Goal: Transaction & Acquisition: Purchase product/service

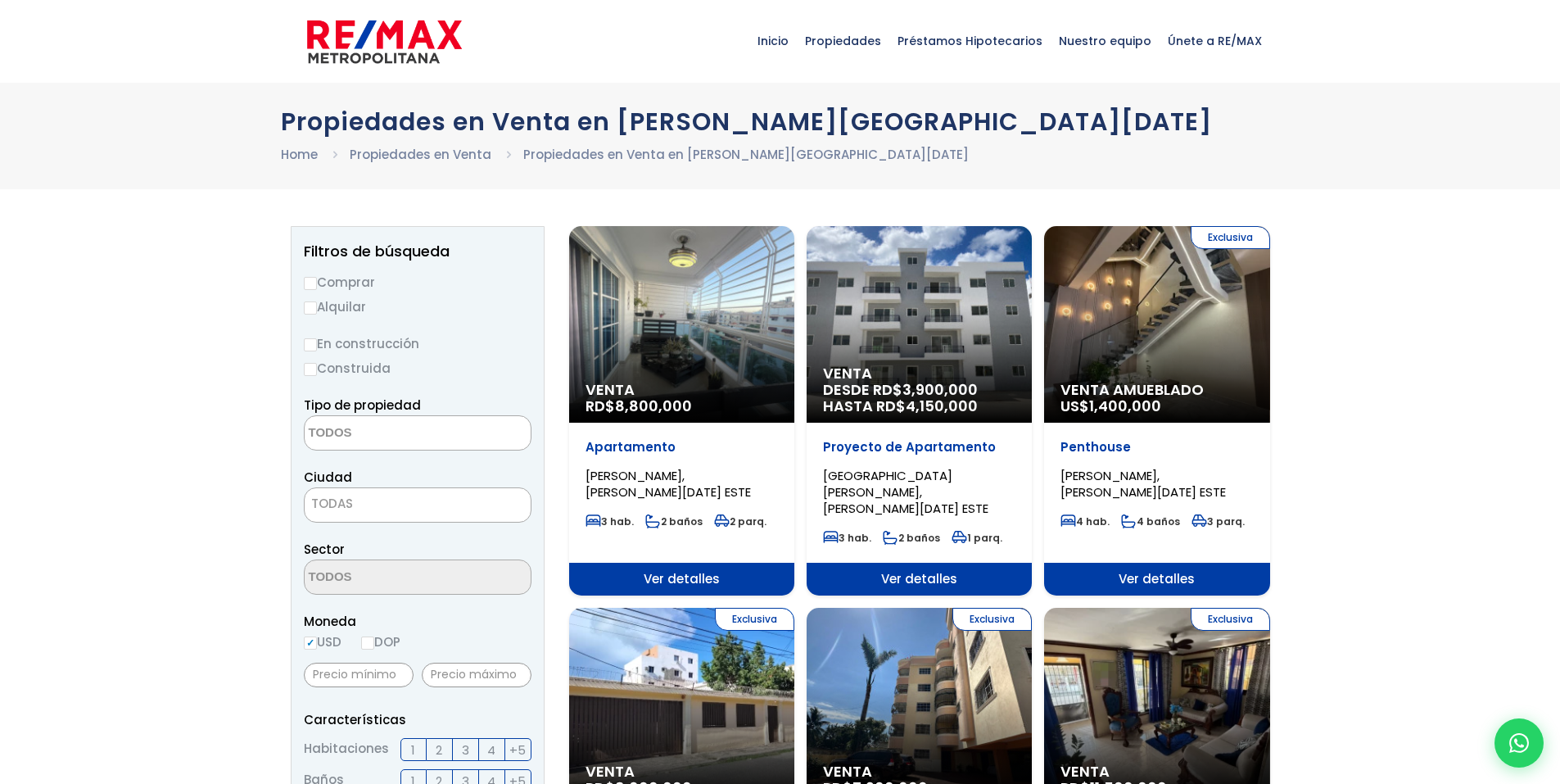
select select
click at [315, 282] on input "Comprar" at bounding box center [311, 283] width 13 height 13
radio input "true"
click at [455, 439] on span at bounding box center [417, 433] width 227 height 35
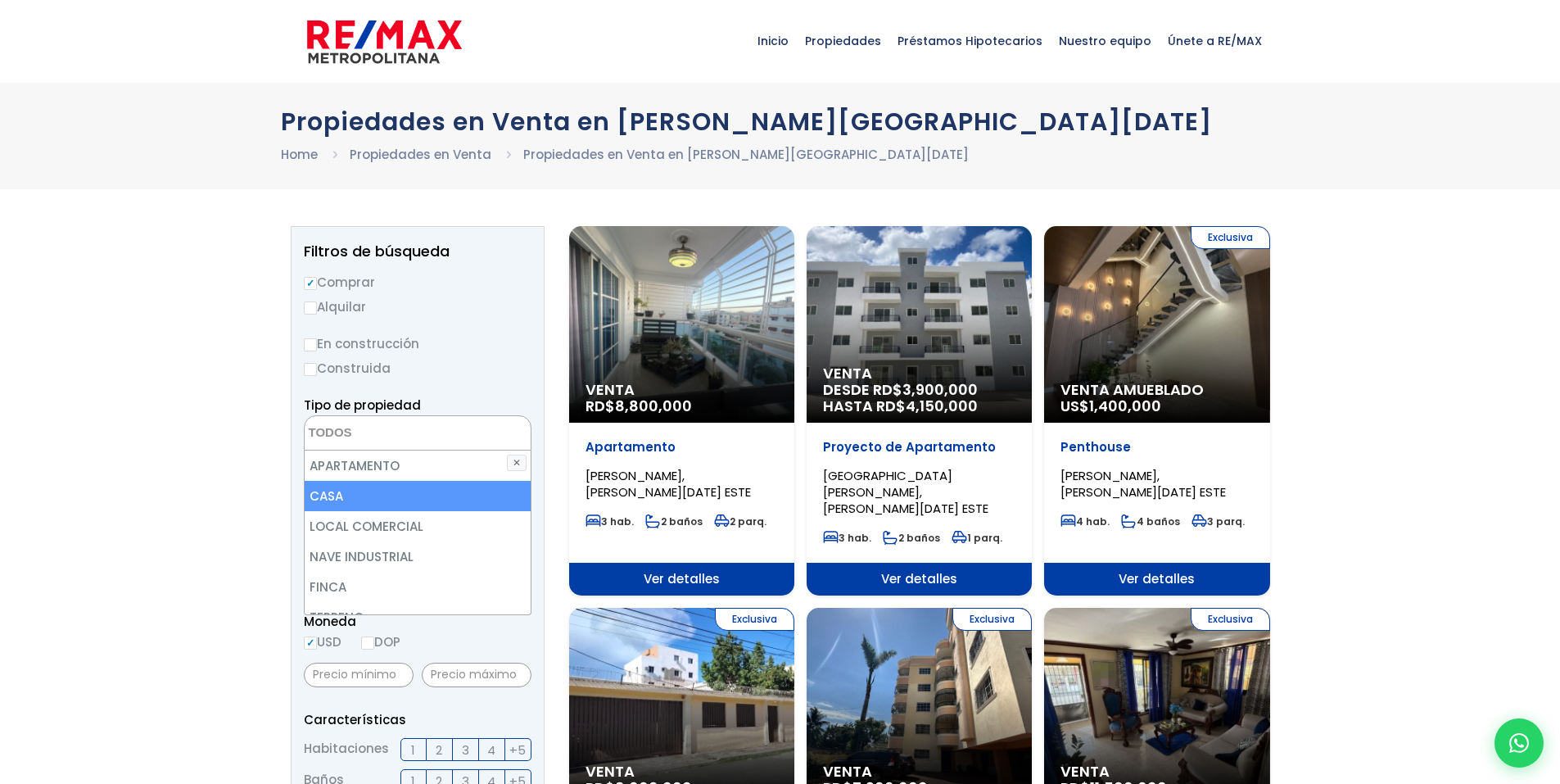
click at [330, 490] on li "CASA" at bounding box center [417, 495] width 226 height 30
select select "house"
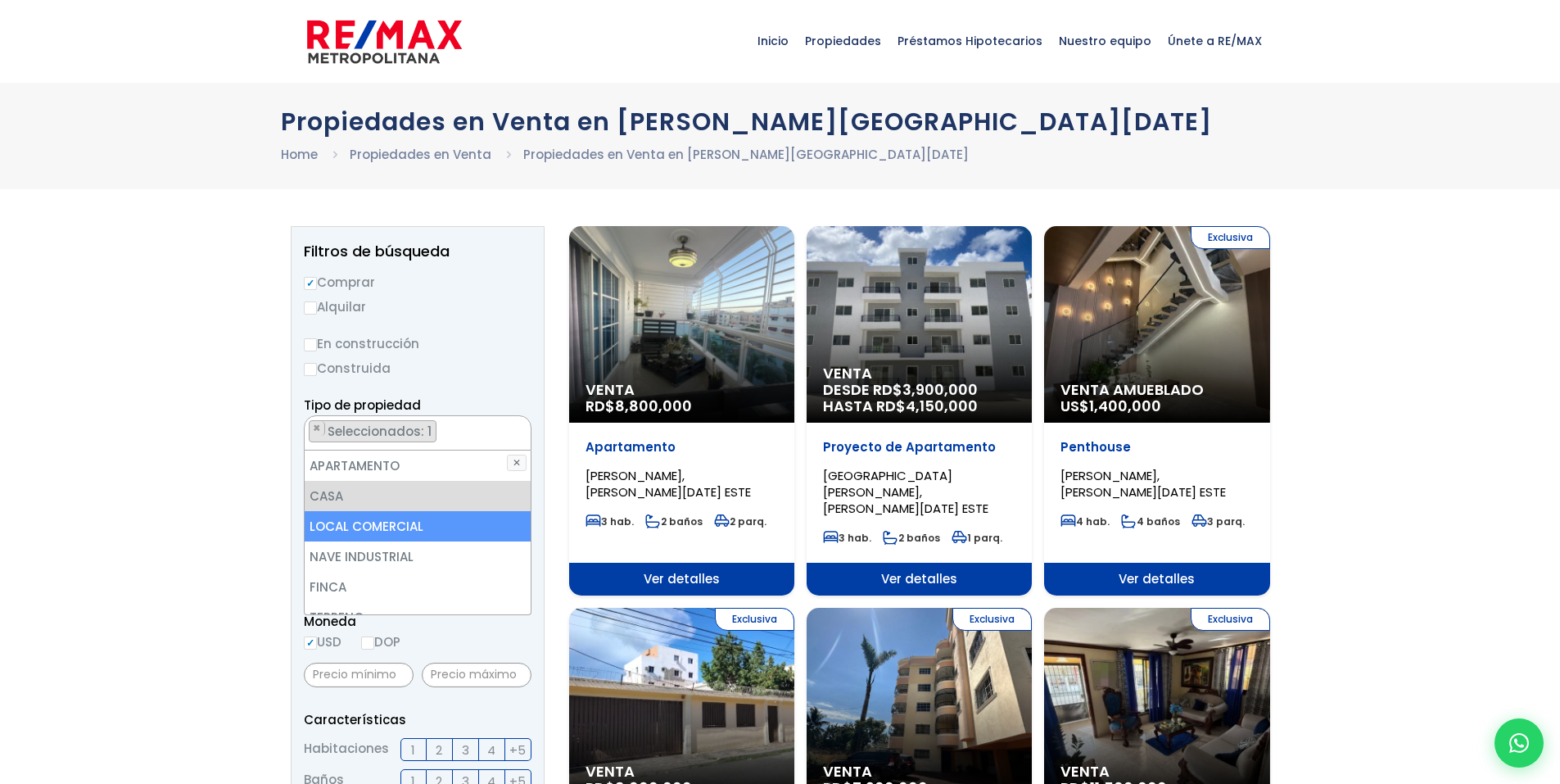
click at [511, 352] on label "En construcción" at bounding box center [417, 343] width 227 height 21
click at [0, 0] on input "En construcción" at bounding box center [0, 0] width 0 height 0
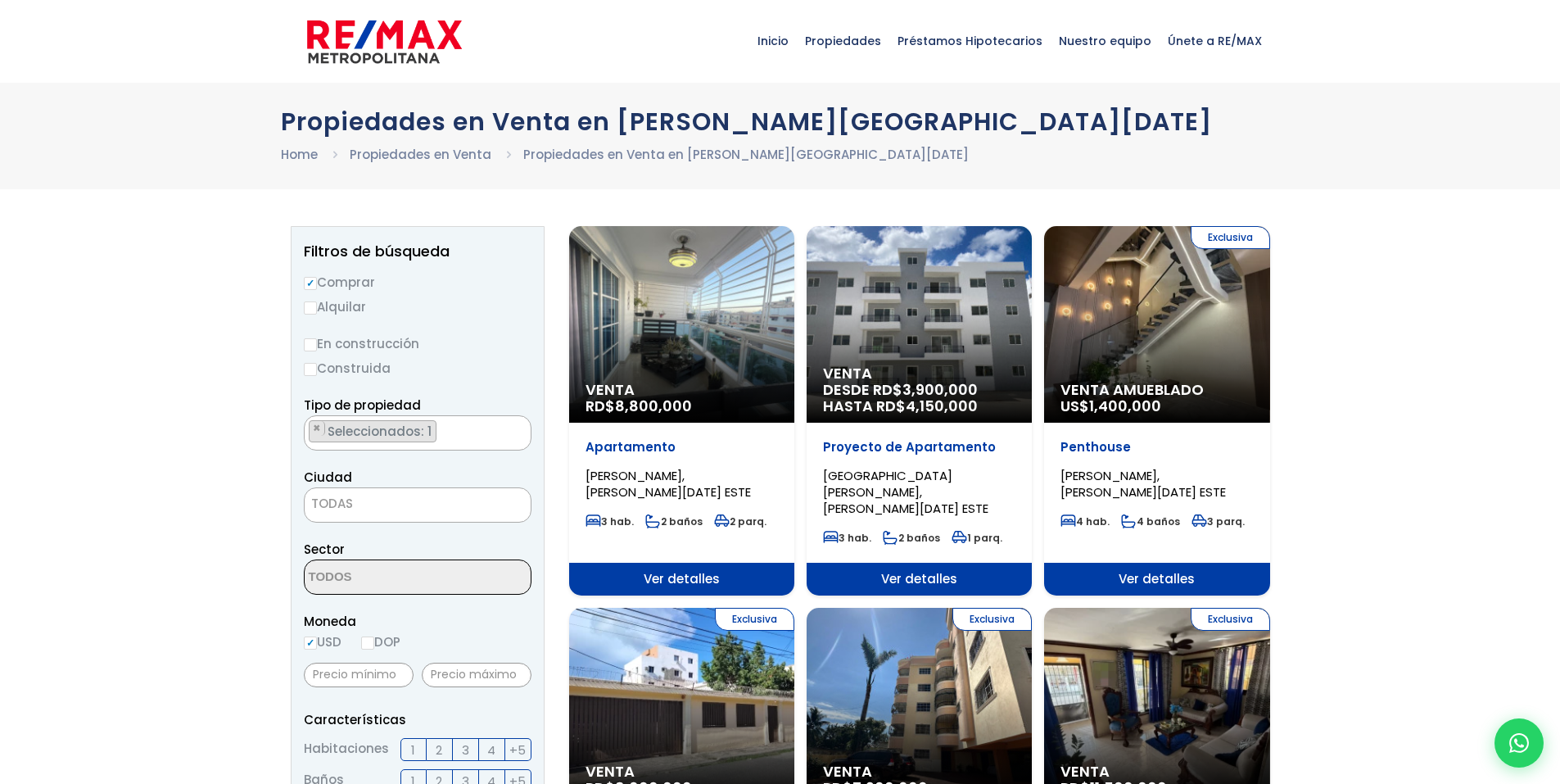
click at [450, 586] on span at bounding box center [417, 577] width 227 height 35
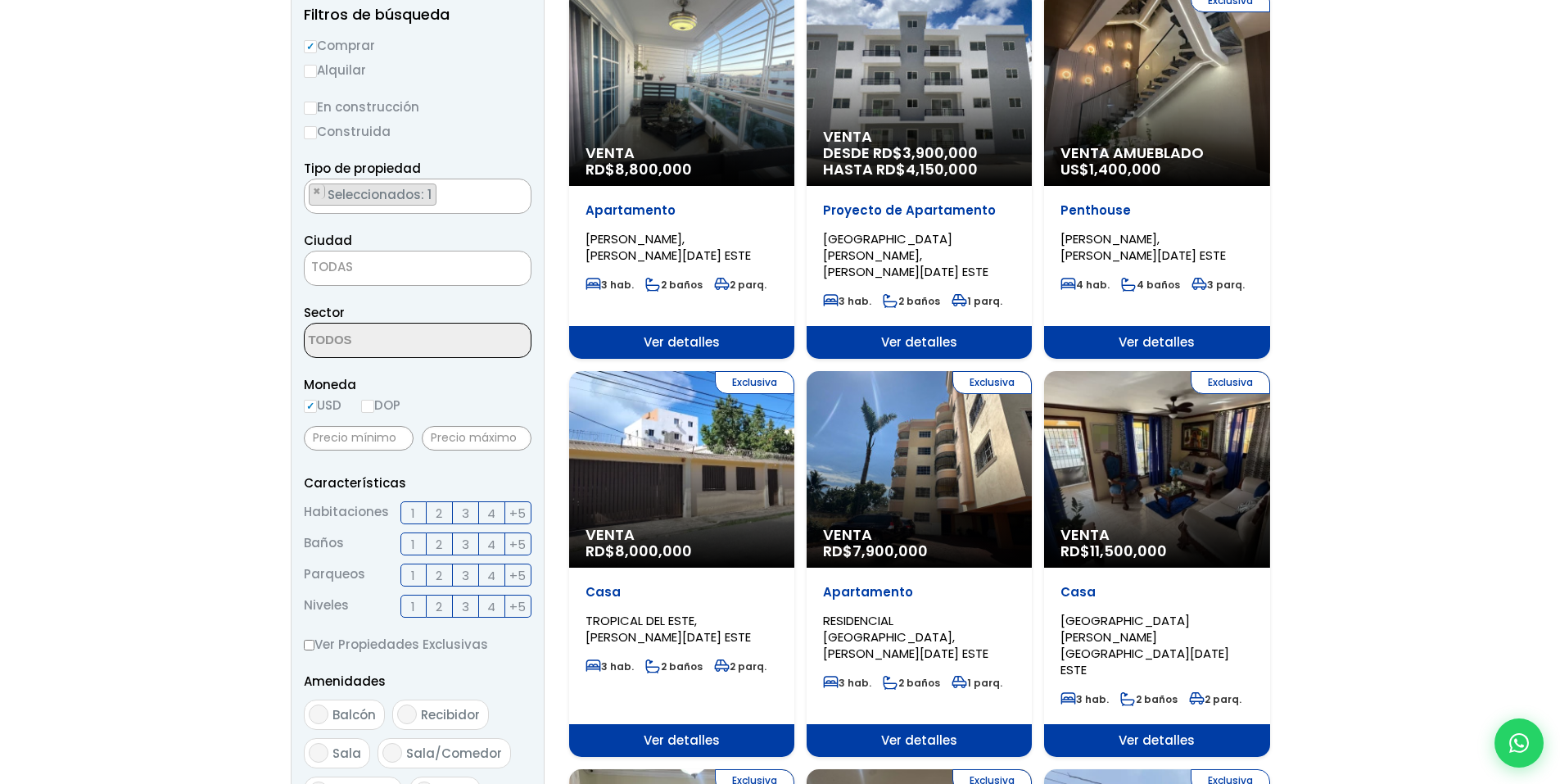
scroll to position [245, 0]
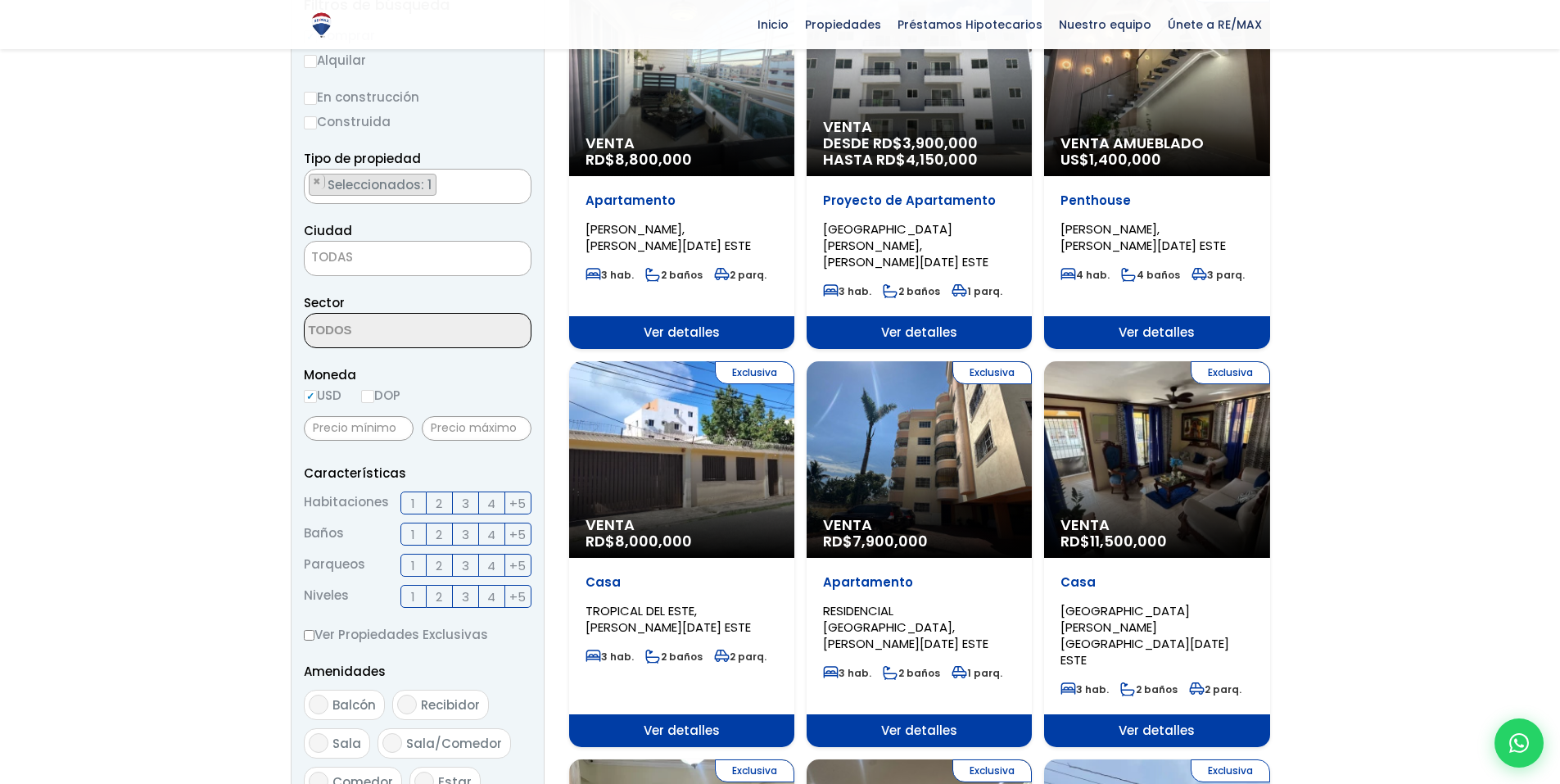
click at [352, 252] on span "TODAS" at bounding box center [417, 256] width 226 height 23
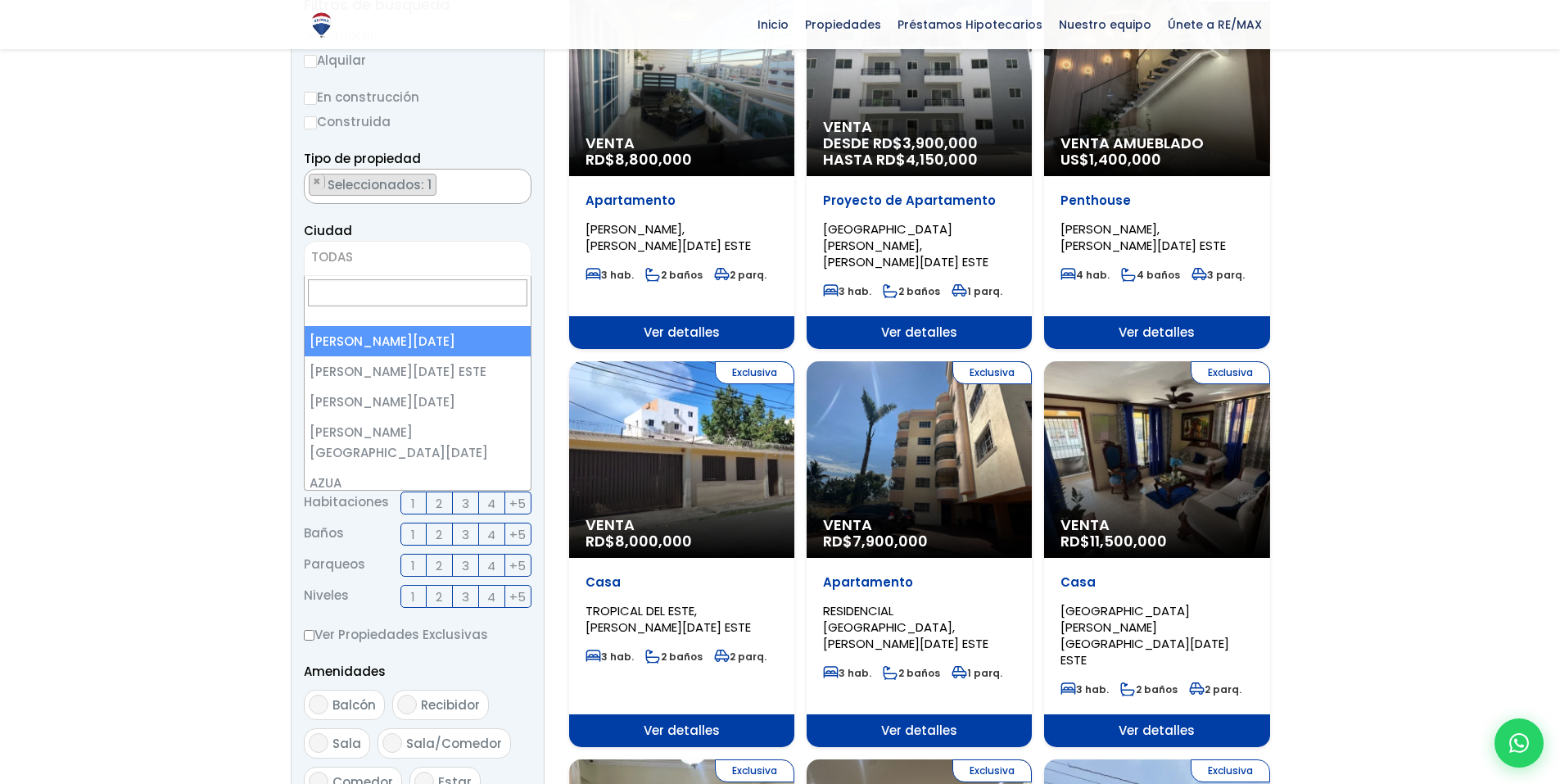
select select "1"
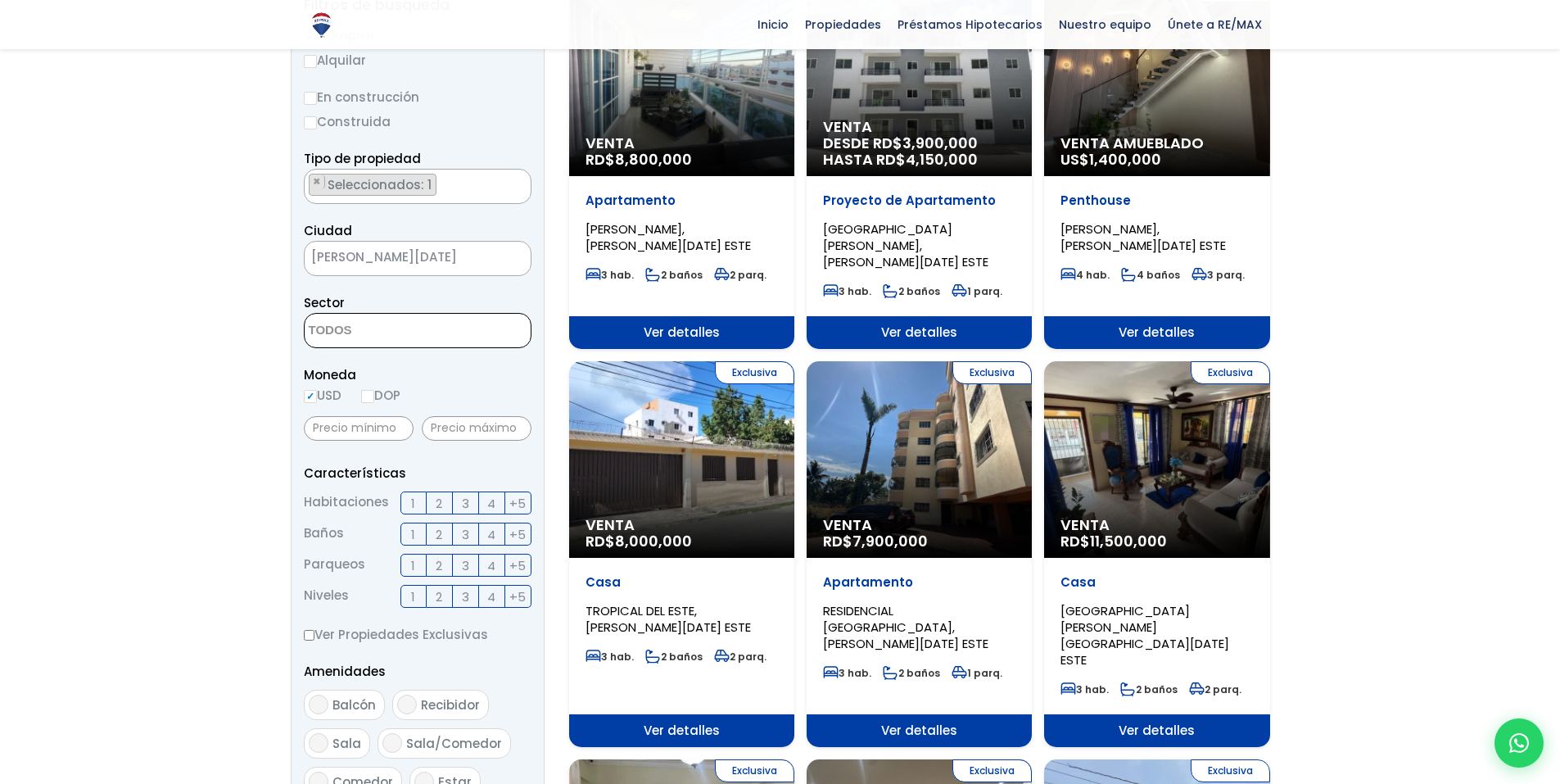
click at [372, 335] on textarea "Search" at bounding box center [383, 330] width 158 height 35
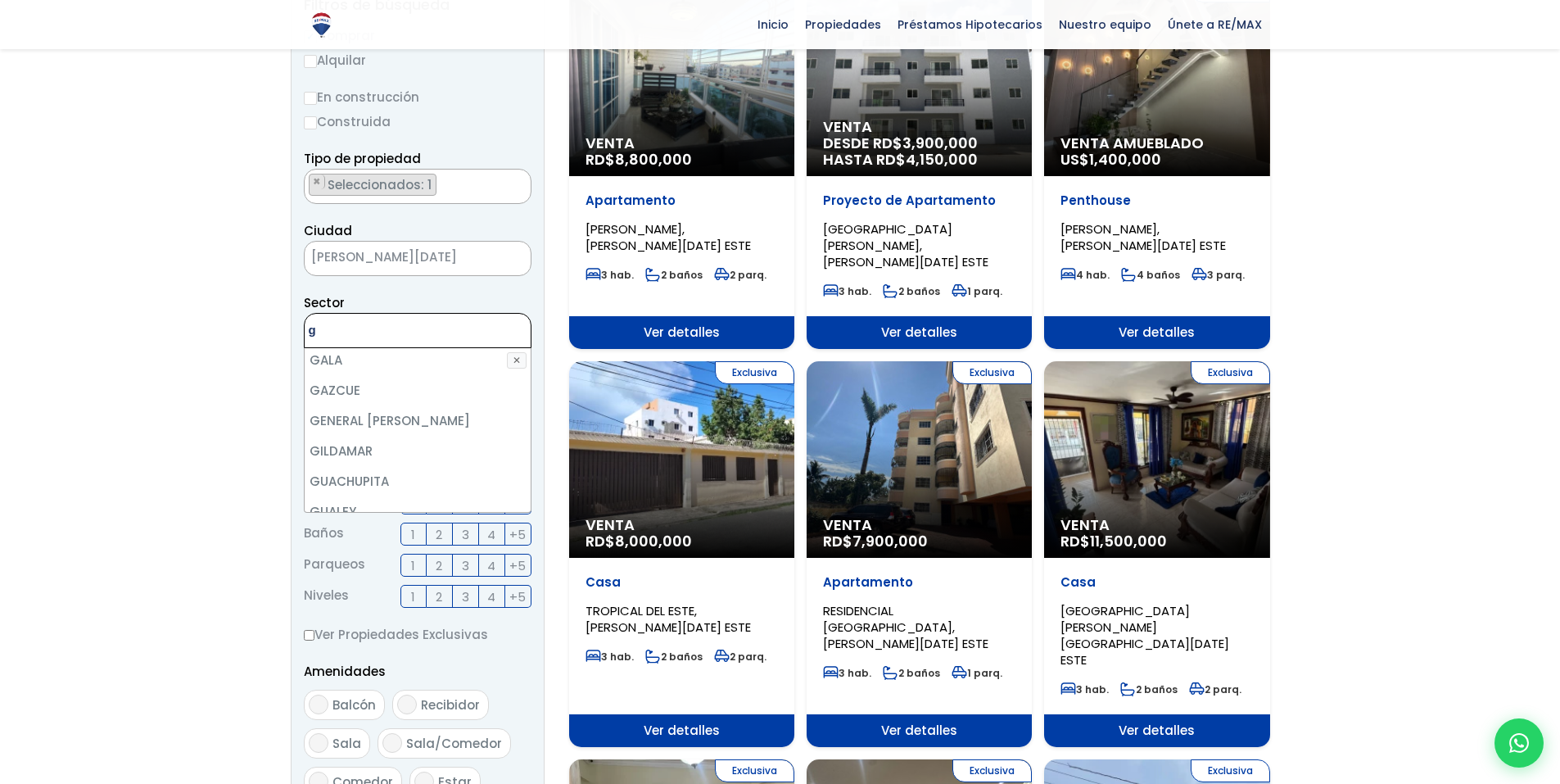
scroll to position [328, 0]
type textarea "g"
click at [377, 374] on li "GAZCUE" at bounding box center [417, 388] width 226 height 30
select select "206"
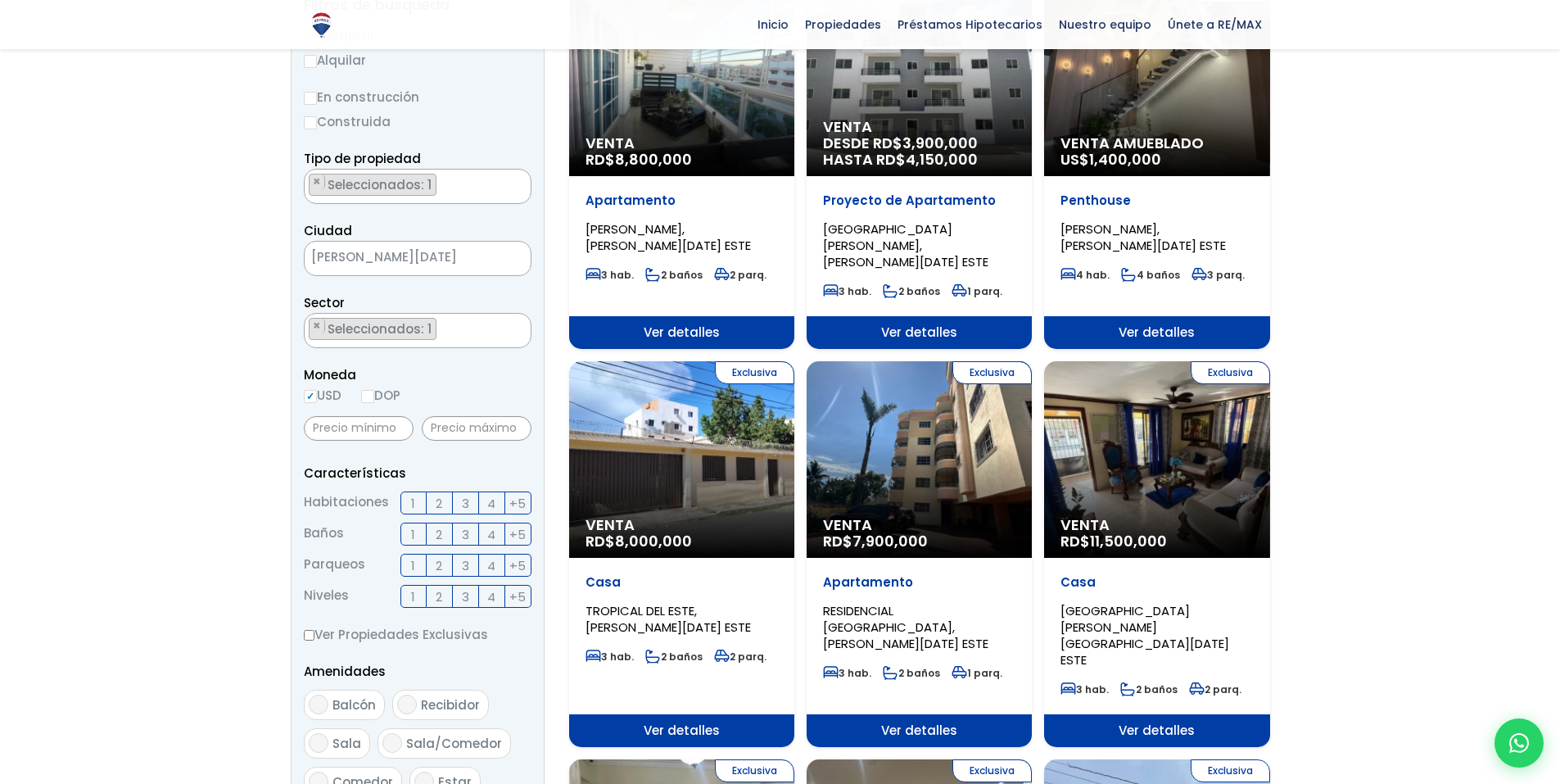
click at [372, 397] on input "DOP" at bounding box center [368, 397] width 13 height 13
radio input "true"
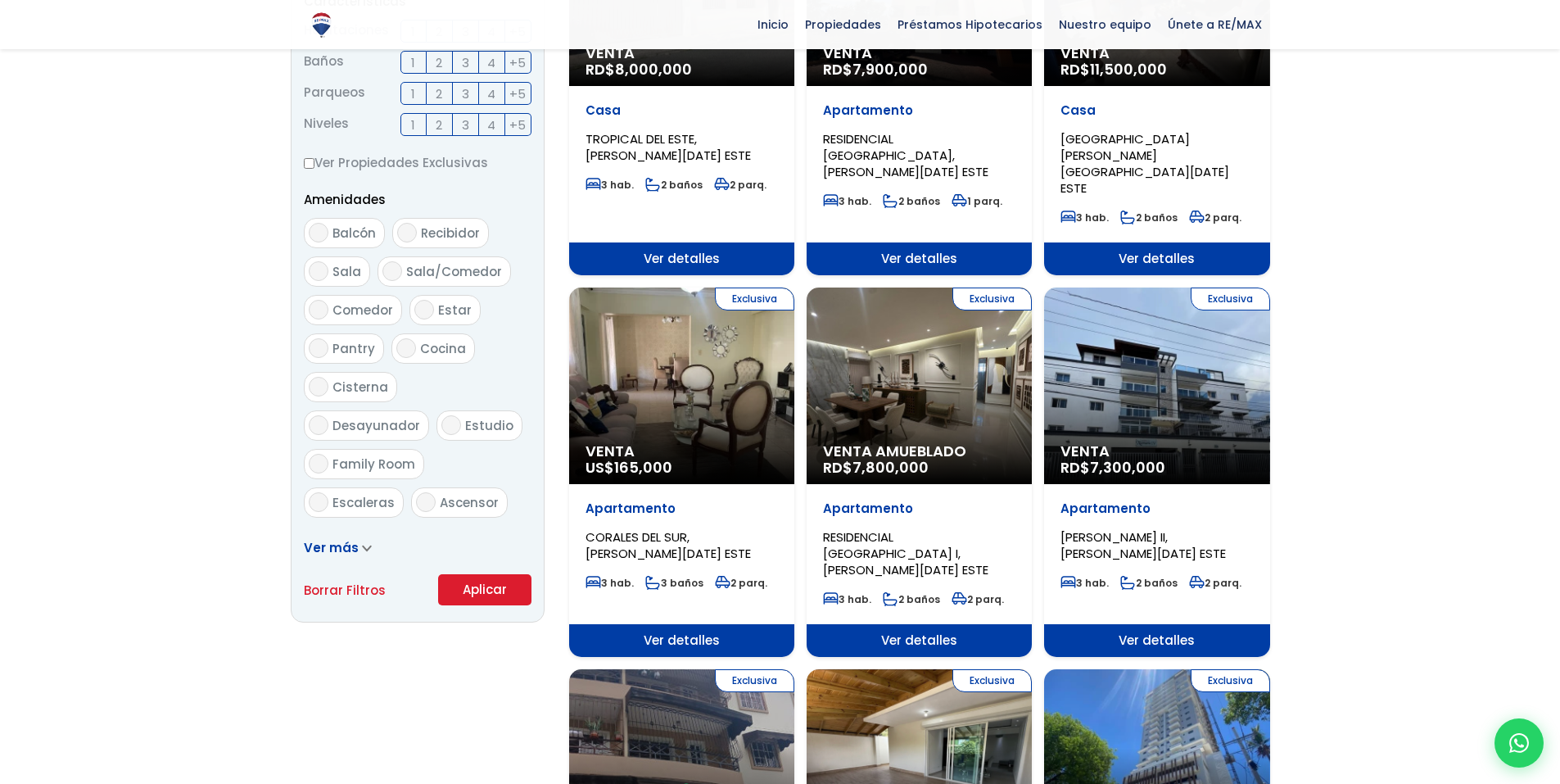
scroll to position [737, 0]
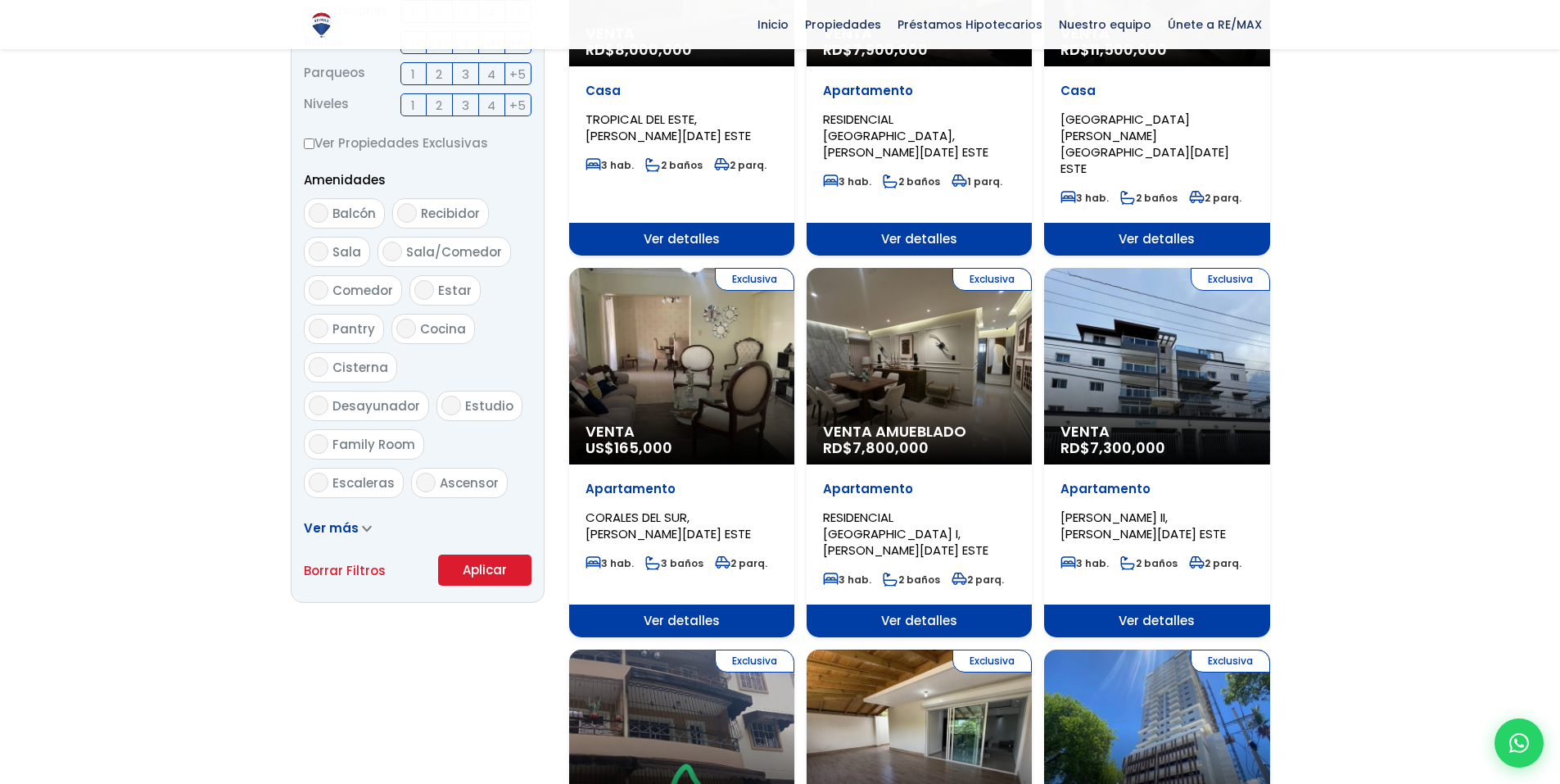
click at [474, 574] on button "Aplicar" at bounding box center [484, 569] width 93 height 31
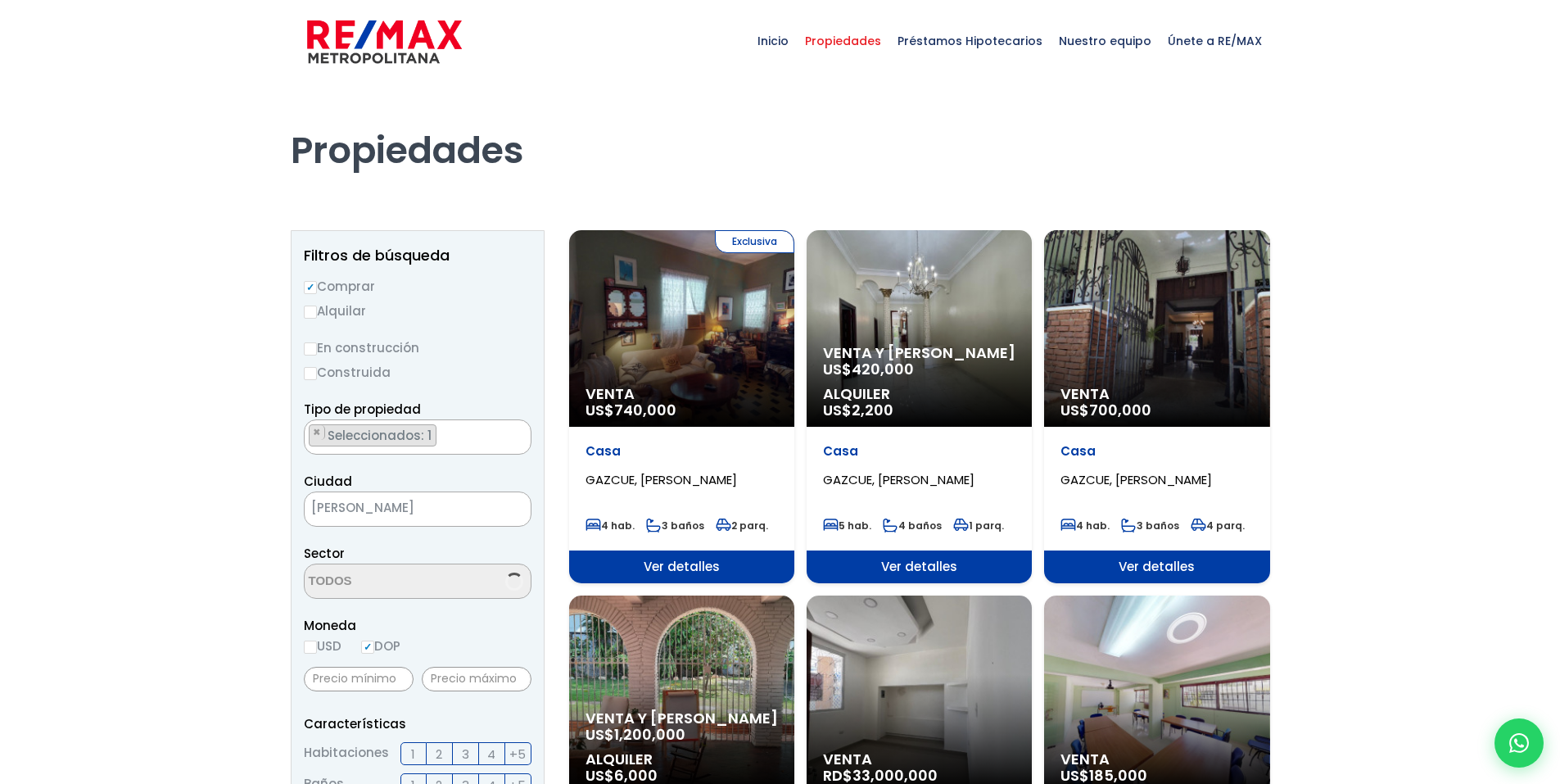
scroll to position [1639, 0]
select select "206"
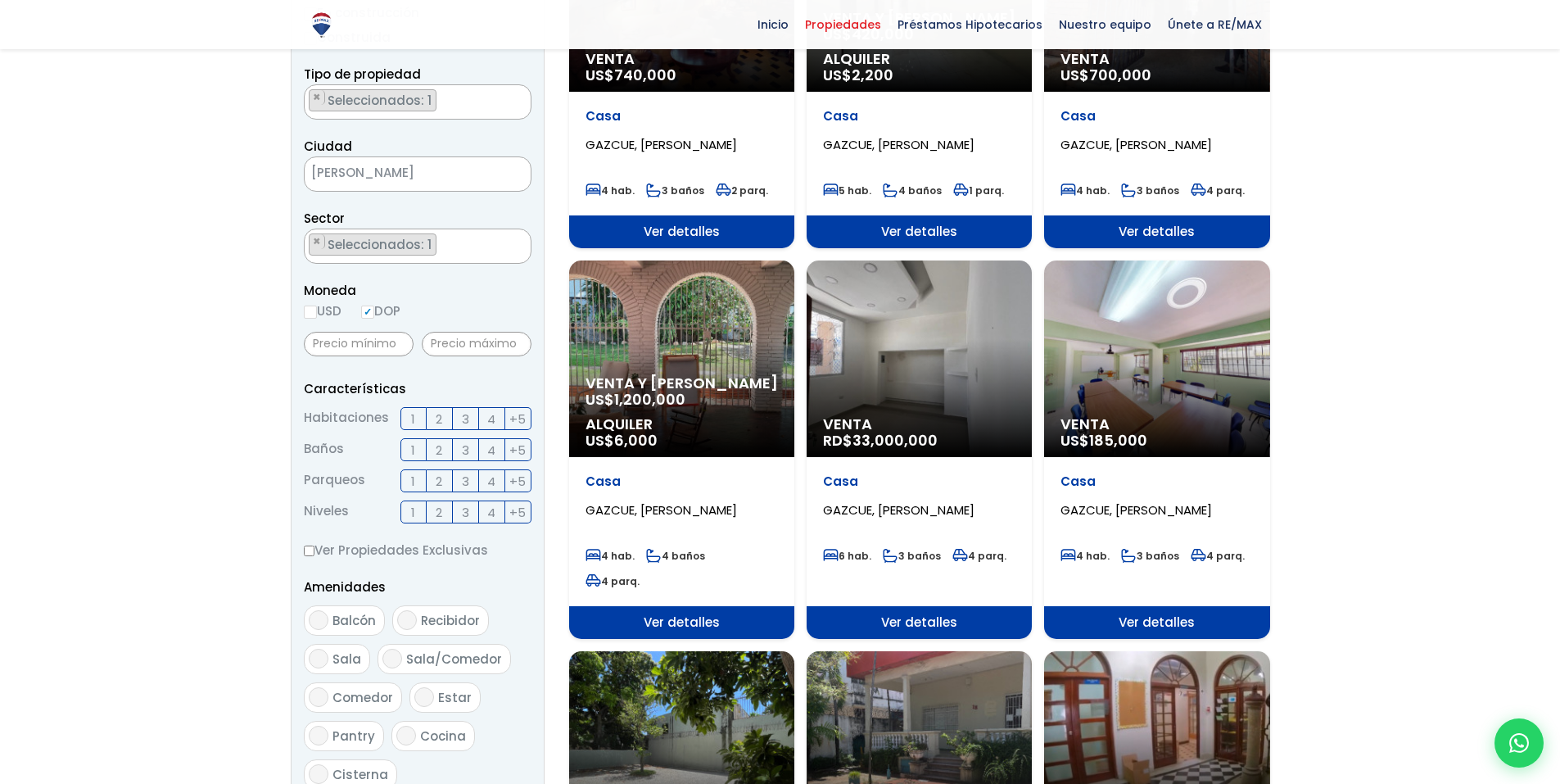
scroll to position [328, 0]
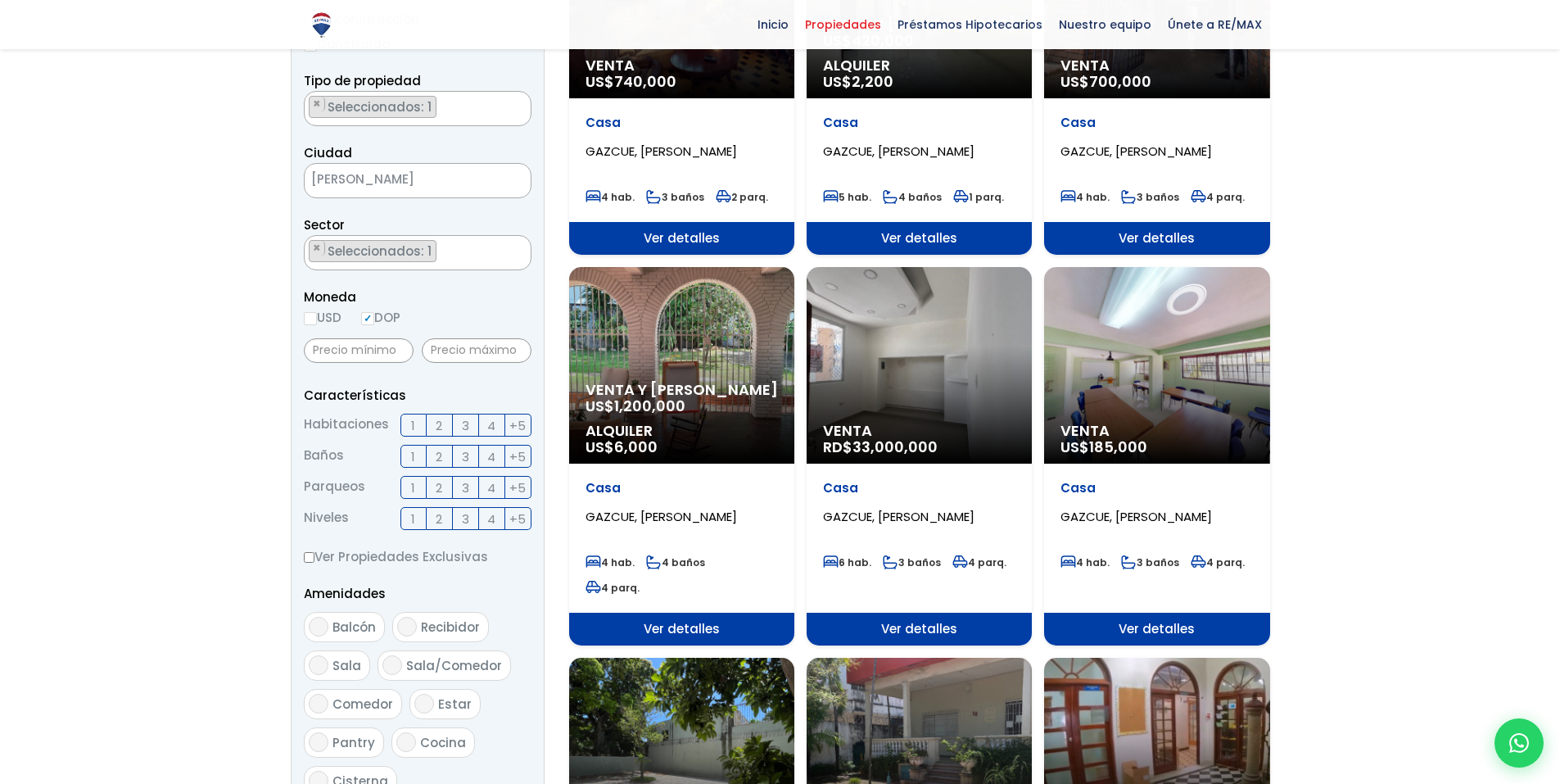
click at [1161, 379] on div "Venta US$ 185,000" at bounding box center [1156, 365] width 225 height 196
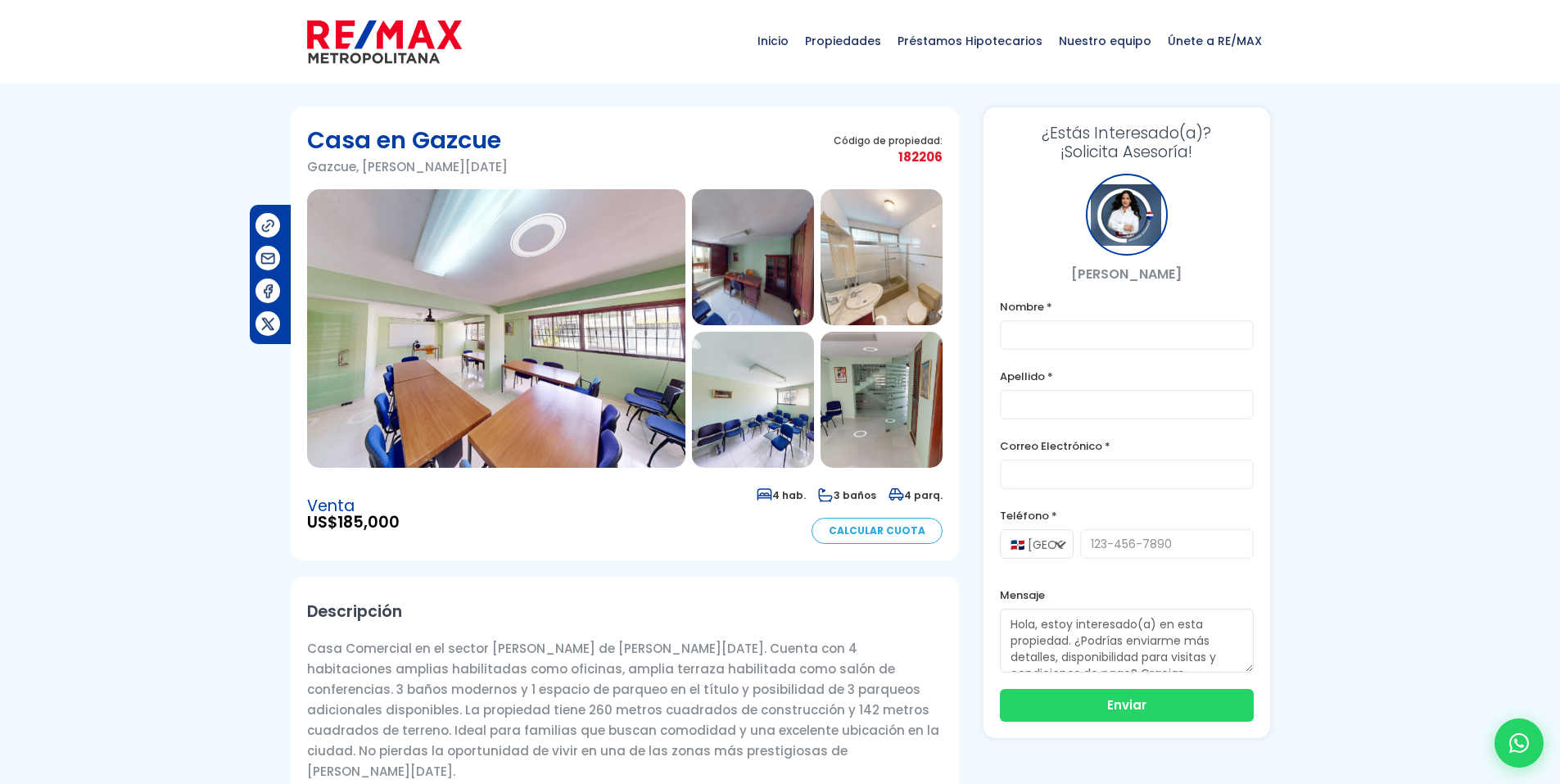
click at [481, 372] on img at bounding box center [496, 329] width 378 height 279
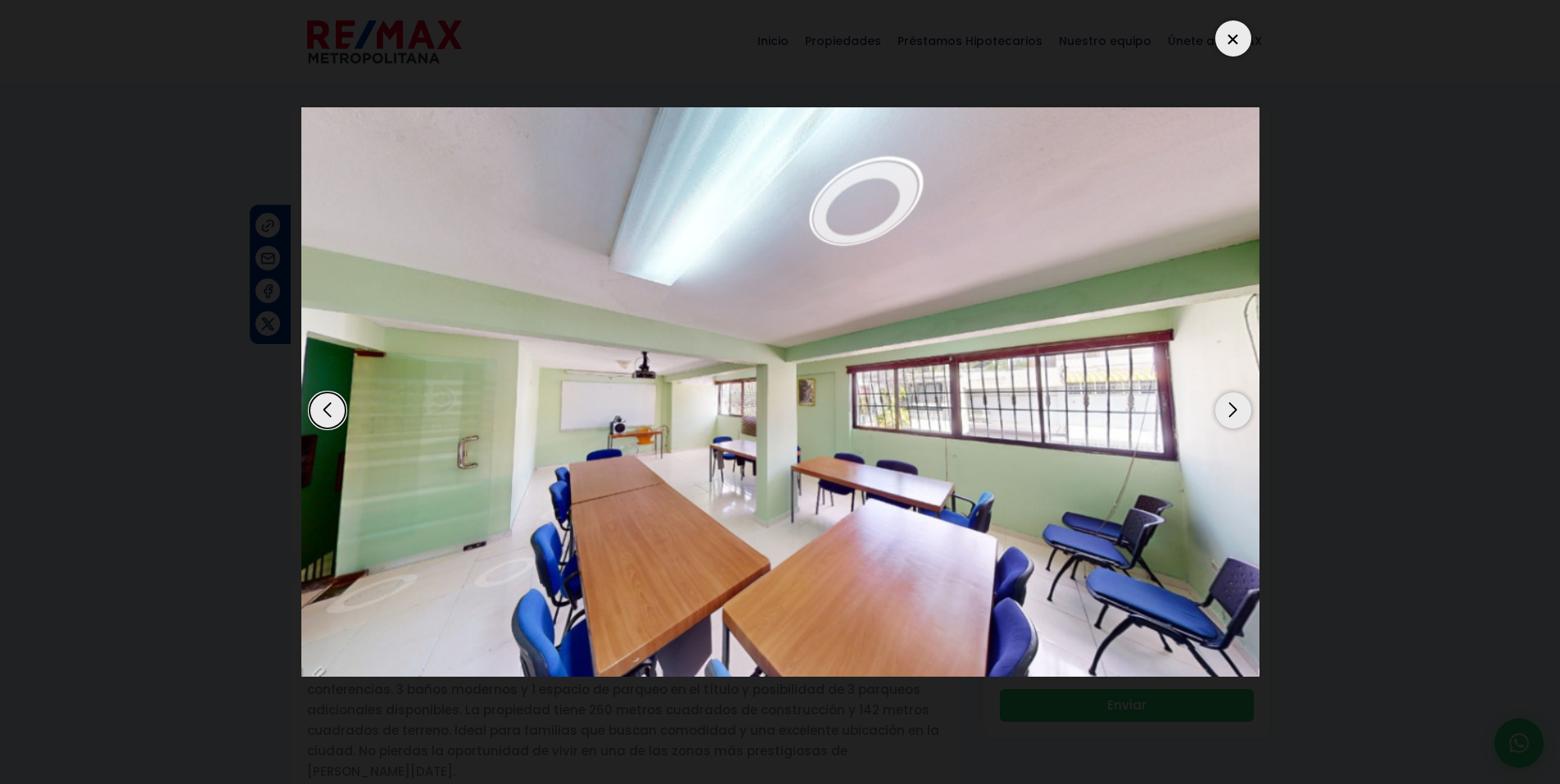
click at [1230, 413] on div "Next slide" at bounding box center [1233, 410] width 36 height 36
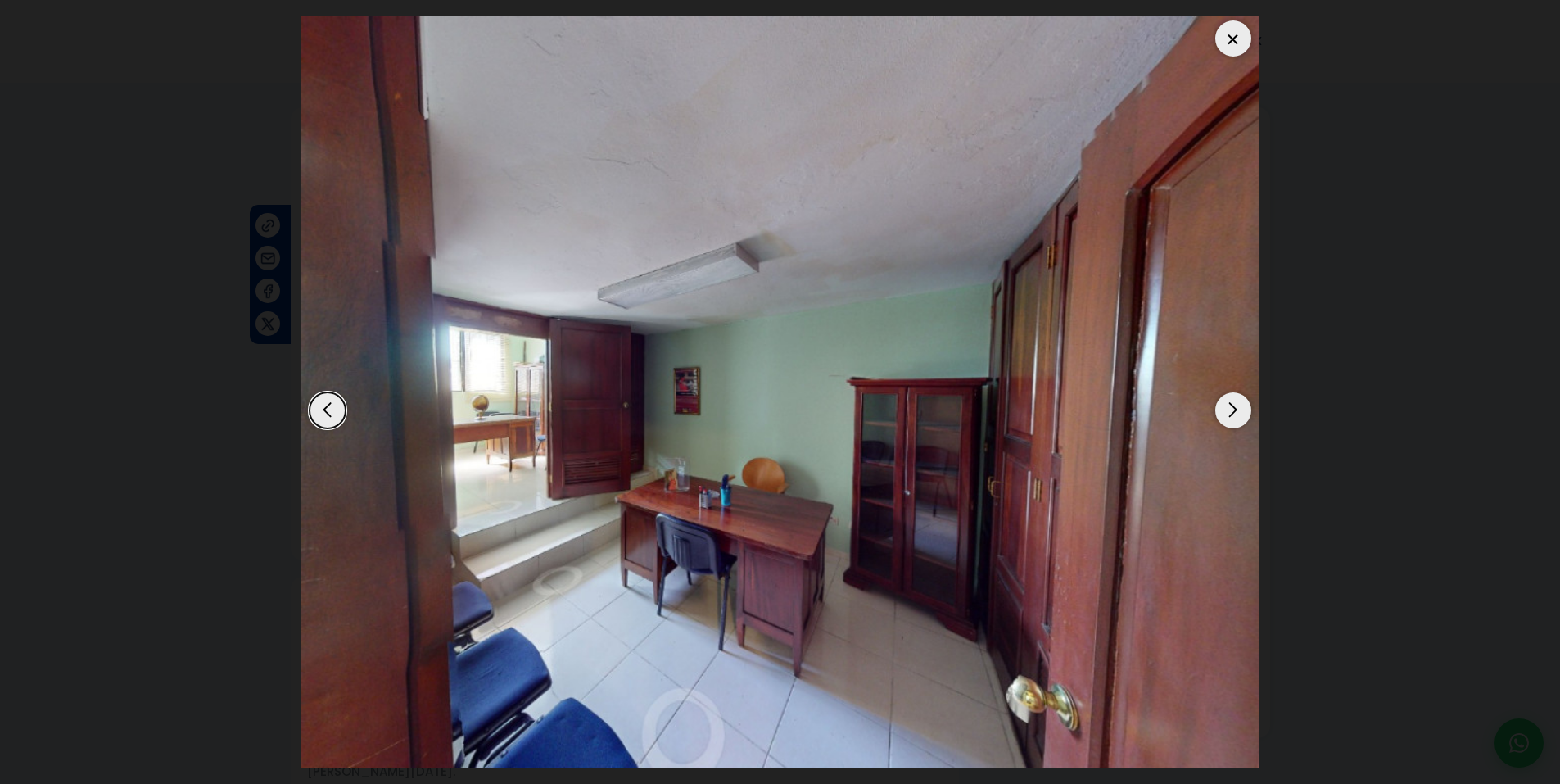
click at [1230, 413] on div "Next slide" at bounding box center [1233, 410] width 36 height 36
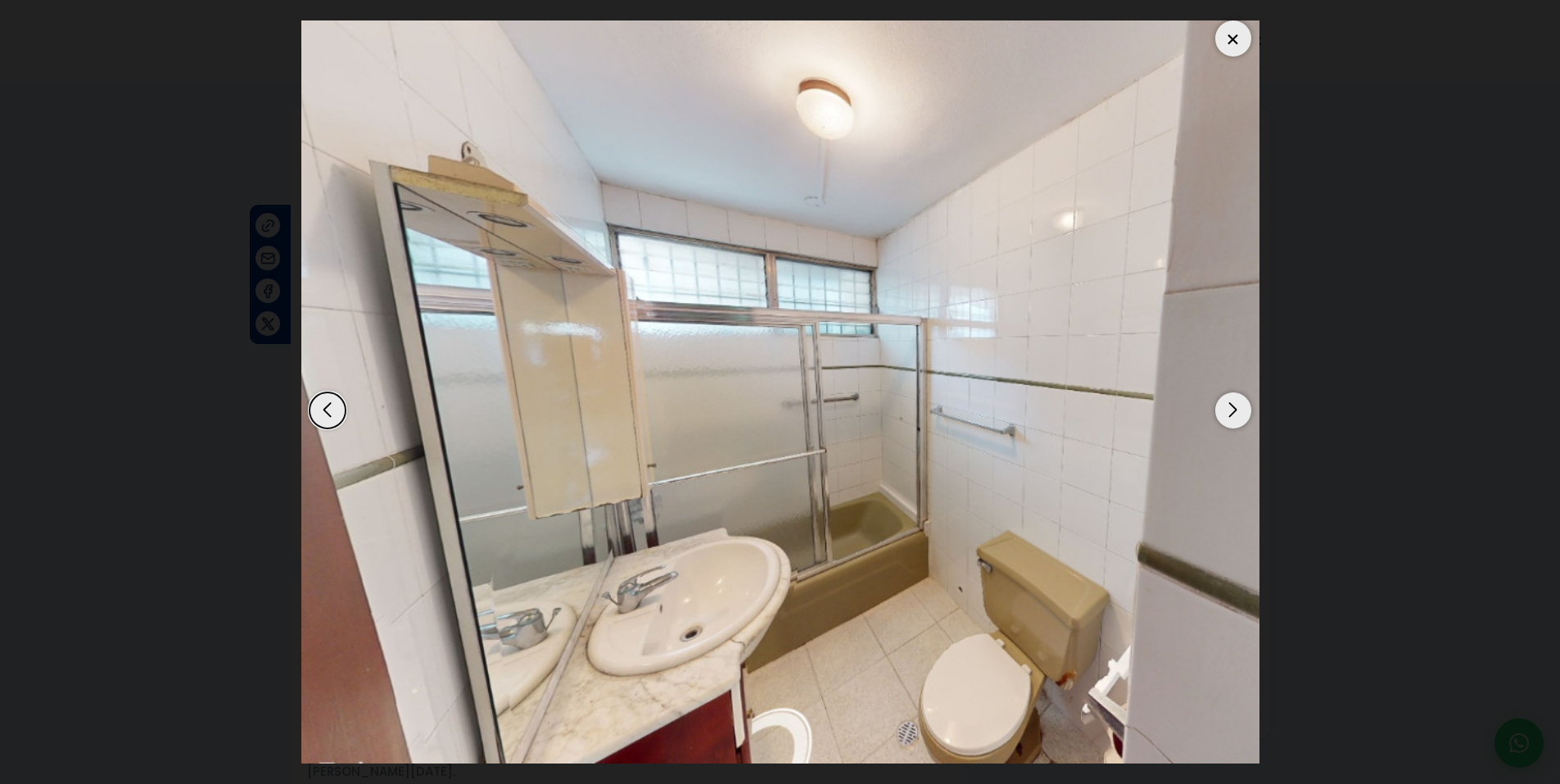
click at [1230, 413] on div "Next slide" at bounding box center [1233, 410] width 36 height 36
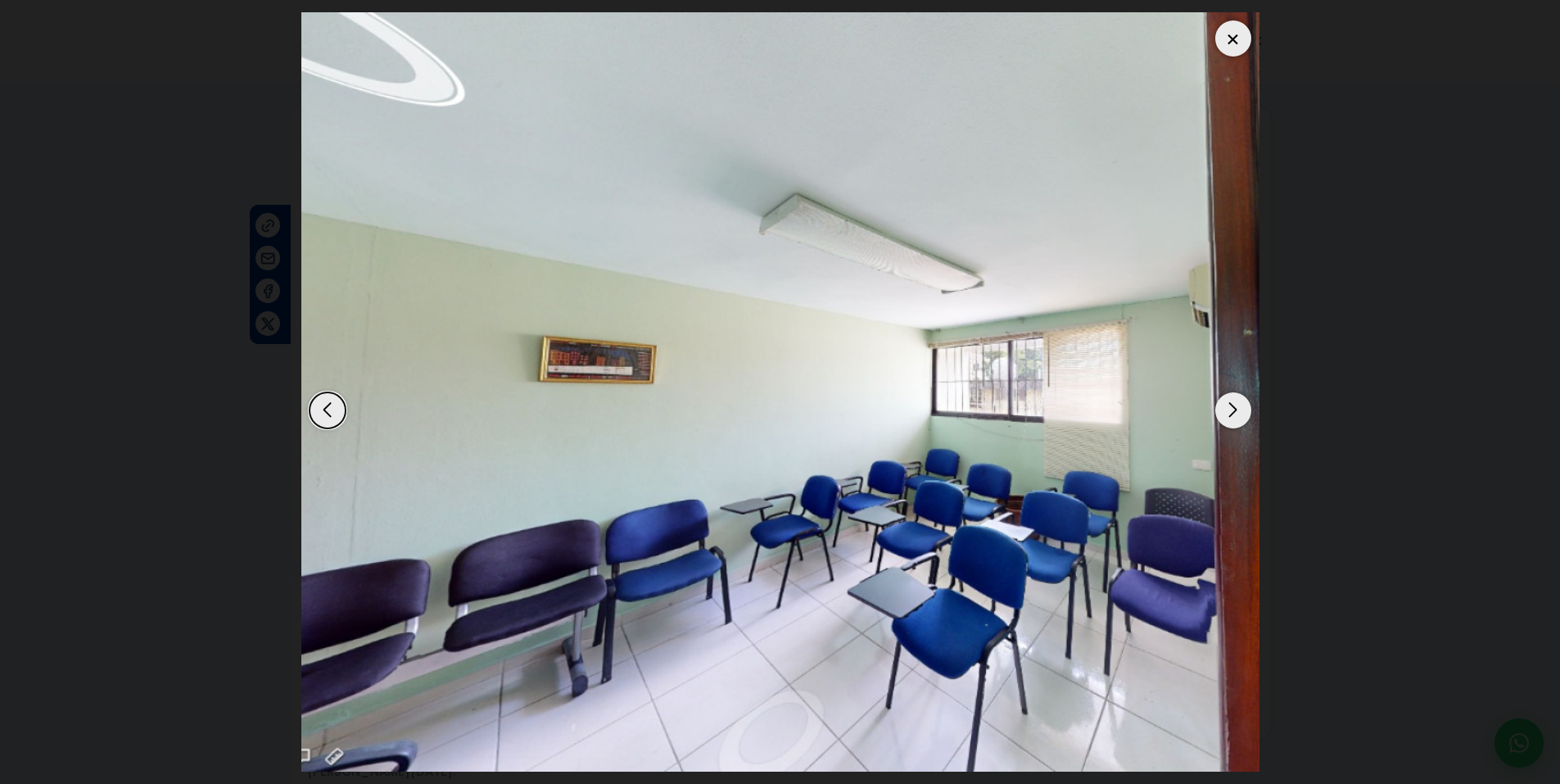
click at [1230, 413] on div "Next slide" at bounding box center [1233, 410] width 36 height 36
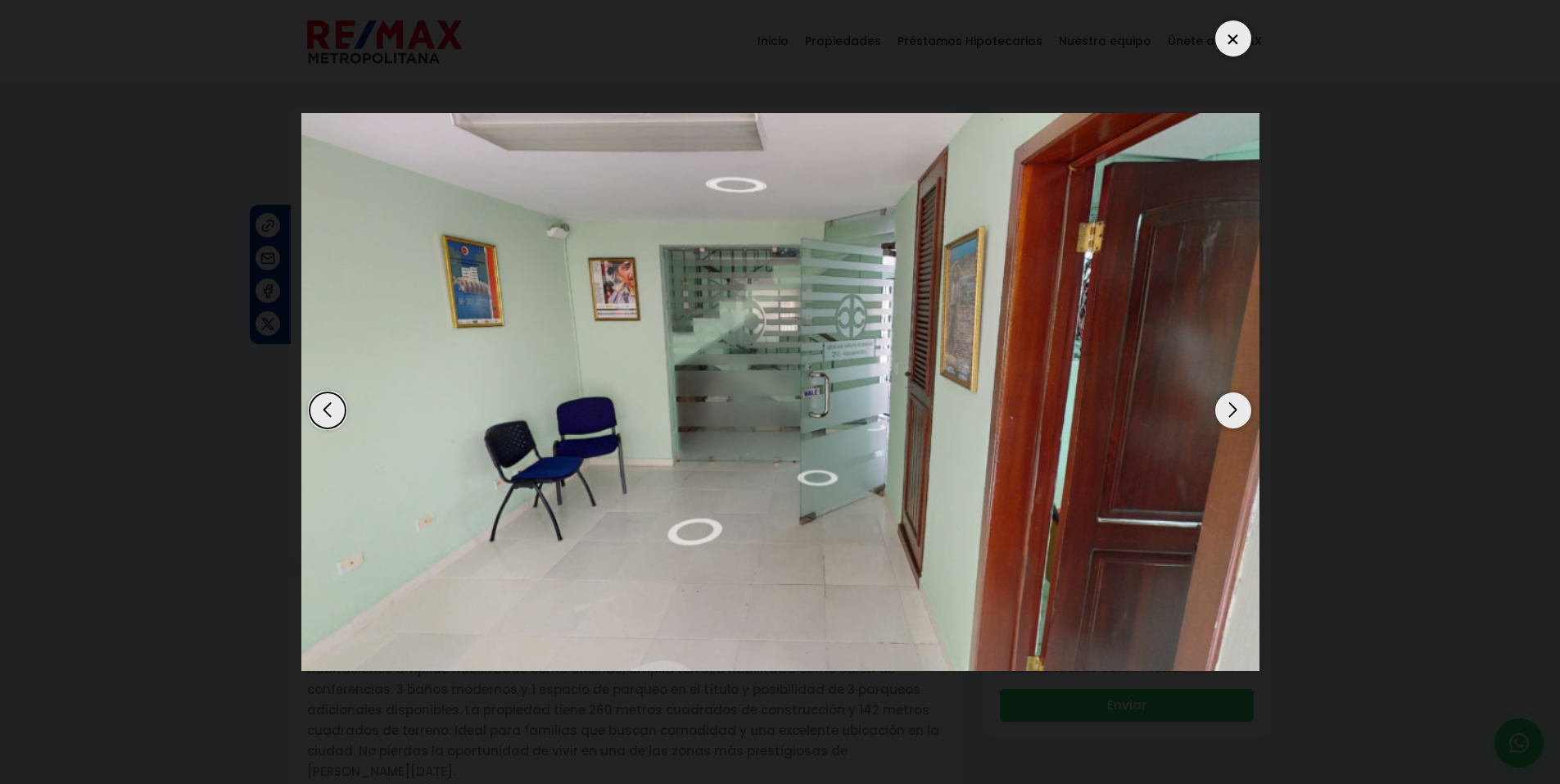
click at [1241, 46] on div at bounding box center [1233, 39] width 36 height 36
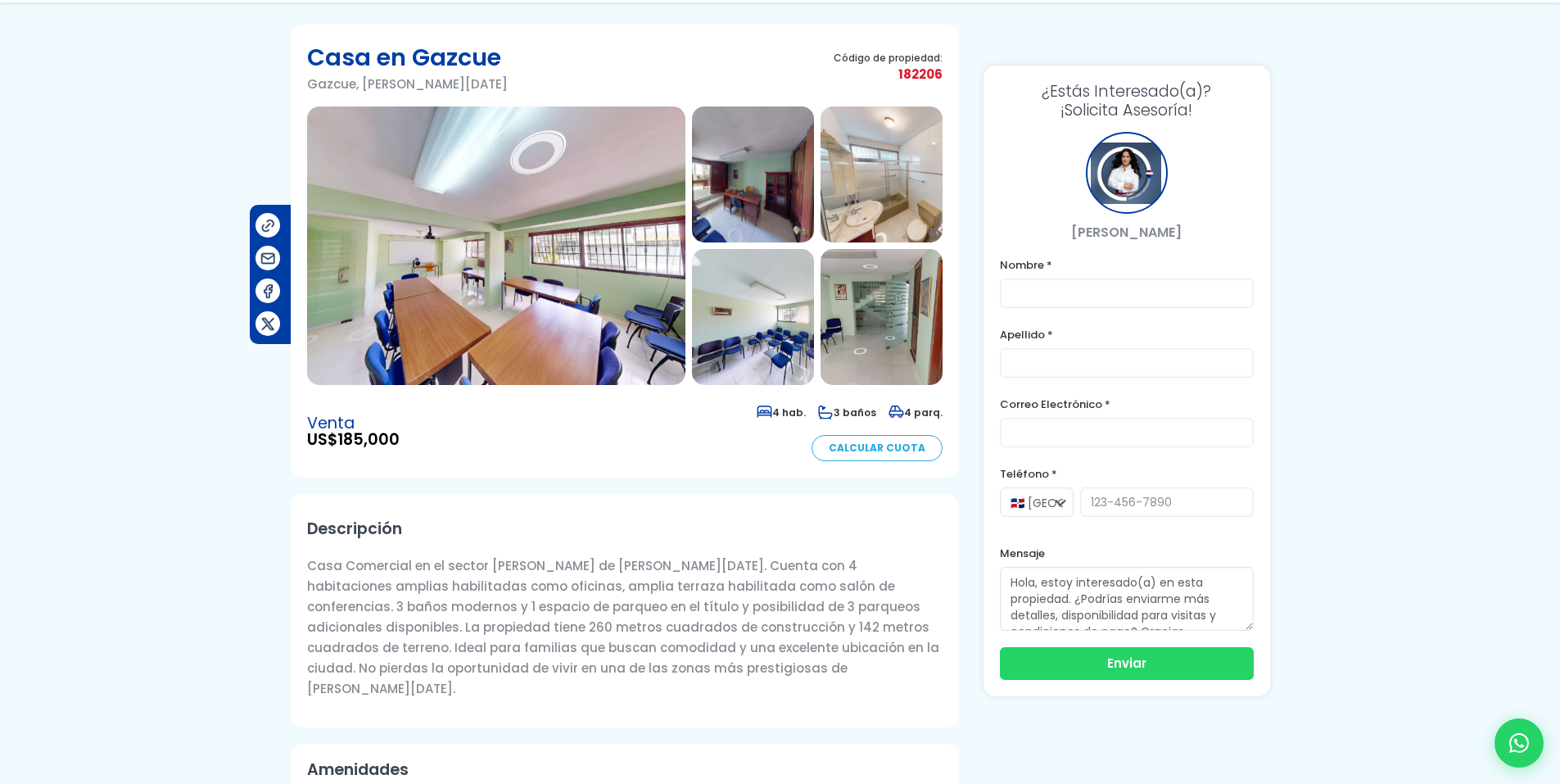
scroll to position [164, 0]
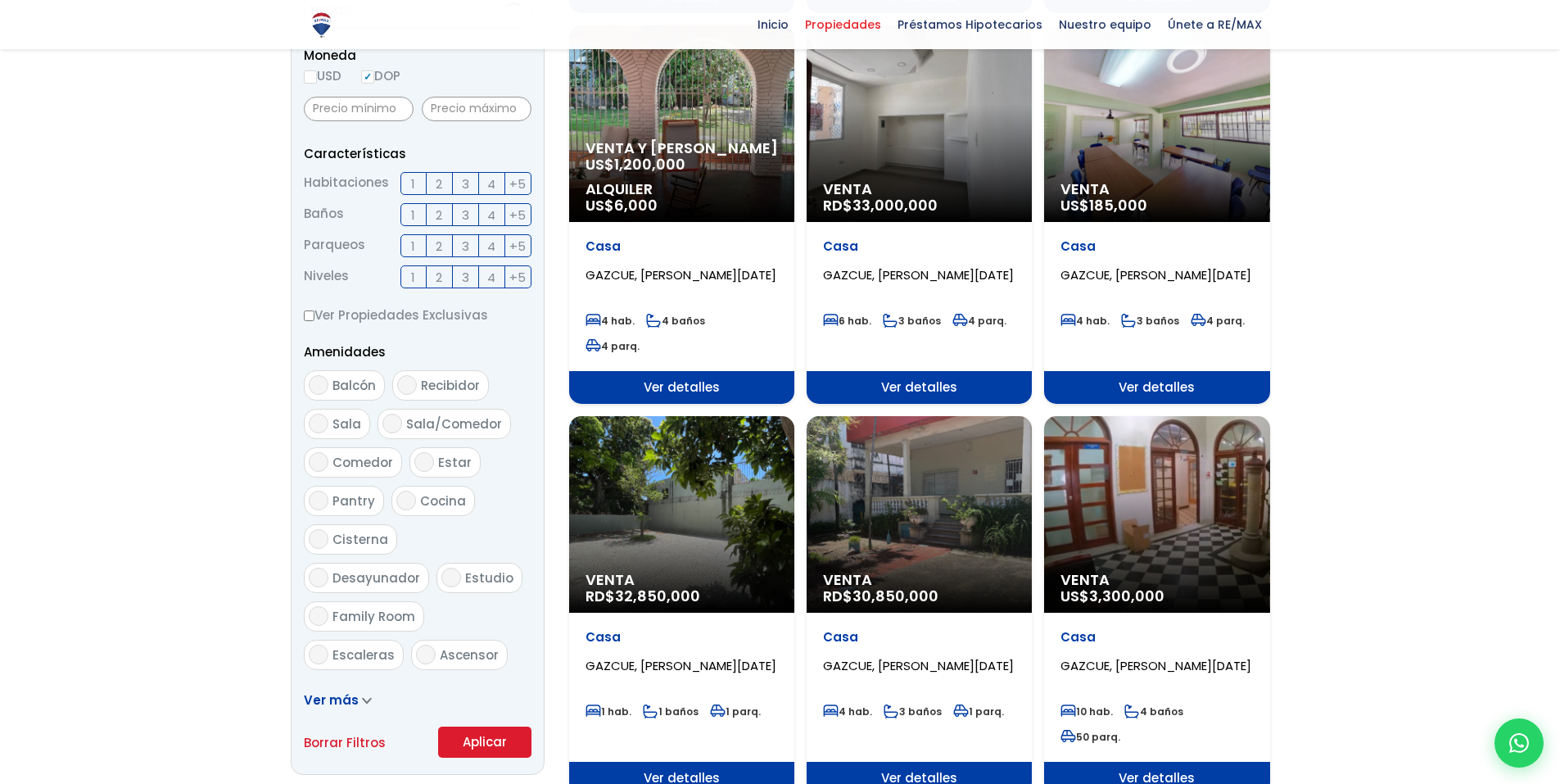
scroll to position [574, 0]
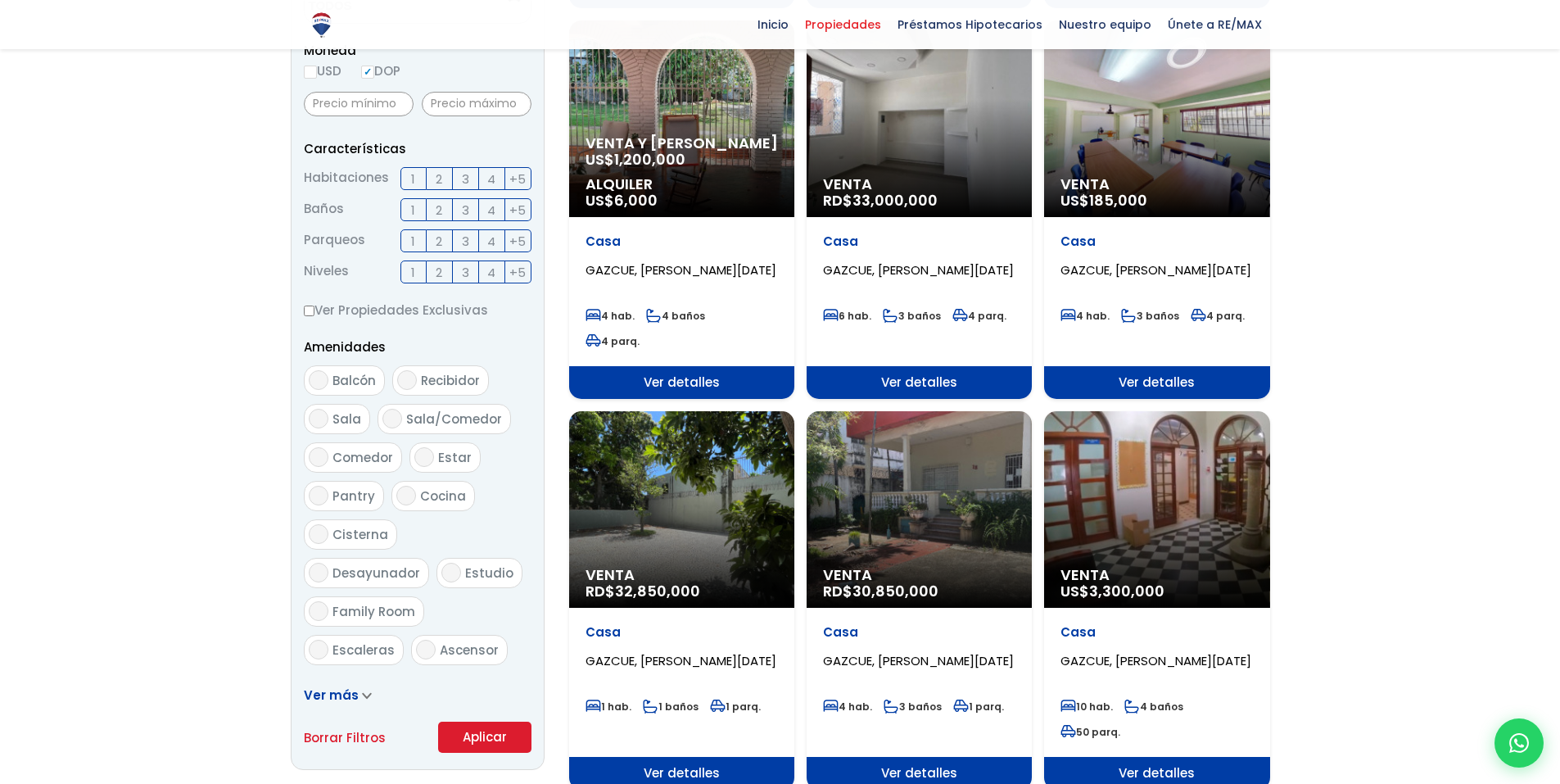
select select "206"
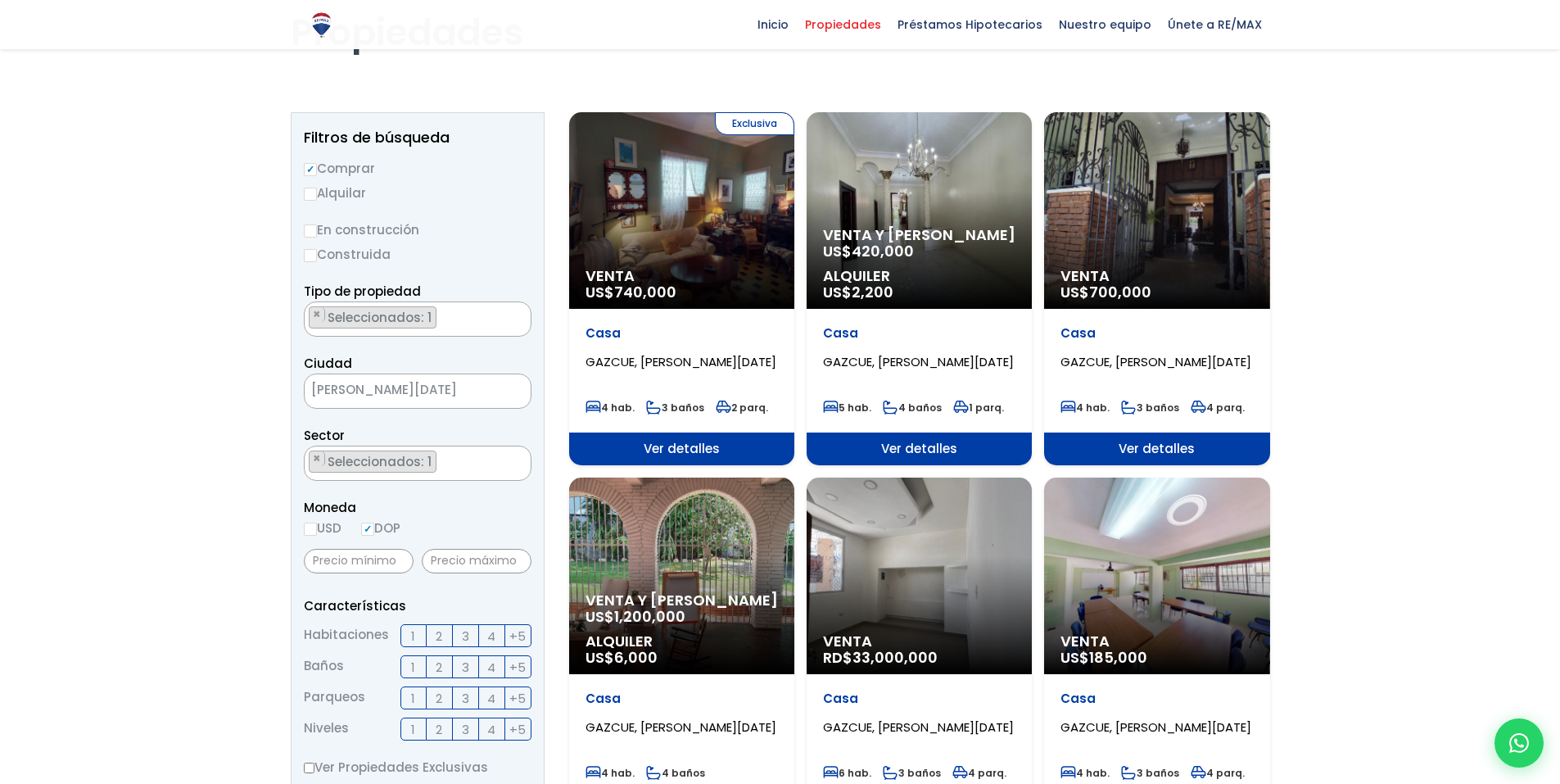
scroll to position [82, 0]
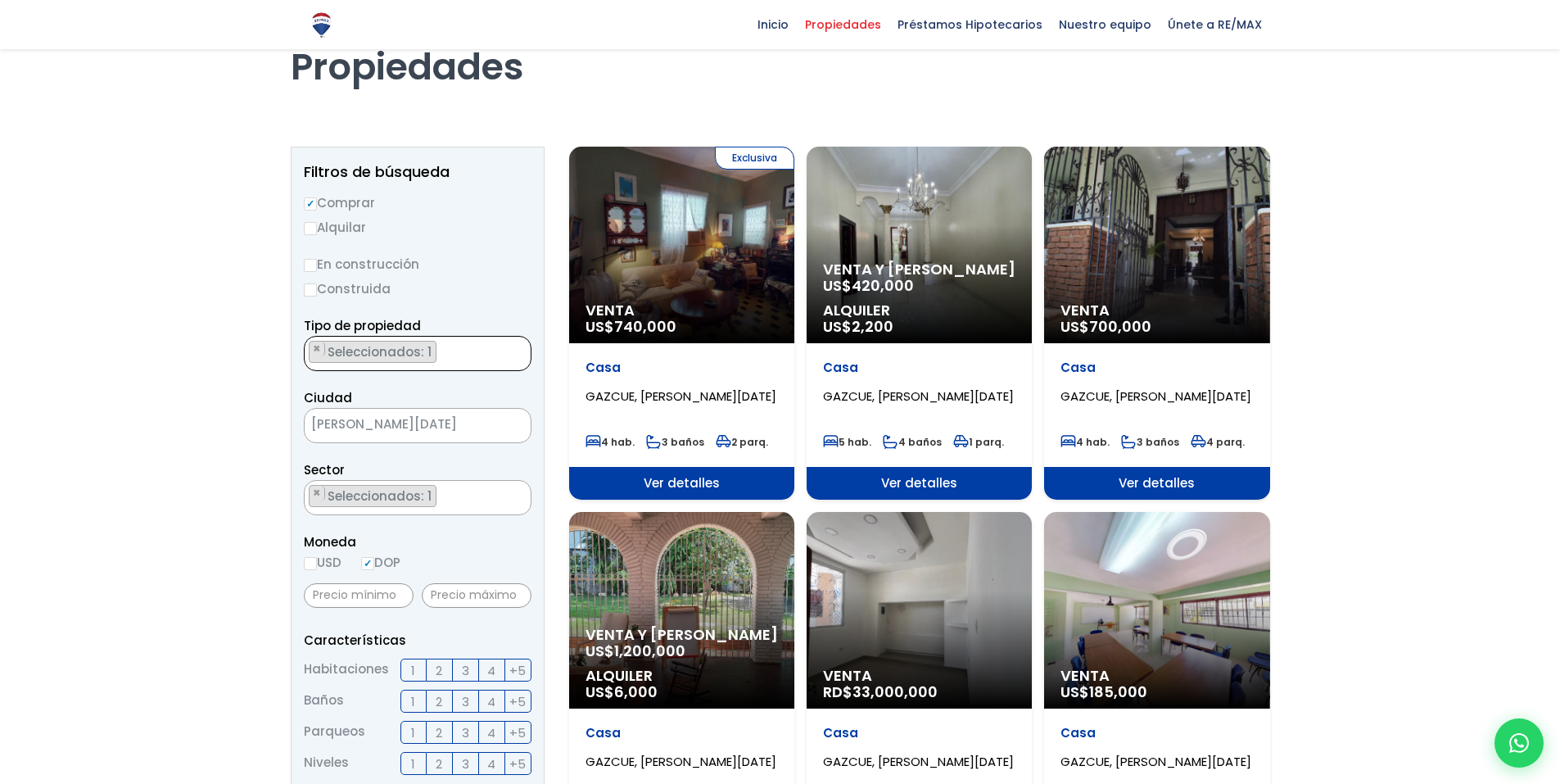
click at [414, 349] on span "Seleccionados: 1" at bounding box center [380, 351] width 110 height 17
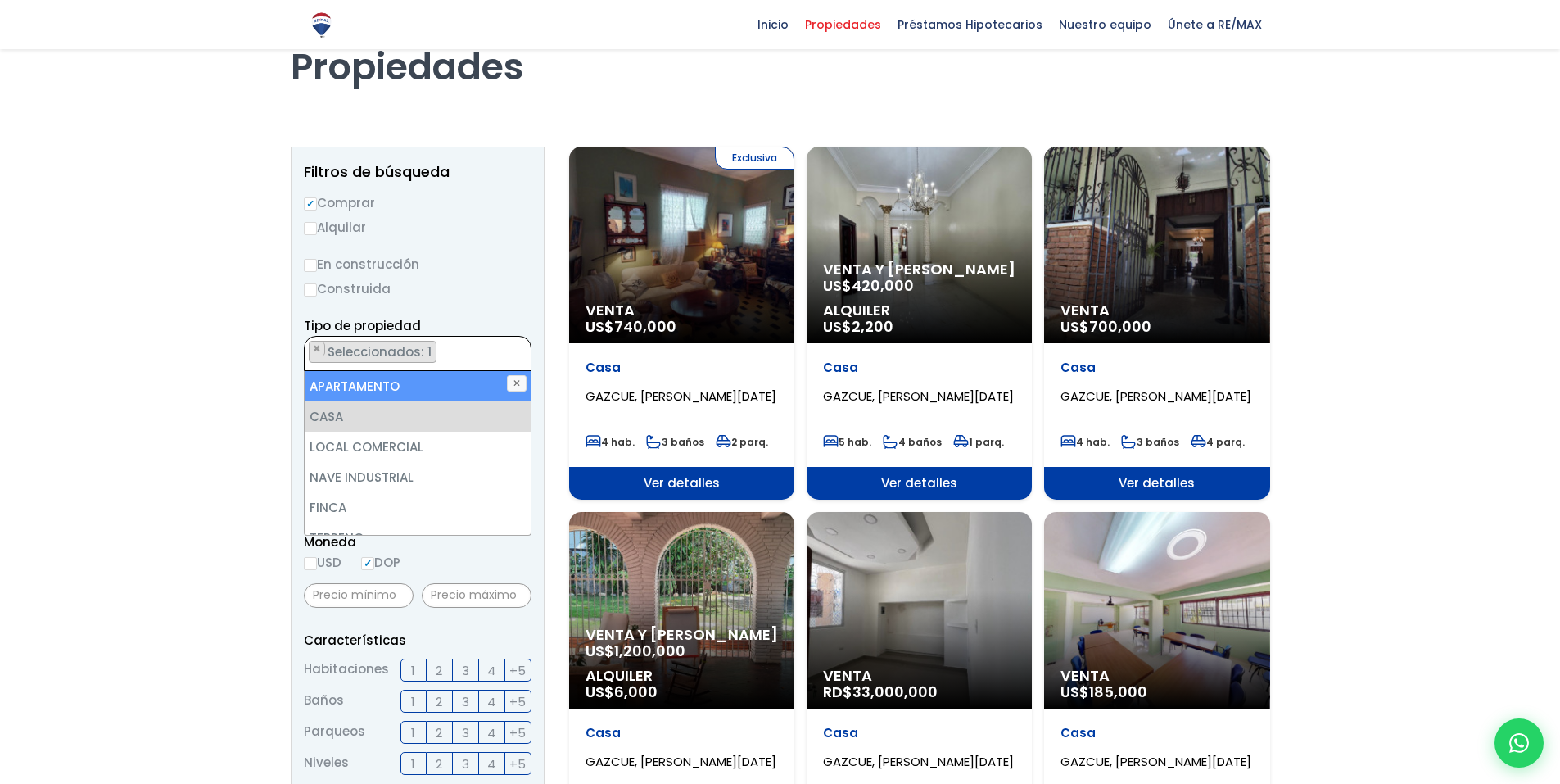
click at [377, 385] on li "APARTAMENTO" at bounding box center [417, 386] width 226 height 30
click at [382, 390] on li "APARTAMENTO" at bounding box center [417, 386] width 226 height 30
select select "house"
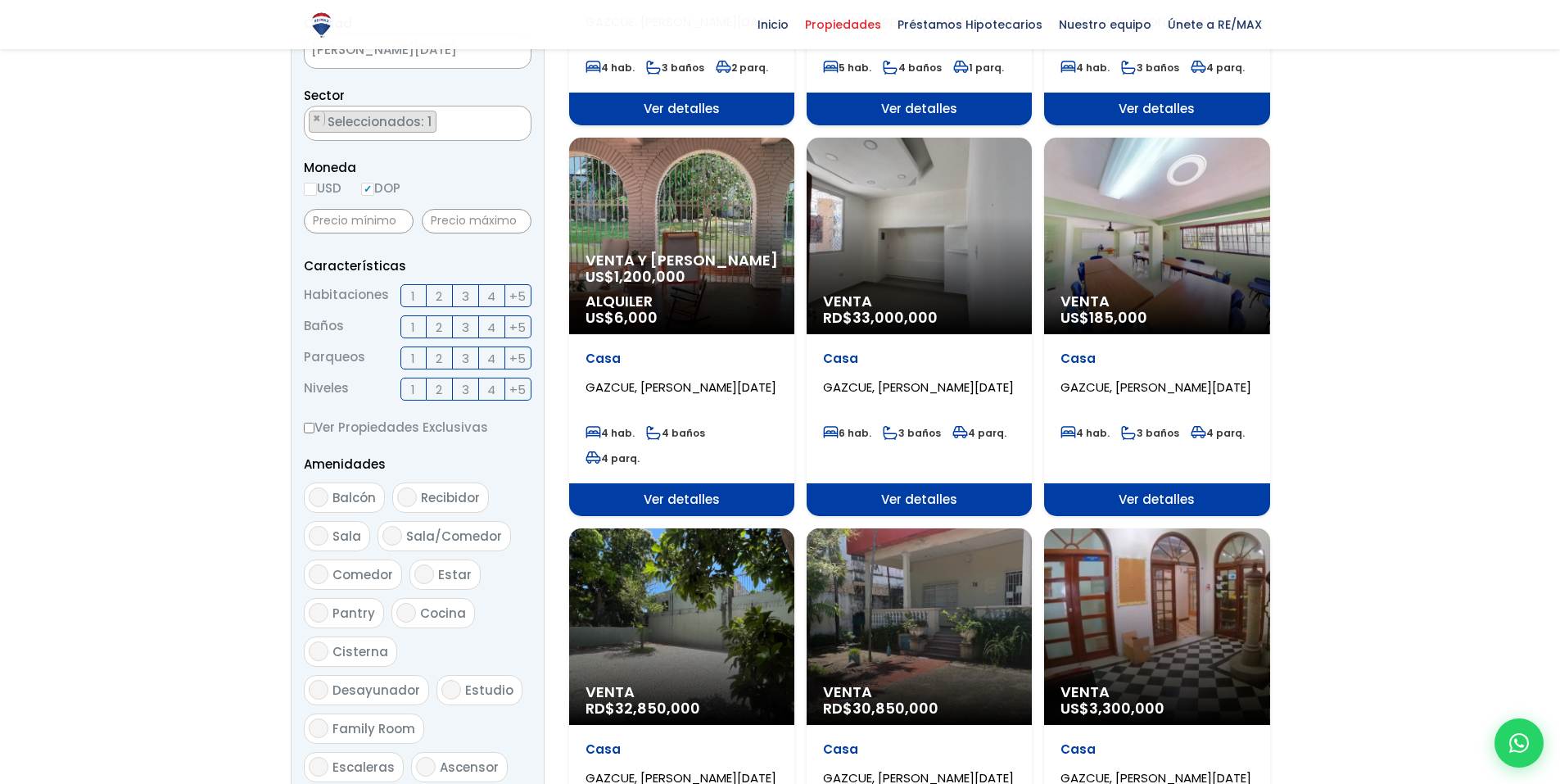
scroll to position [574, 0]
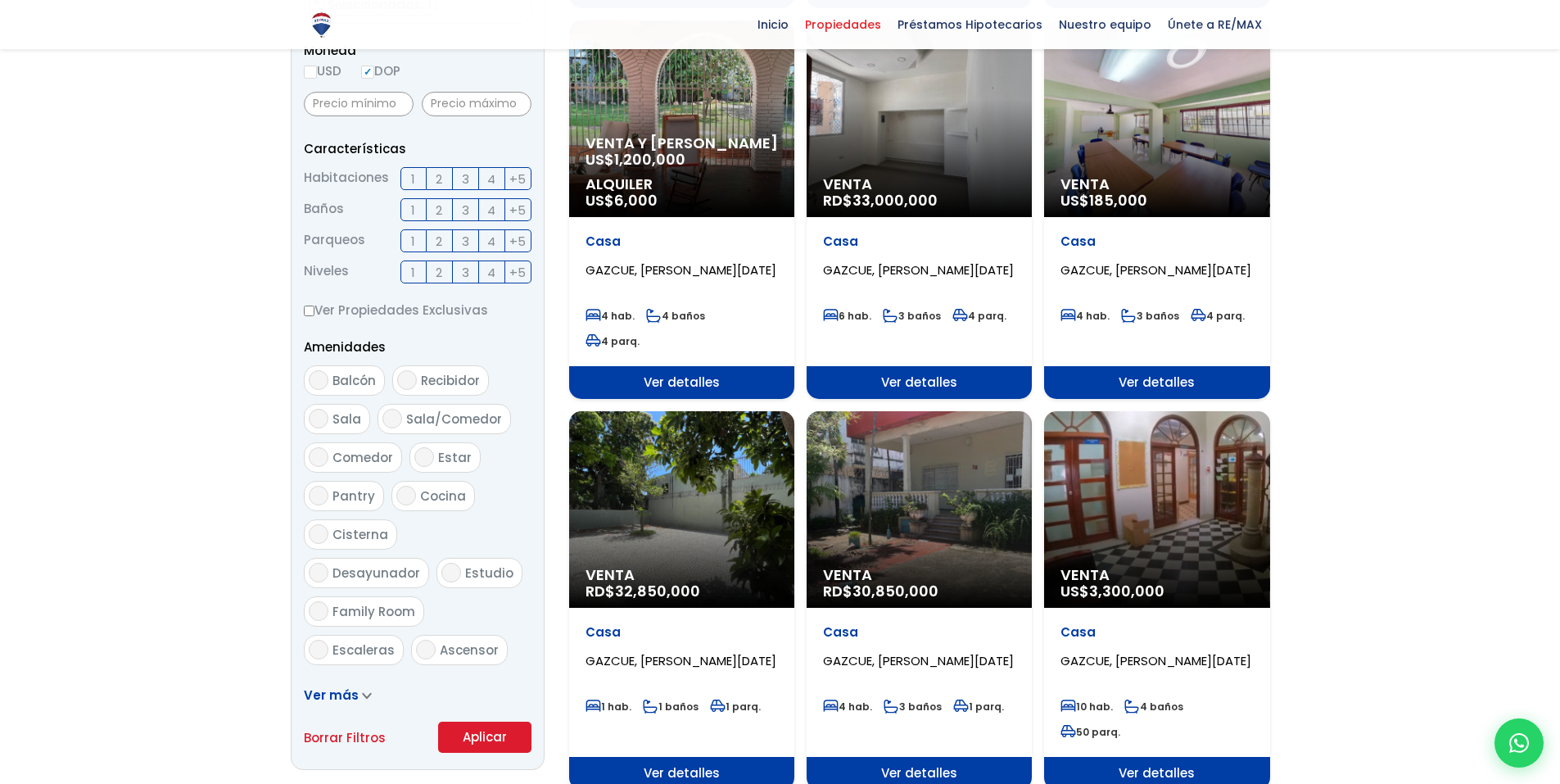
click at [496, 735] on button "Aplicar" at bounding box center [484, 737] width 93 height 31
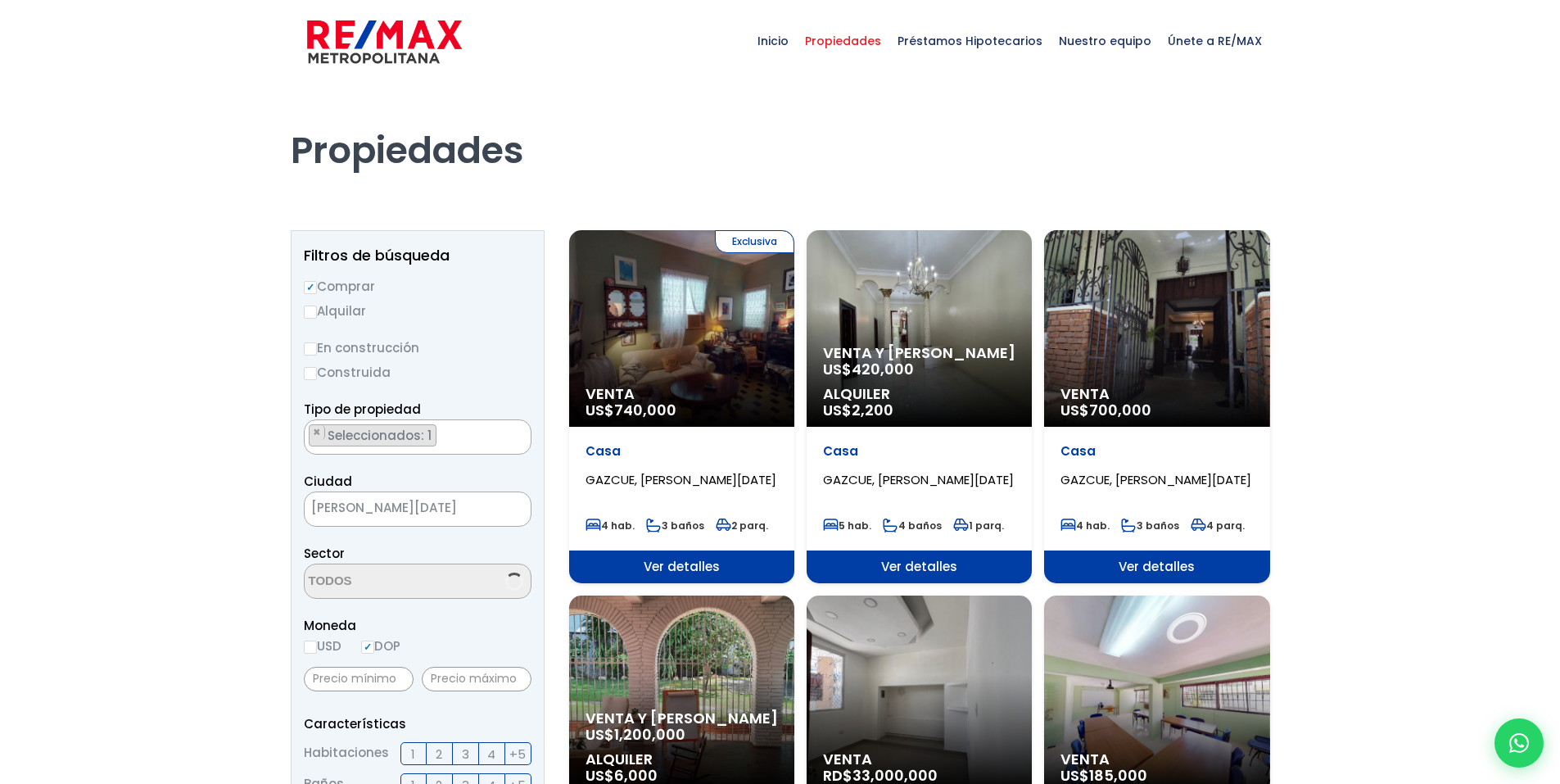
scroll to position [1639, 0]
select select "206"
click at [398, 435] on span "Seleccionados: 1" at bounding box center [380, 435] width 110 height 17
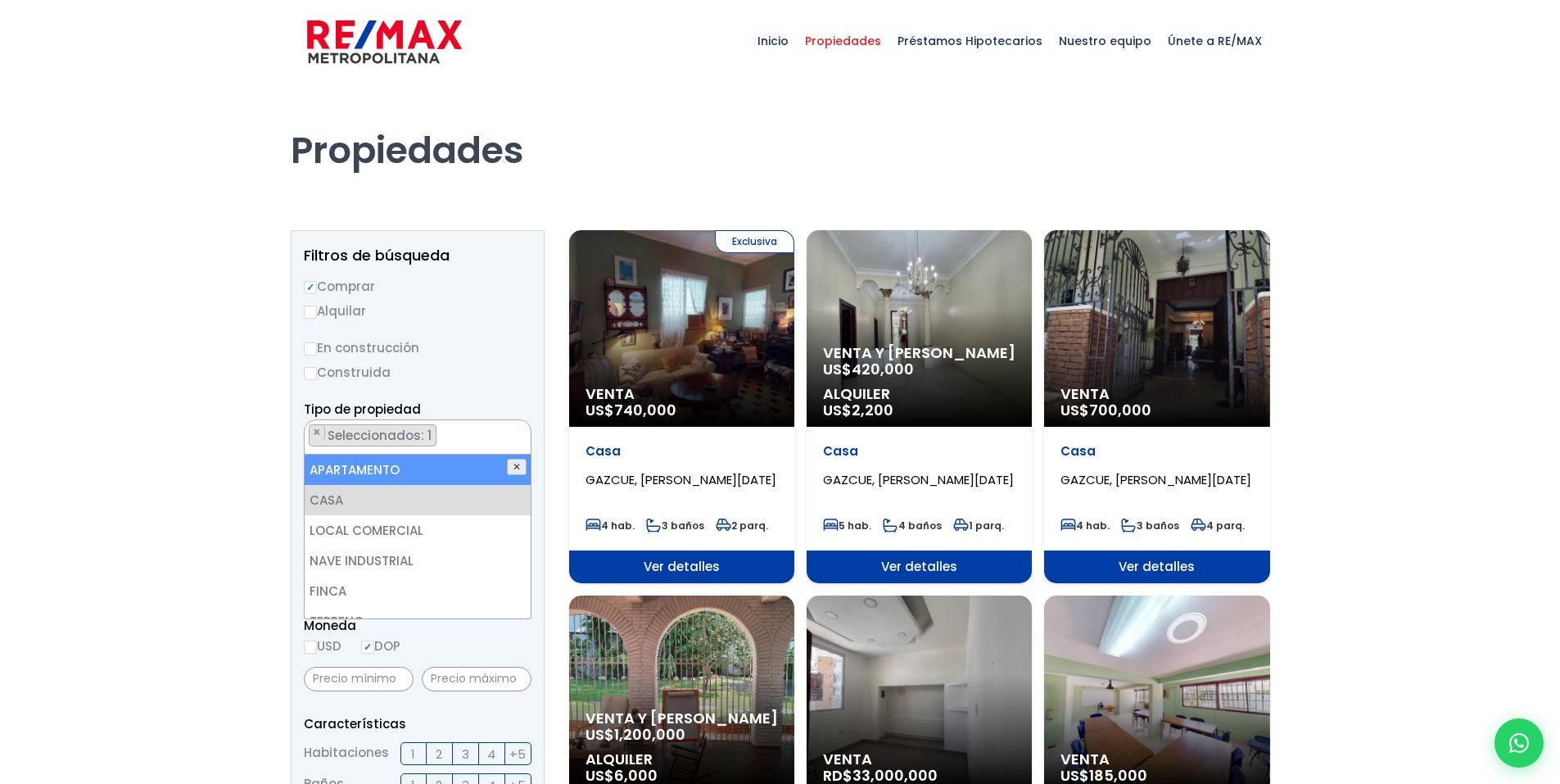
click at [516, 463] on button "✕" at bounding box center [517, 466] width 20 height 16
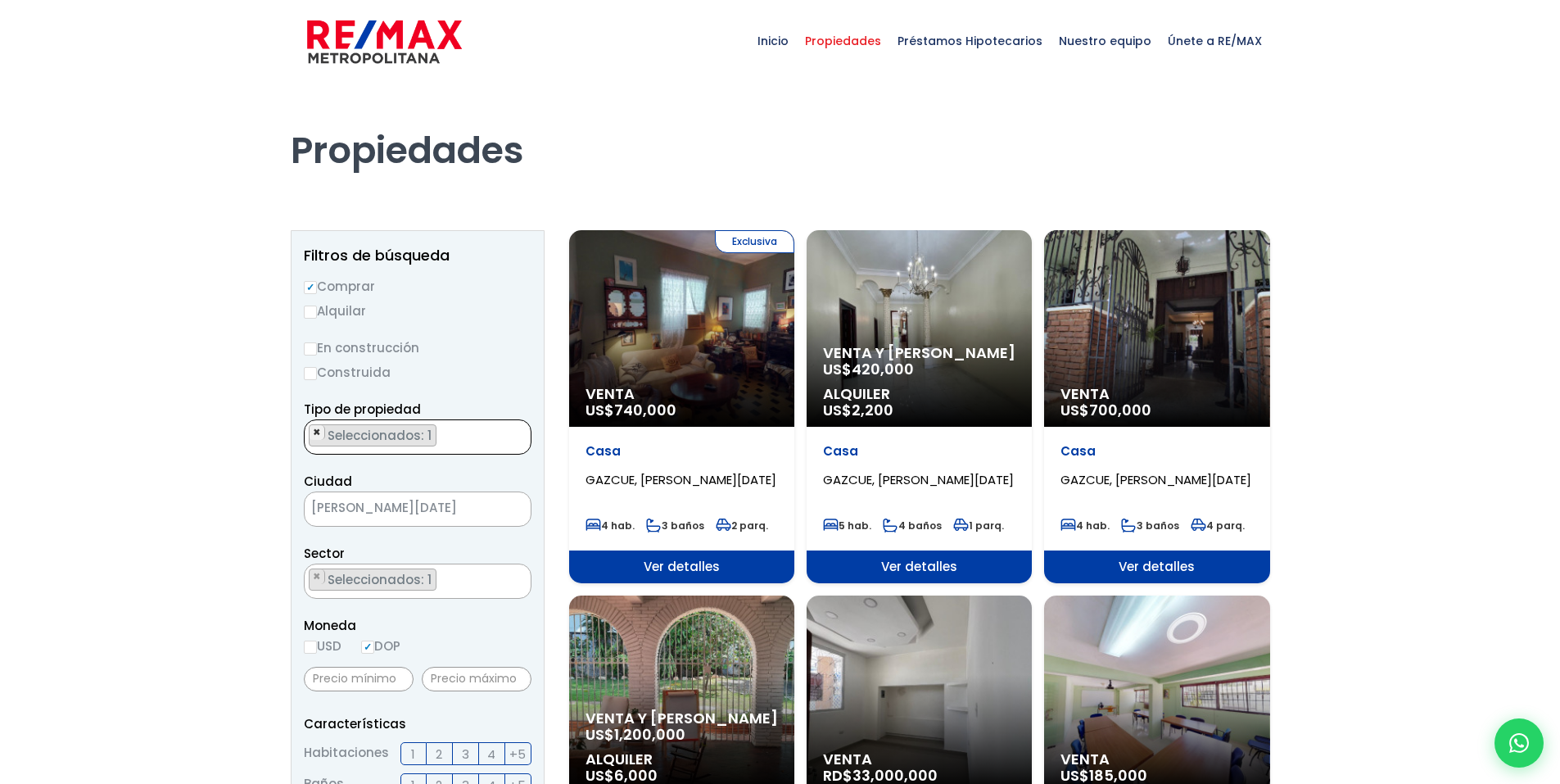
click at [315, 430] on span "×" at bounding box center [316, 432] width 8 height 14
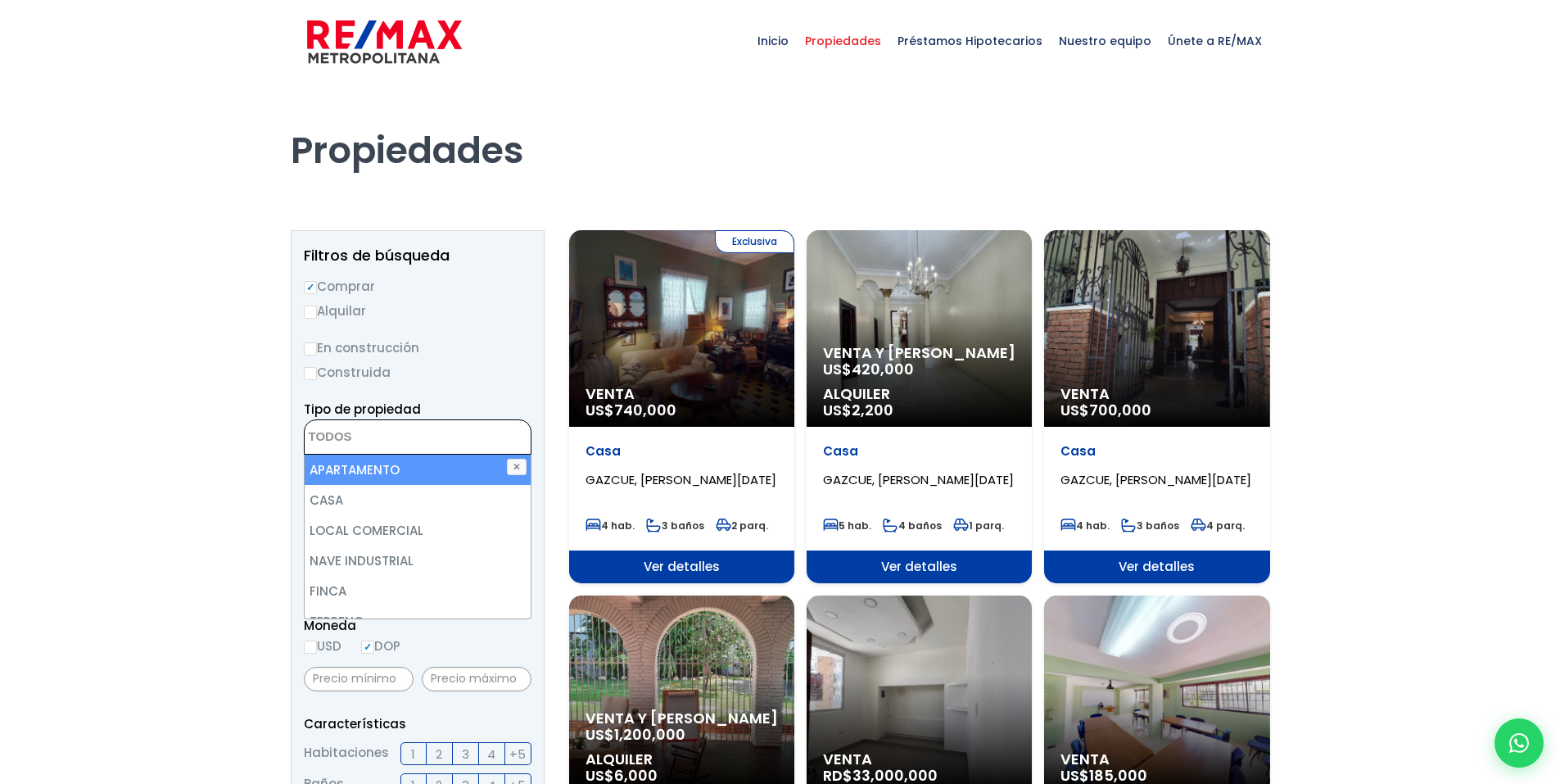
drag, startPoint x: 374, startPoint y: 468, endPoint x: 396, endPoint y: 472, distance: 22.4
click at [375, 468] on li "APARTAMENTO" at bounding box center [417, 469] width 226 height 30
select select "apartment"
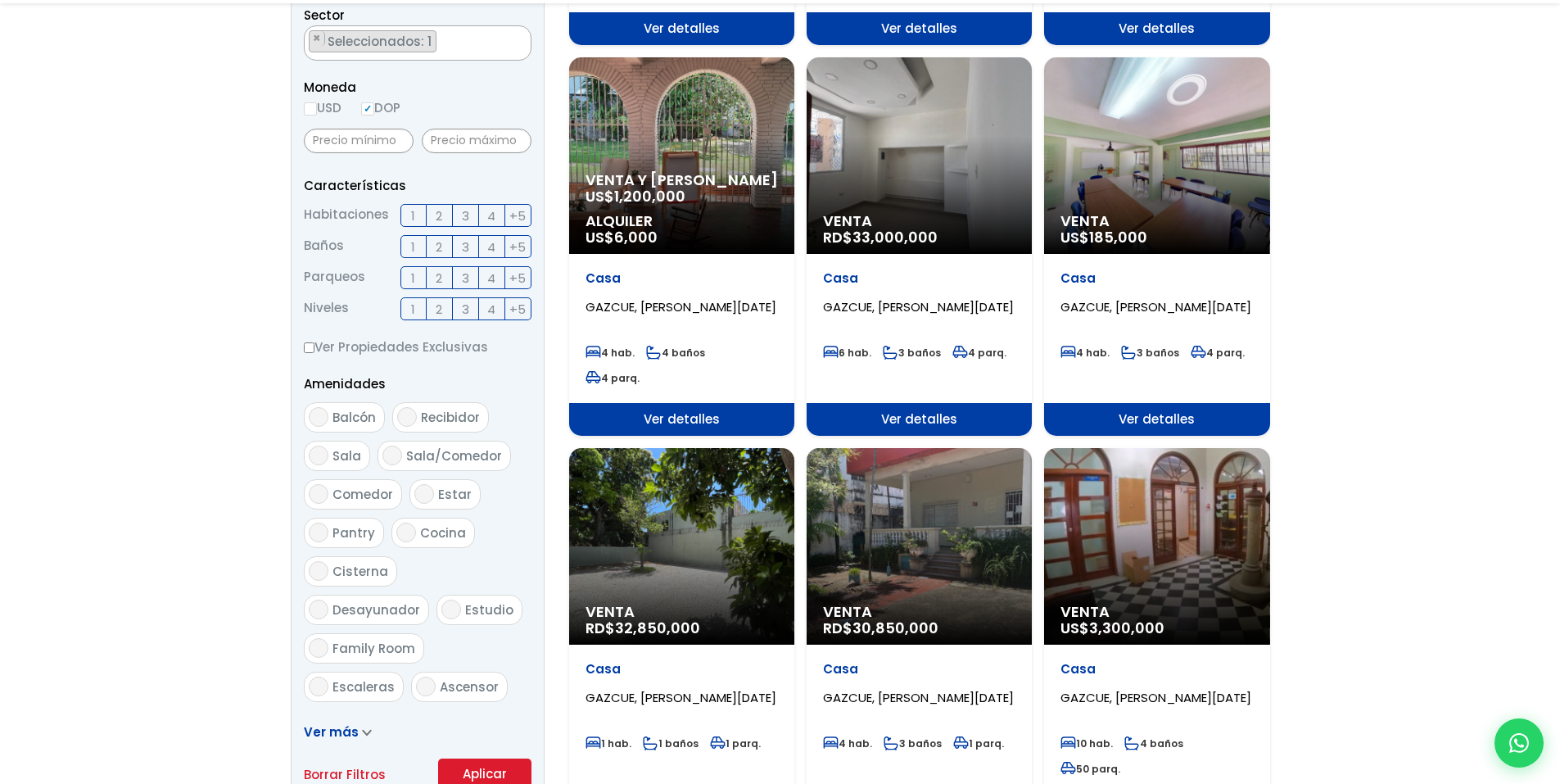
scroll to position [573, 0]
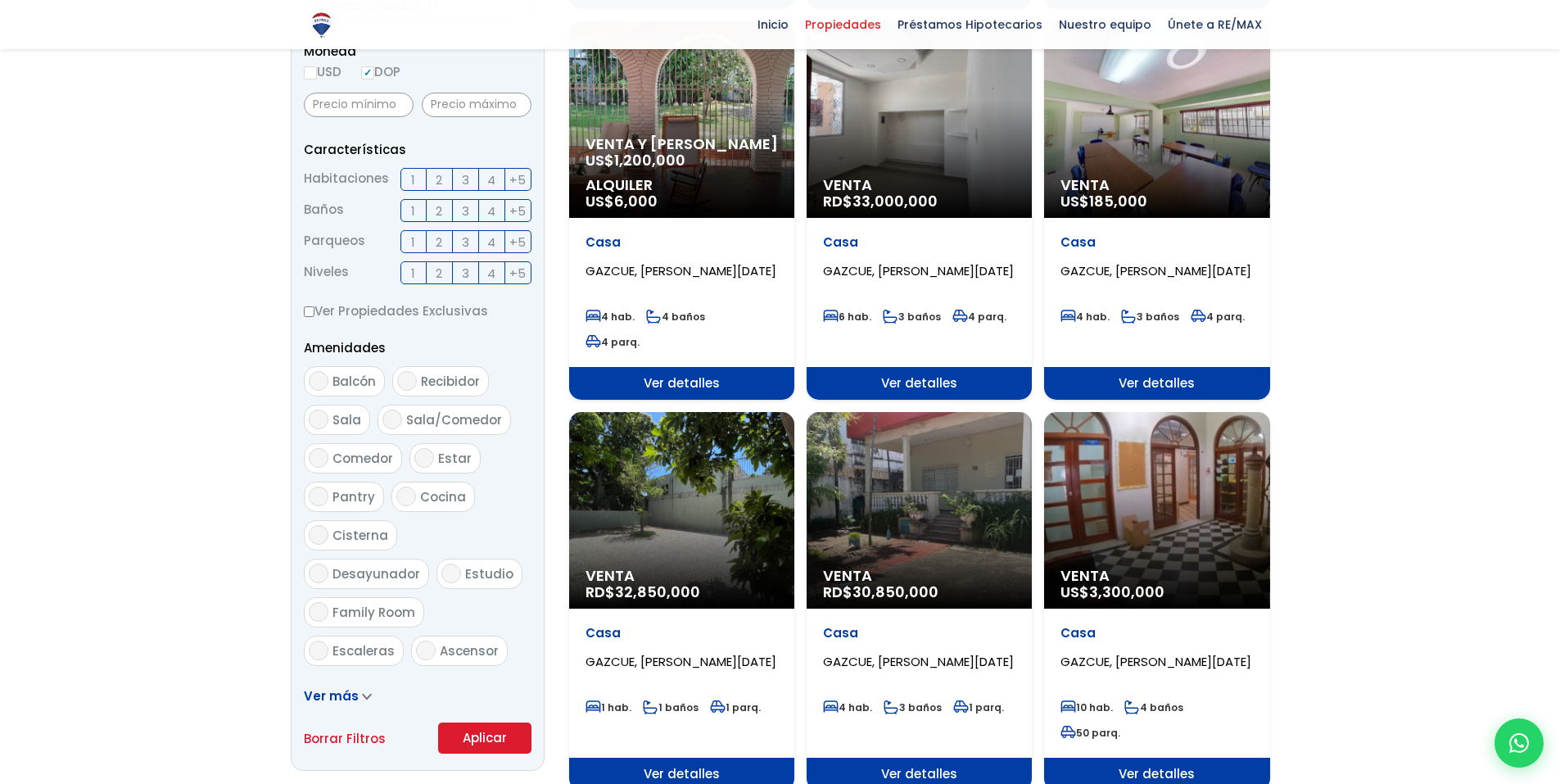
click at [467, 739] on button "Aplicar" at bounding box center [484, 738] width 93 height 31
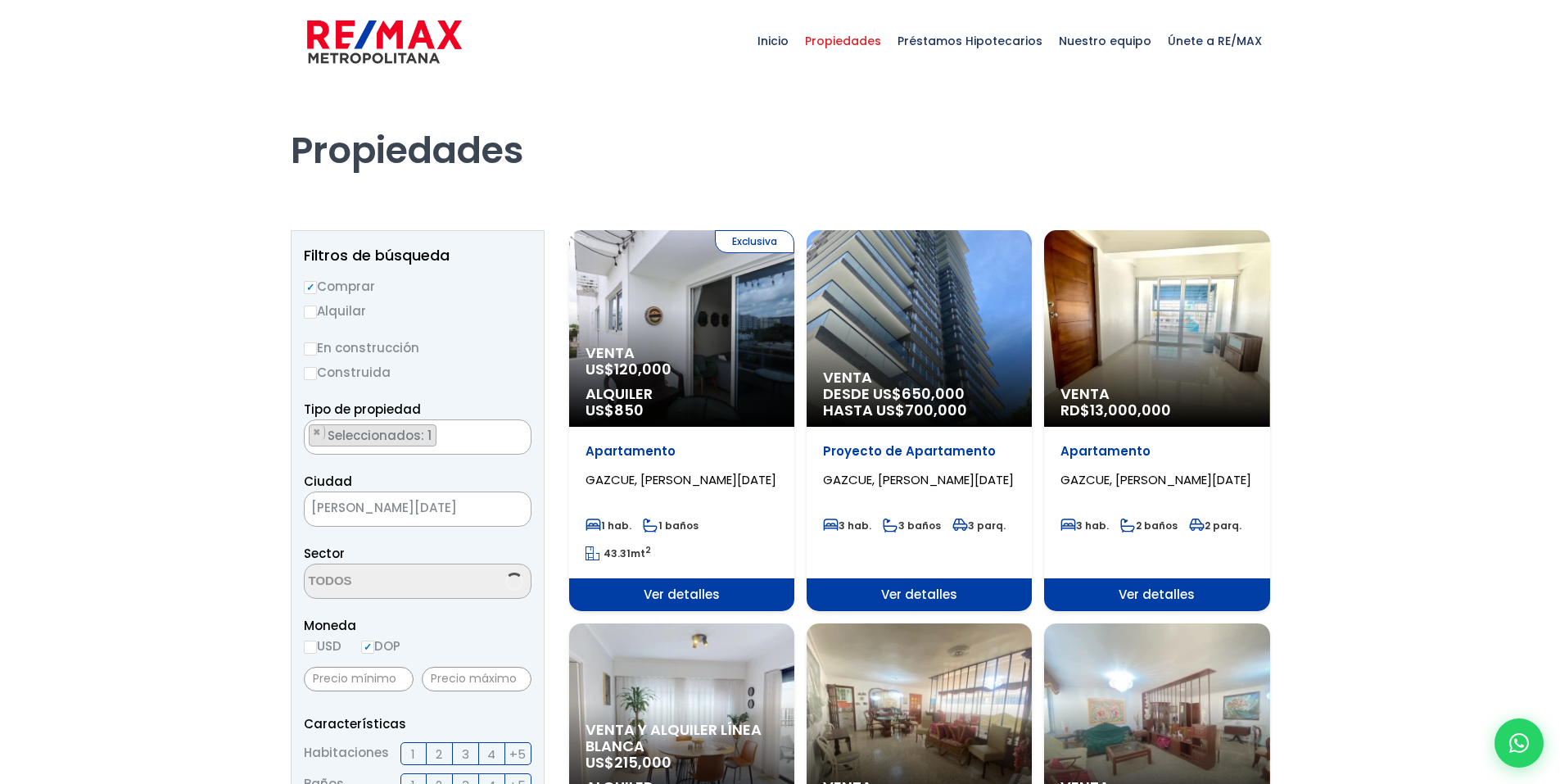
scroll to position [1639, 0]
select select "206"
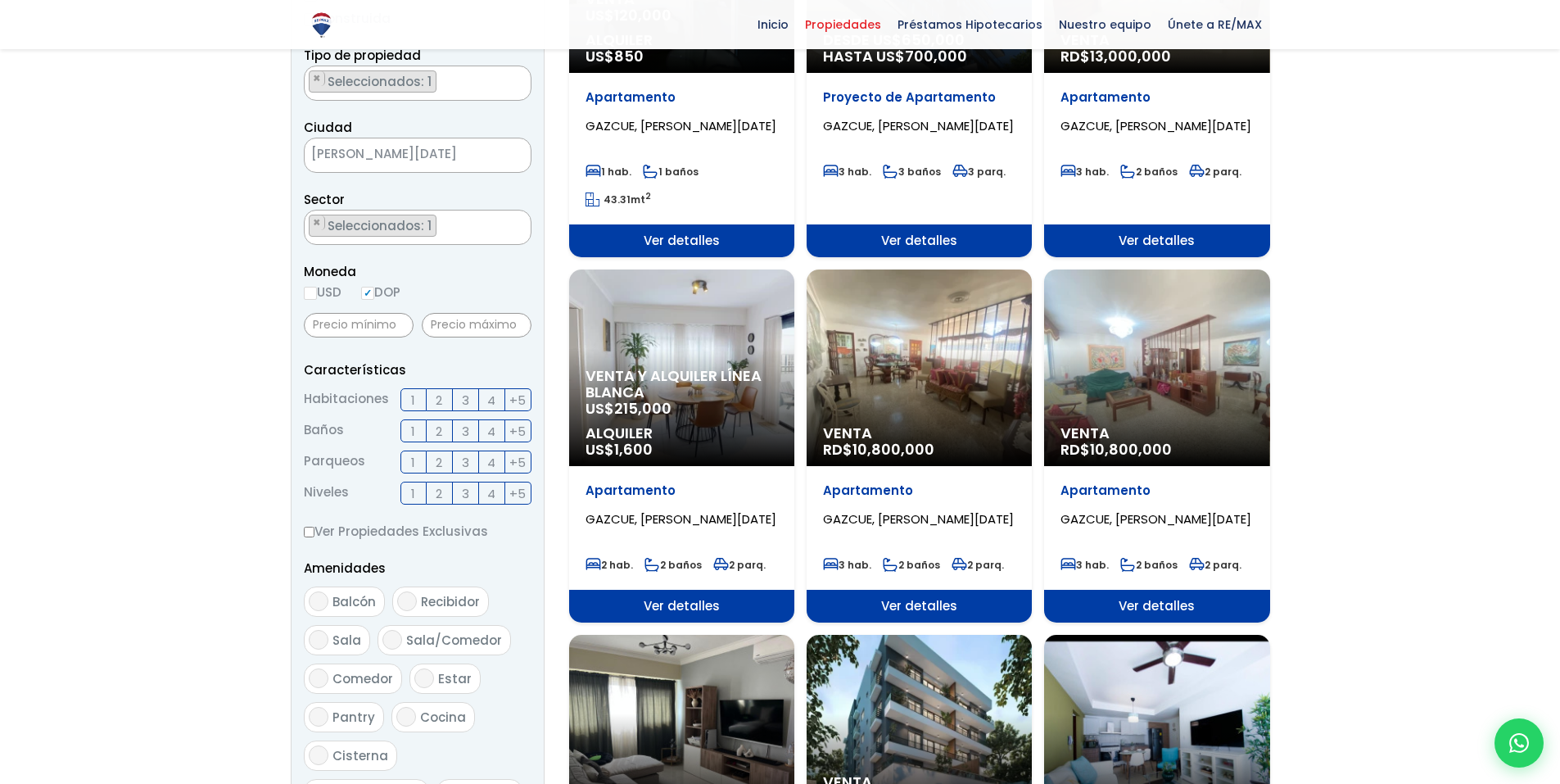
scroll to position [328, 0]
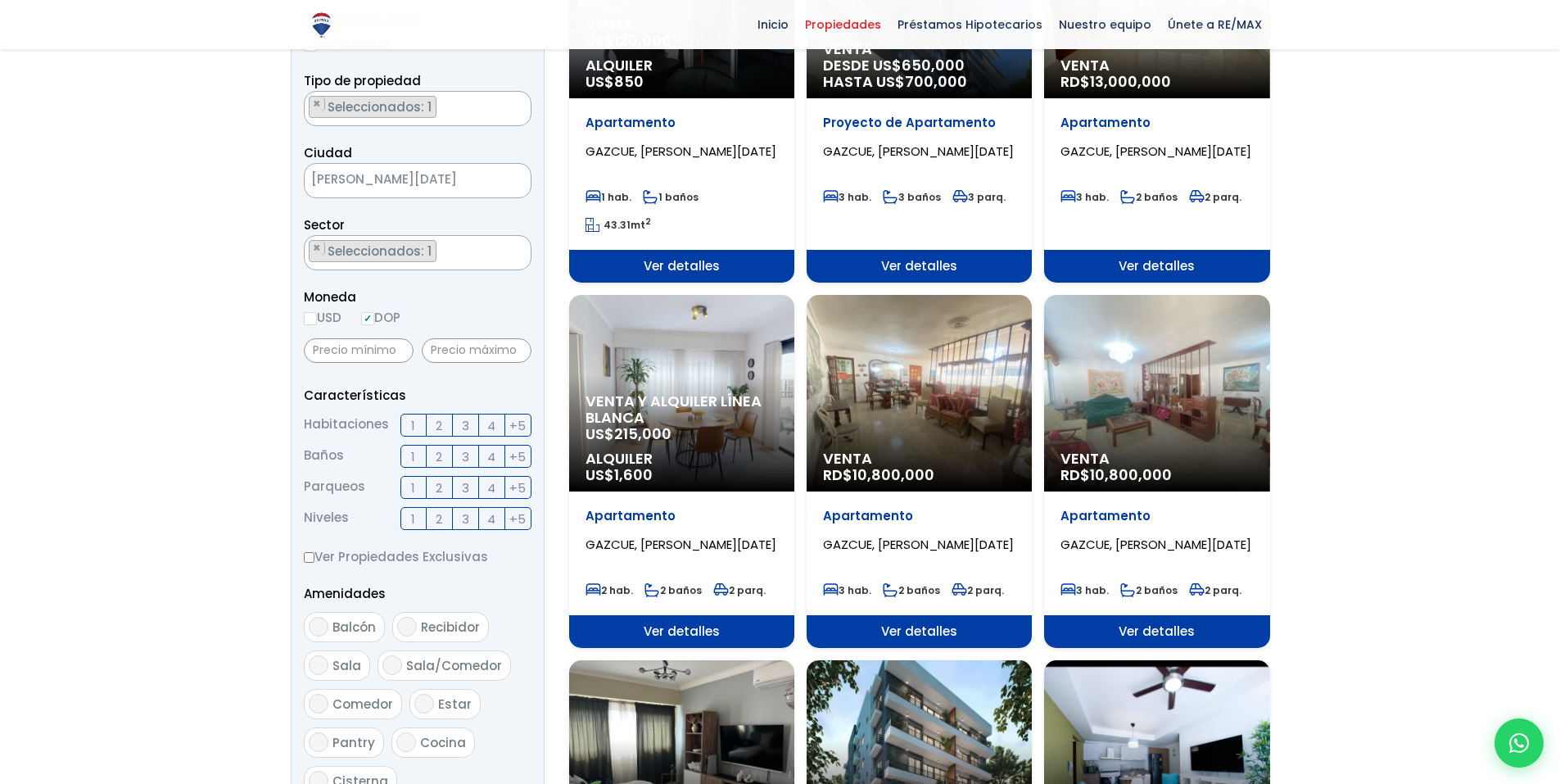
click at [886, 395] on div "Venta RD$ 10,800,000" at bounding box center [919, 393] width 225 height 196
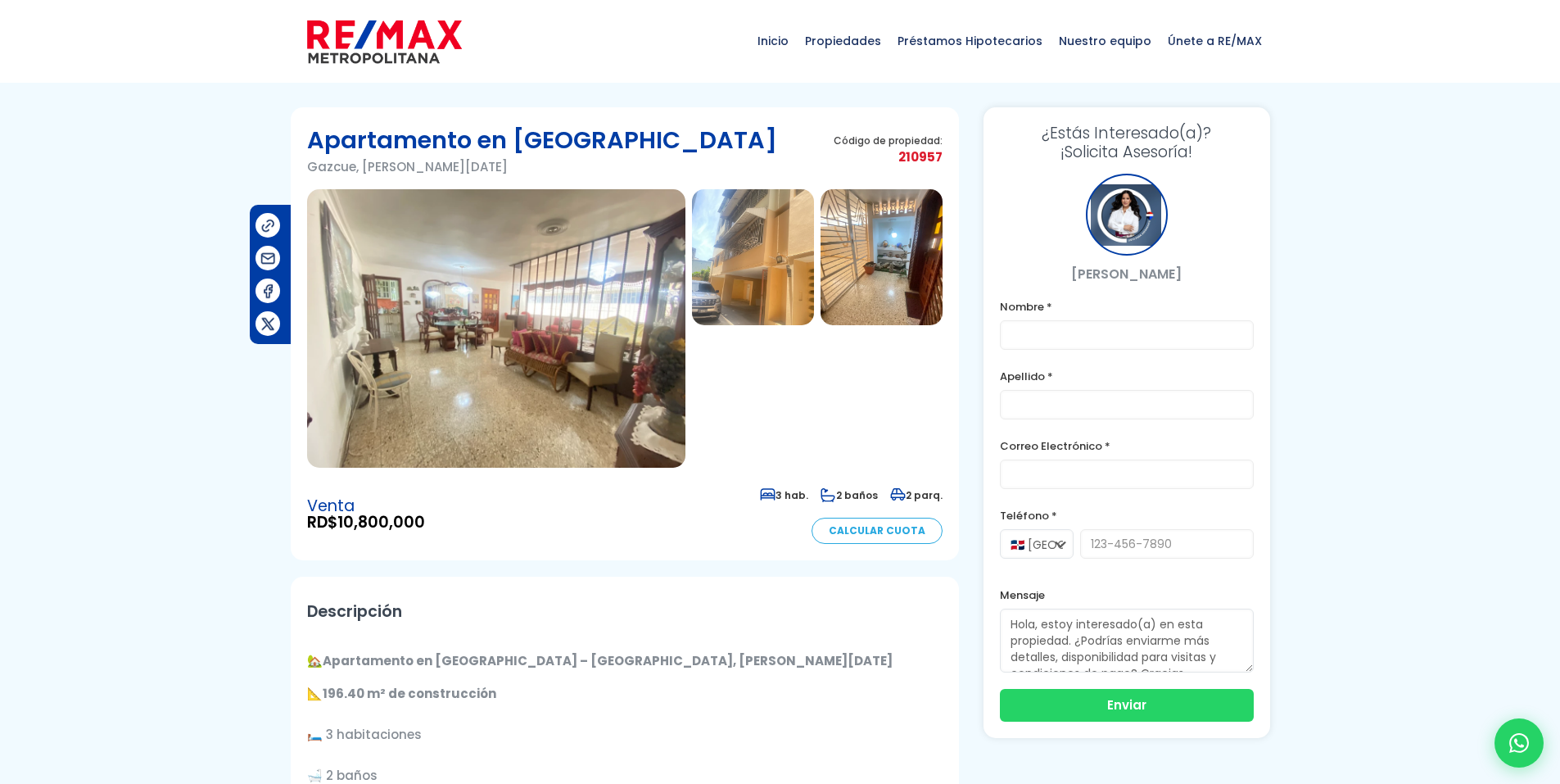
click at [735, 250] on img at bounding box center [752, 257] width 122 height 136
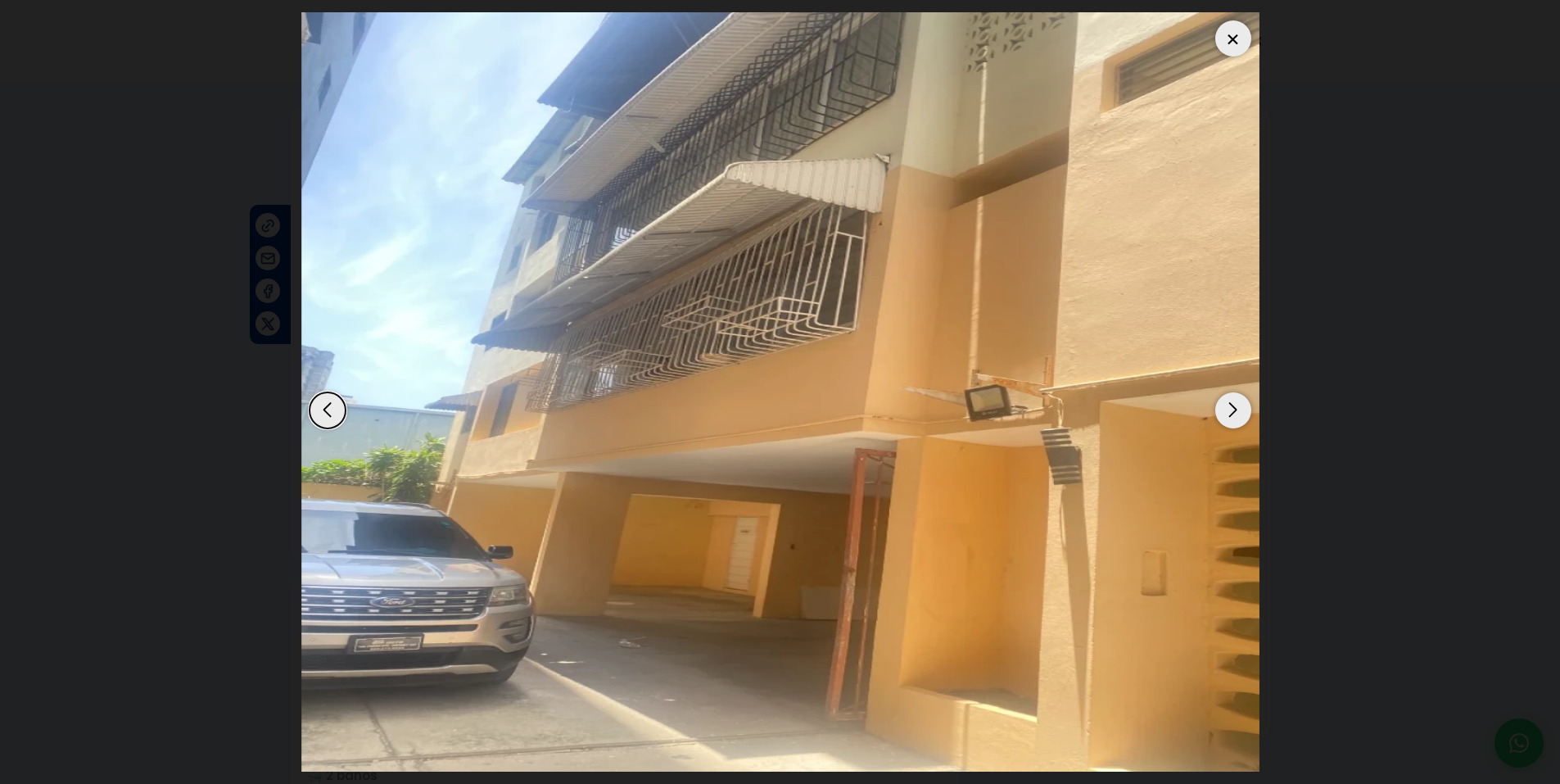
click at [1225, 31] on div at bounding box center [1233, 39] width 36 height 36
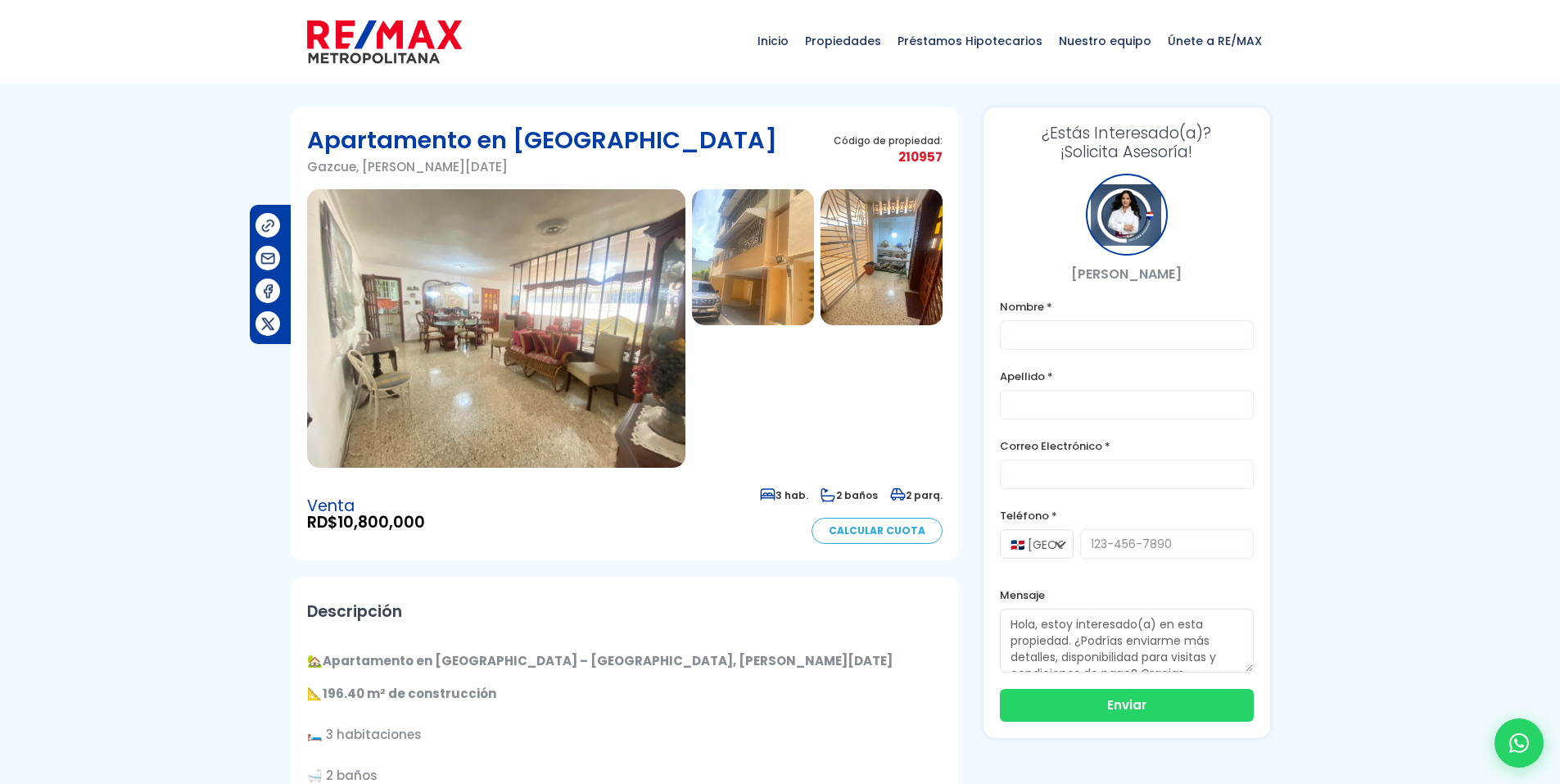
click at [864, 253] on img at bounding box center [881, 257] width 122 height 136
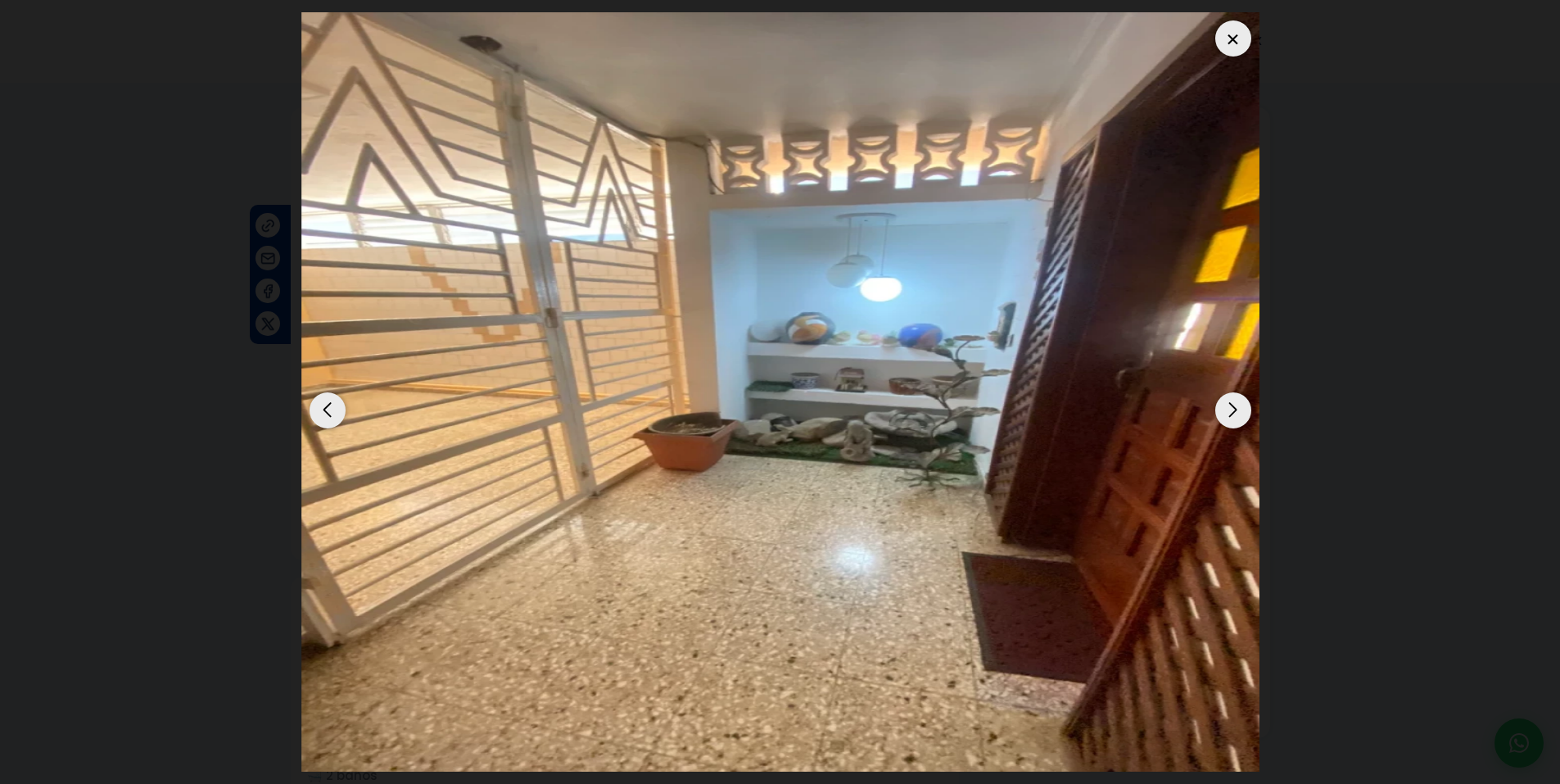
click at [1230, 30] on div at bounding box center [1233, 39] width 36 height 36
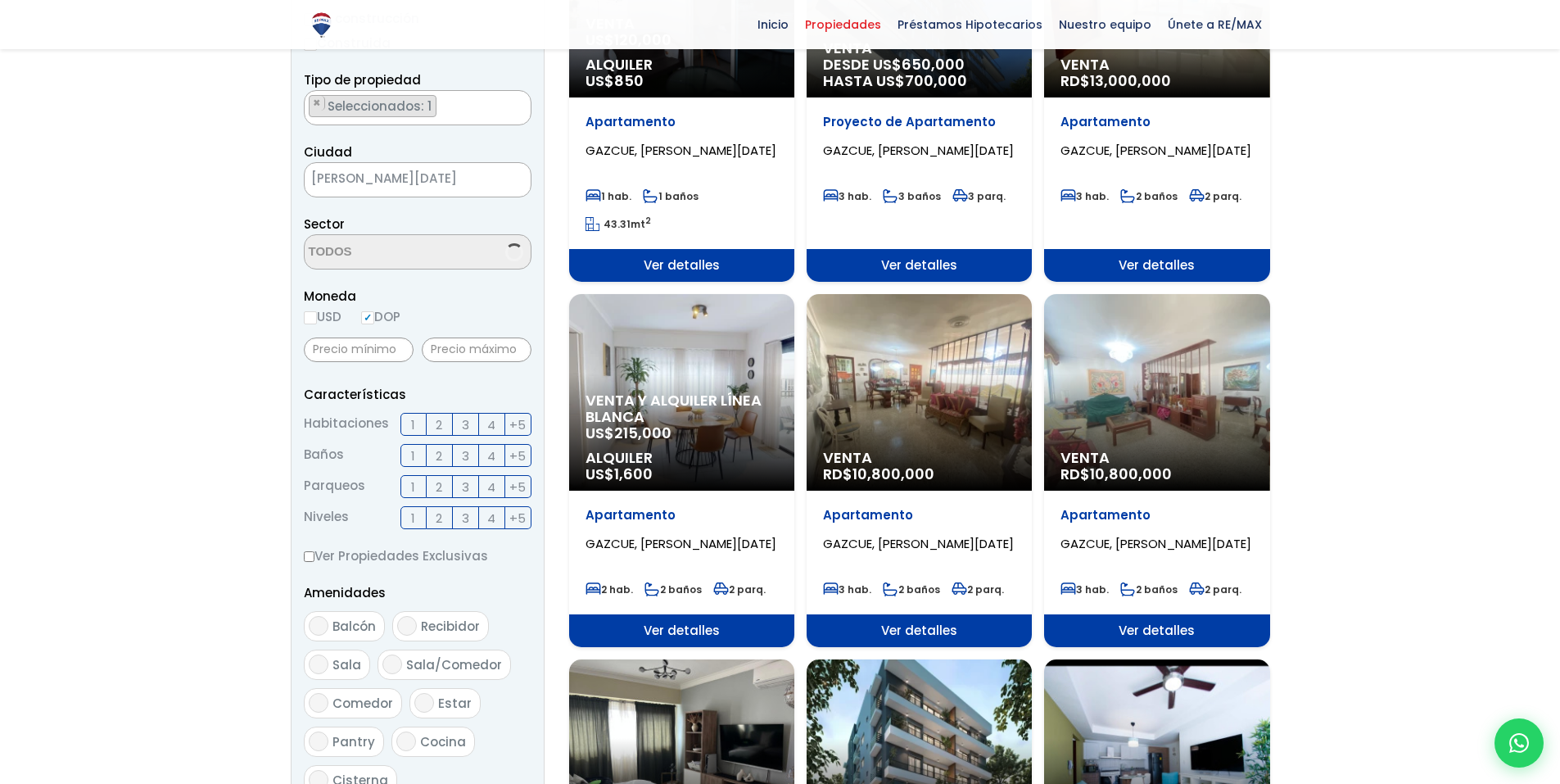
scroll to position [328, 0]
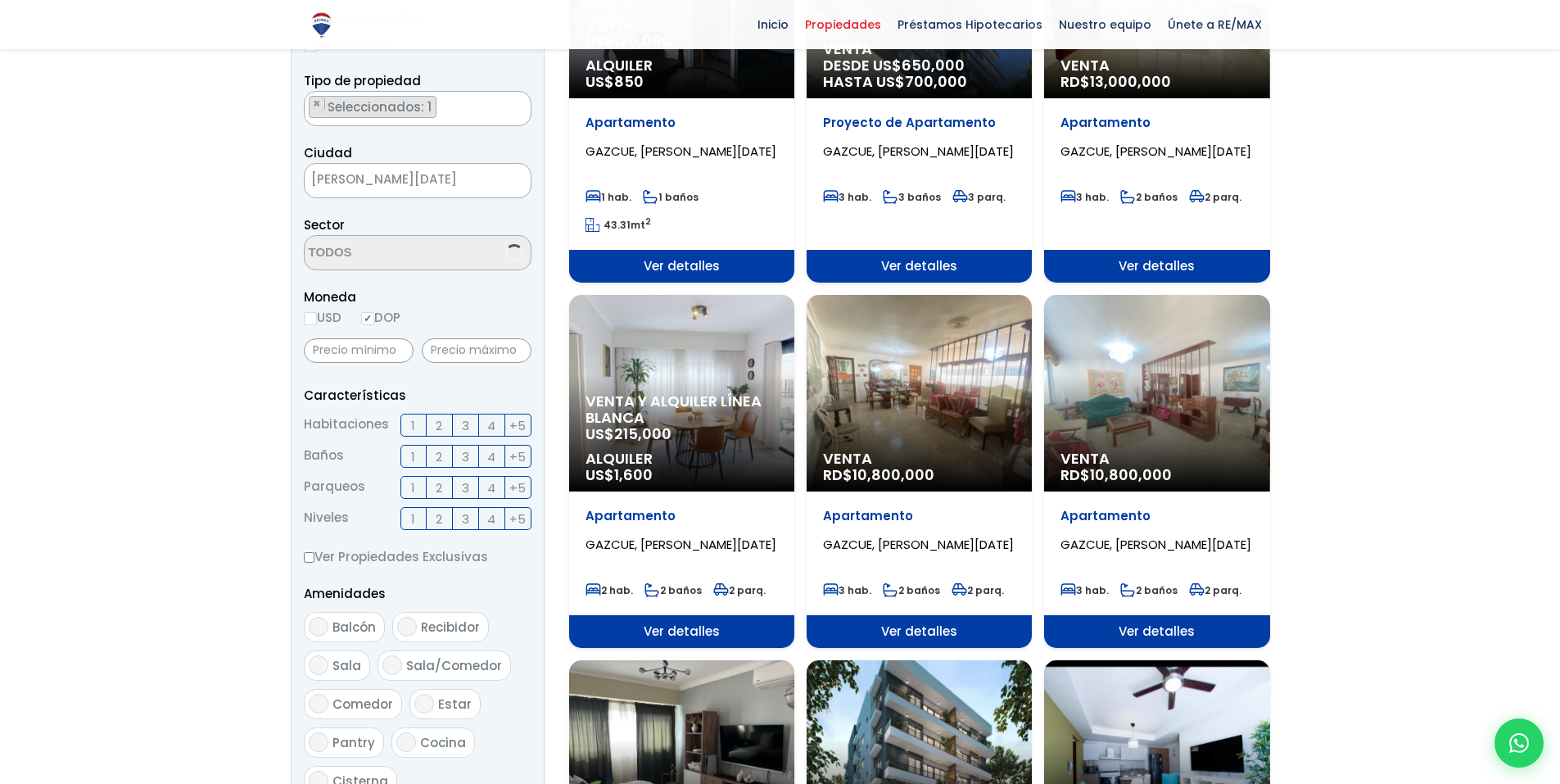
select select "206"
click at [1127, 351] on div "Venta RD$ 10,800,000" at bounding box center [1156, 393] width 225 height 196
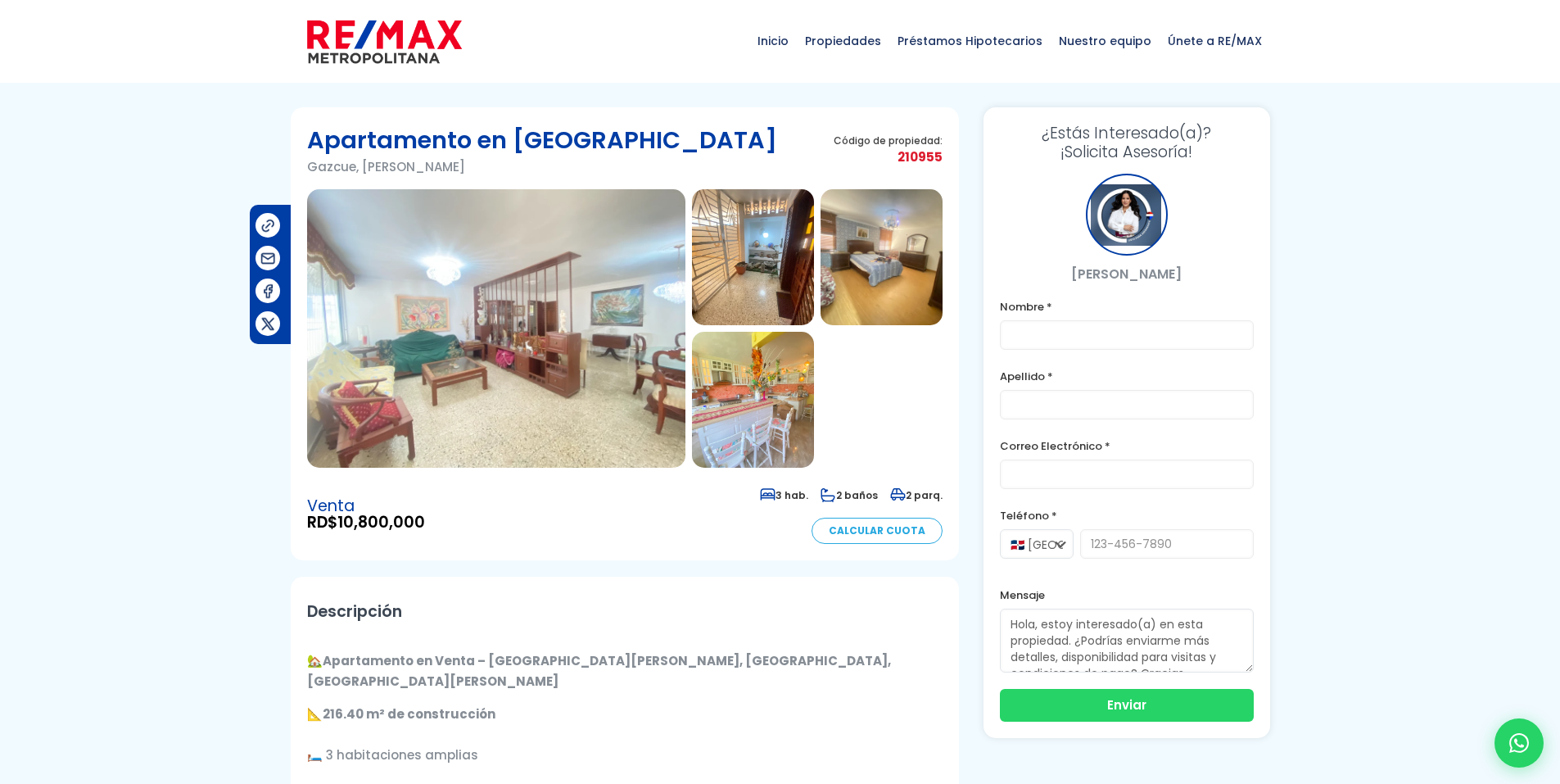
click at [507, 321] on img at bounding box center [496, 329] width 378 height 279
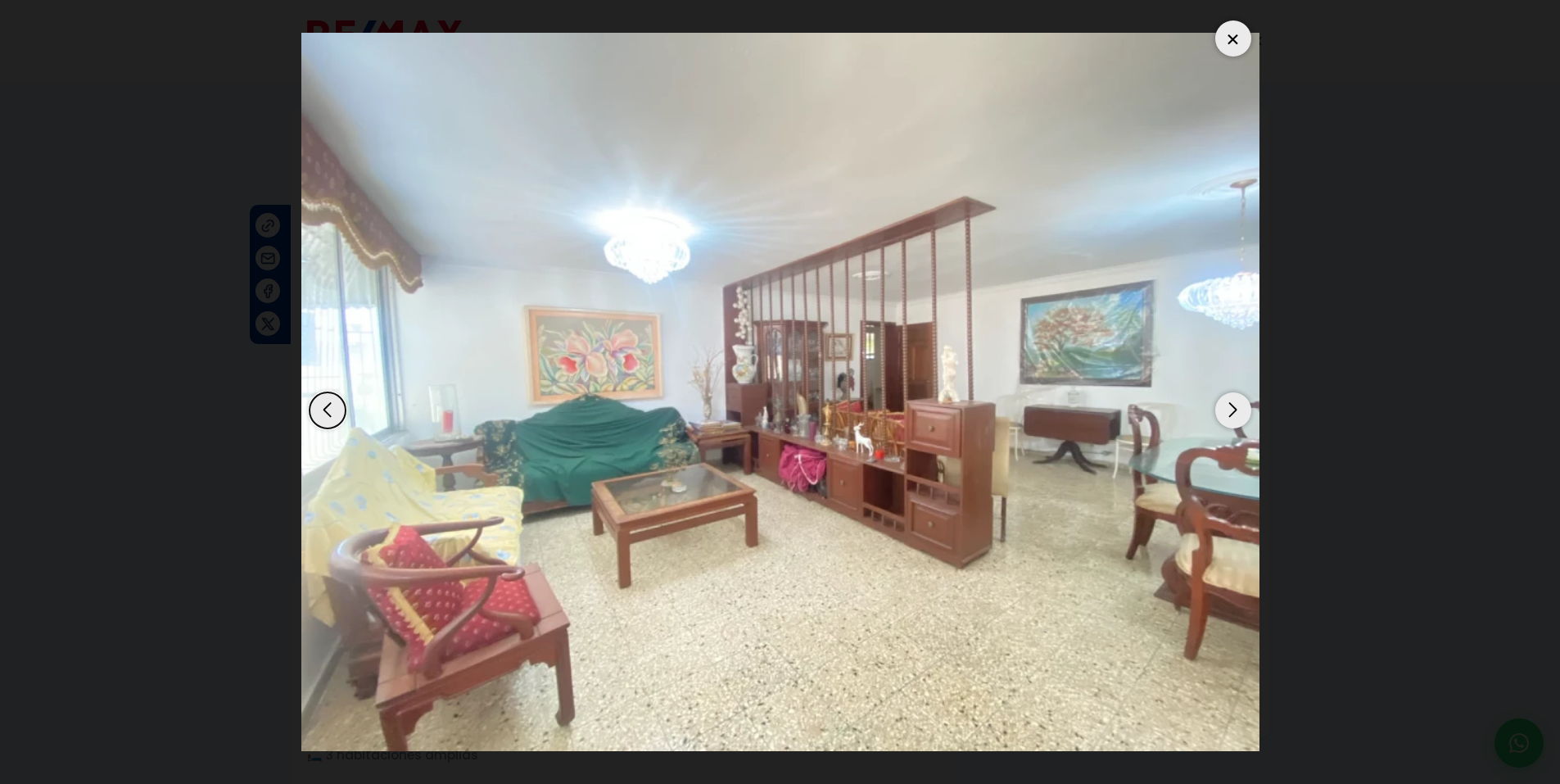
click at [1231, 416] on div "Next slide" at bounding box center [1233, 410] width 36 height 36
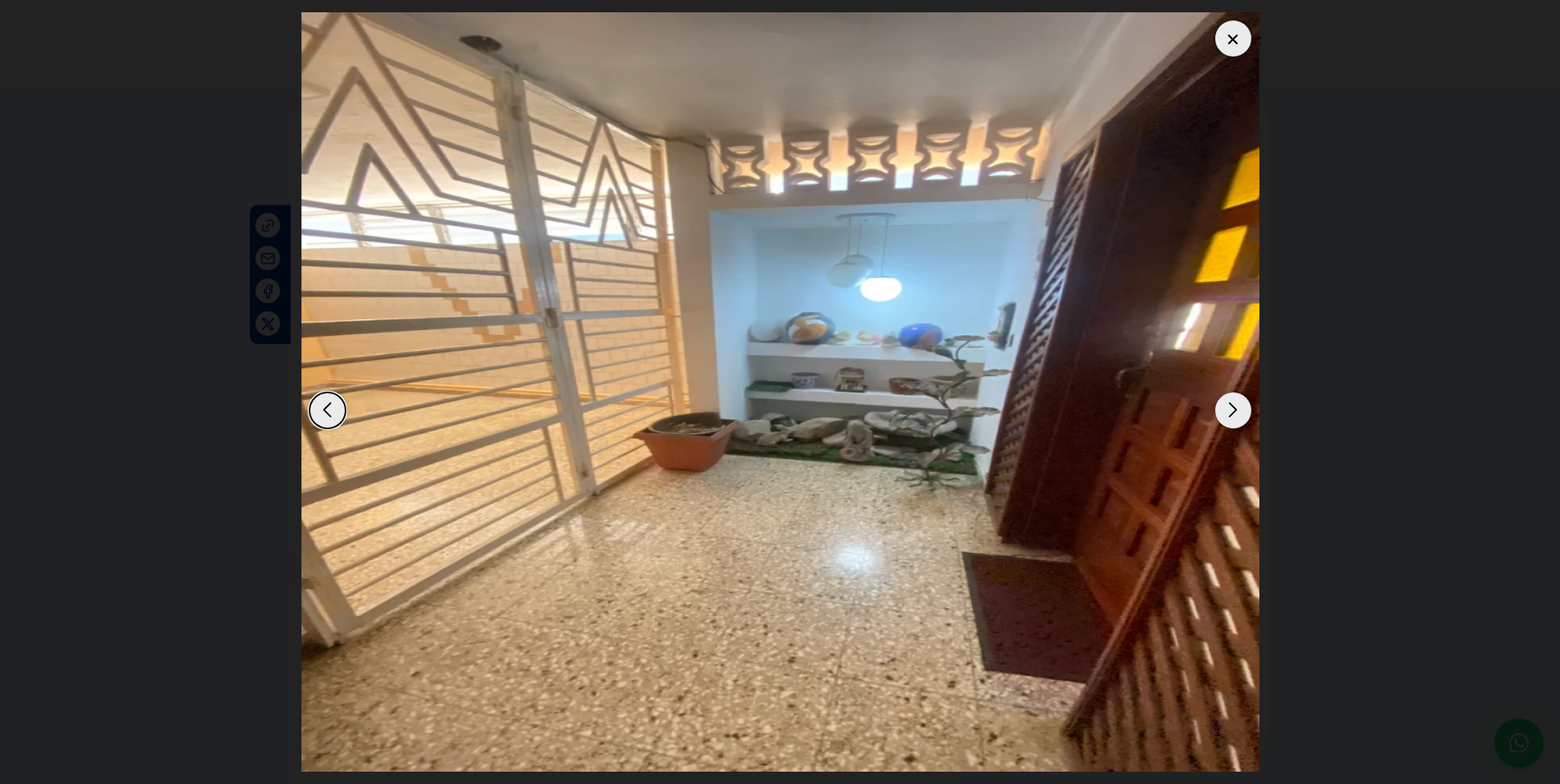
click at [1231, 416] on div "Next slide" at bounding box center [1233, 410] width 36 height 36
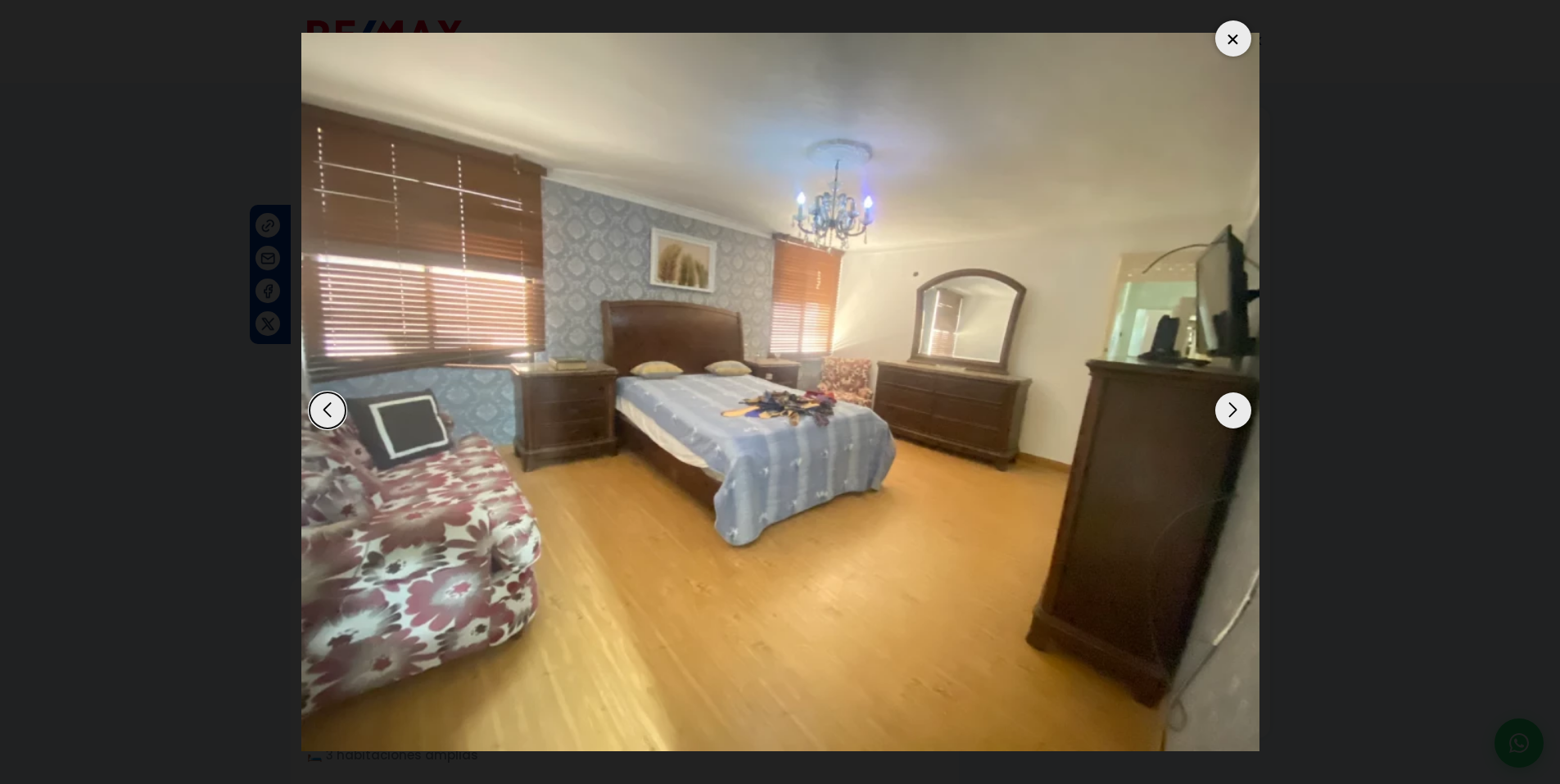
click at [1231, 416] on div "Next slide" at bounding box center [1233, 410] width 36 height 36
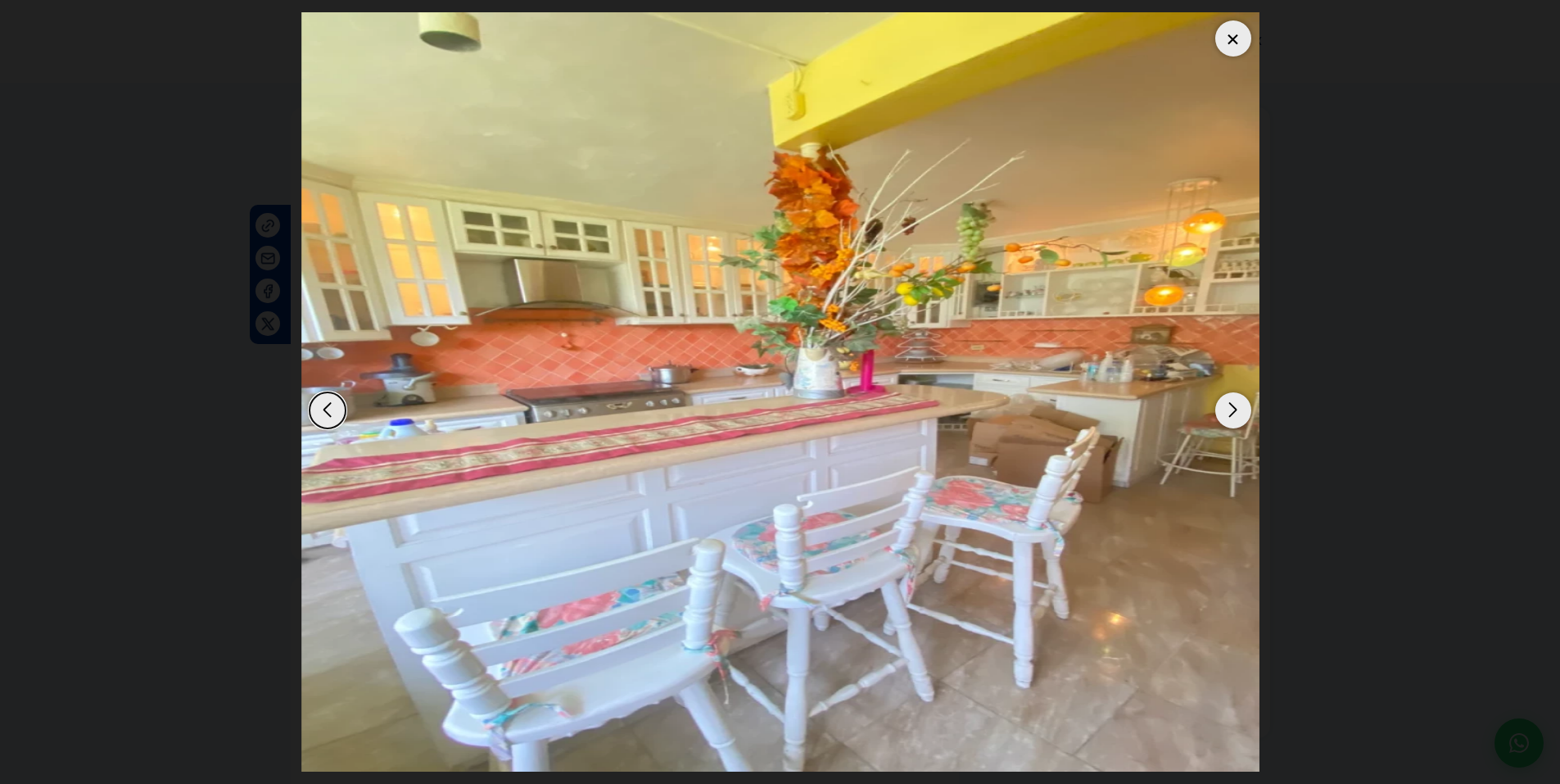
click at [1231, 416] on div "Next slide" at bounding box center [1233, 410] width 36 height 36
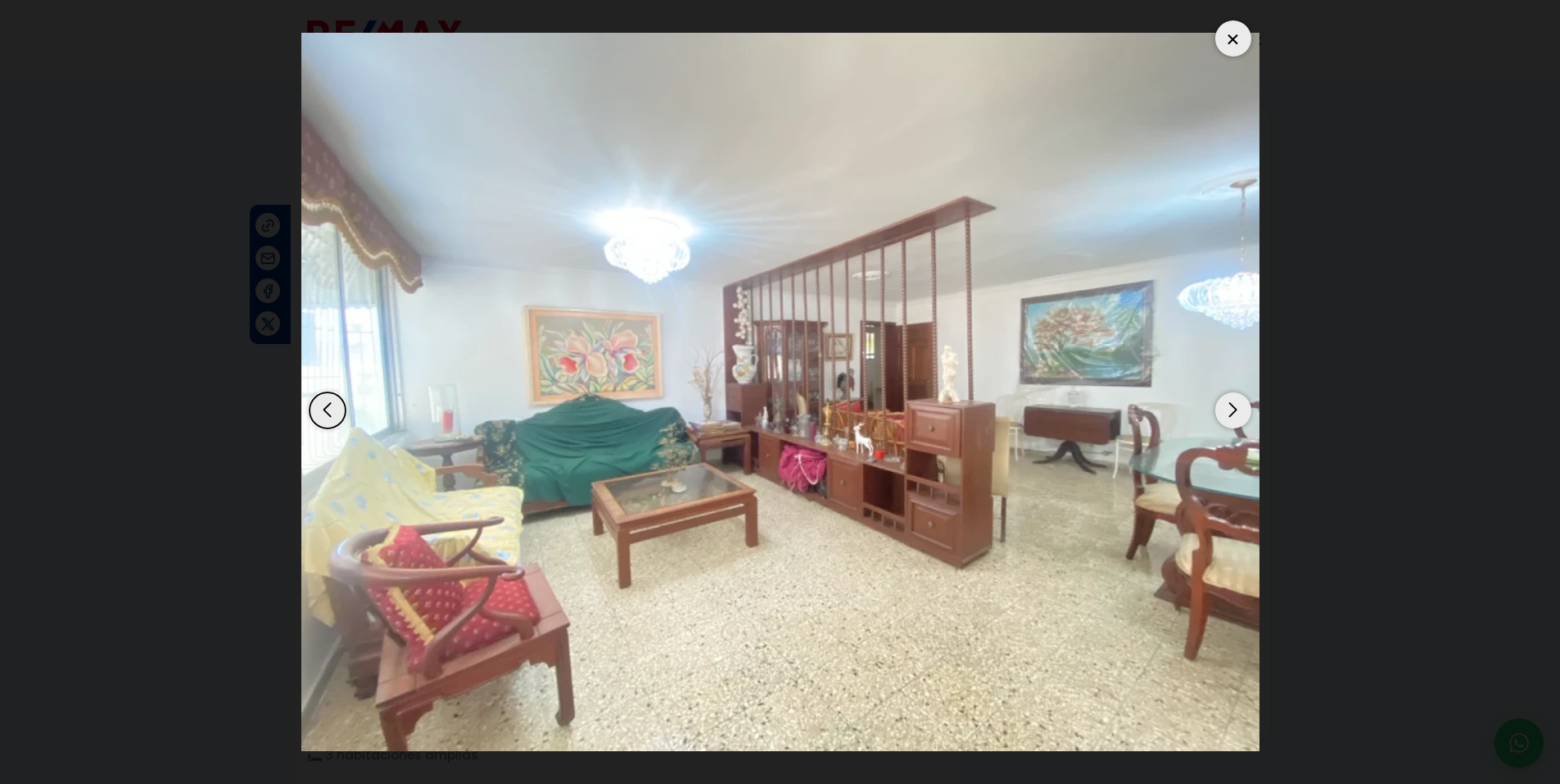
click at [1230, 30] on div at bounding box center [1233, 39] width 36 height 36
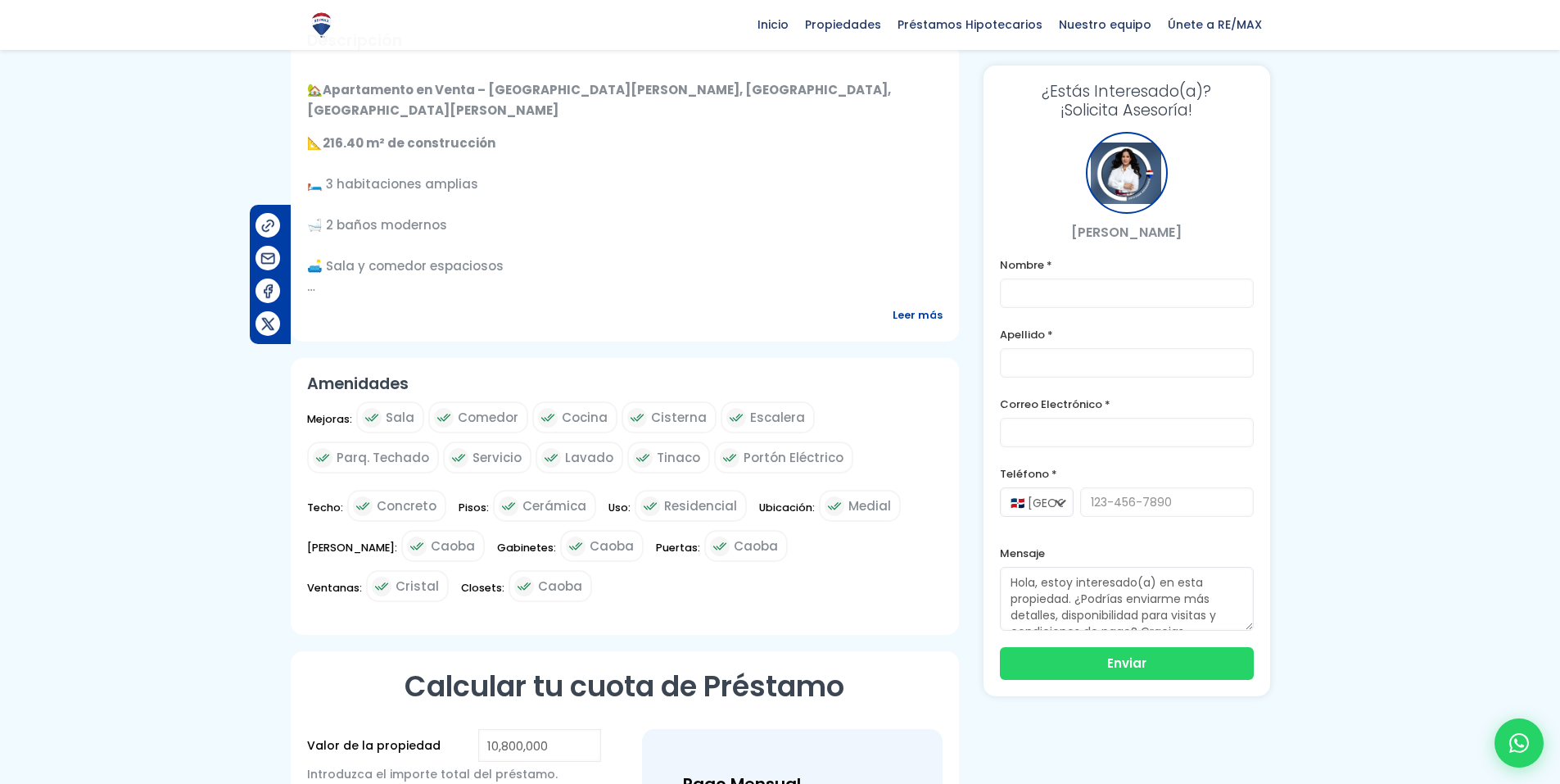
scroll to position [655, 0]
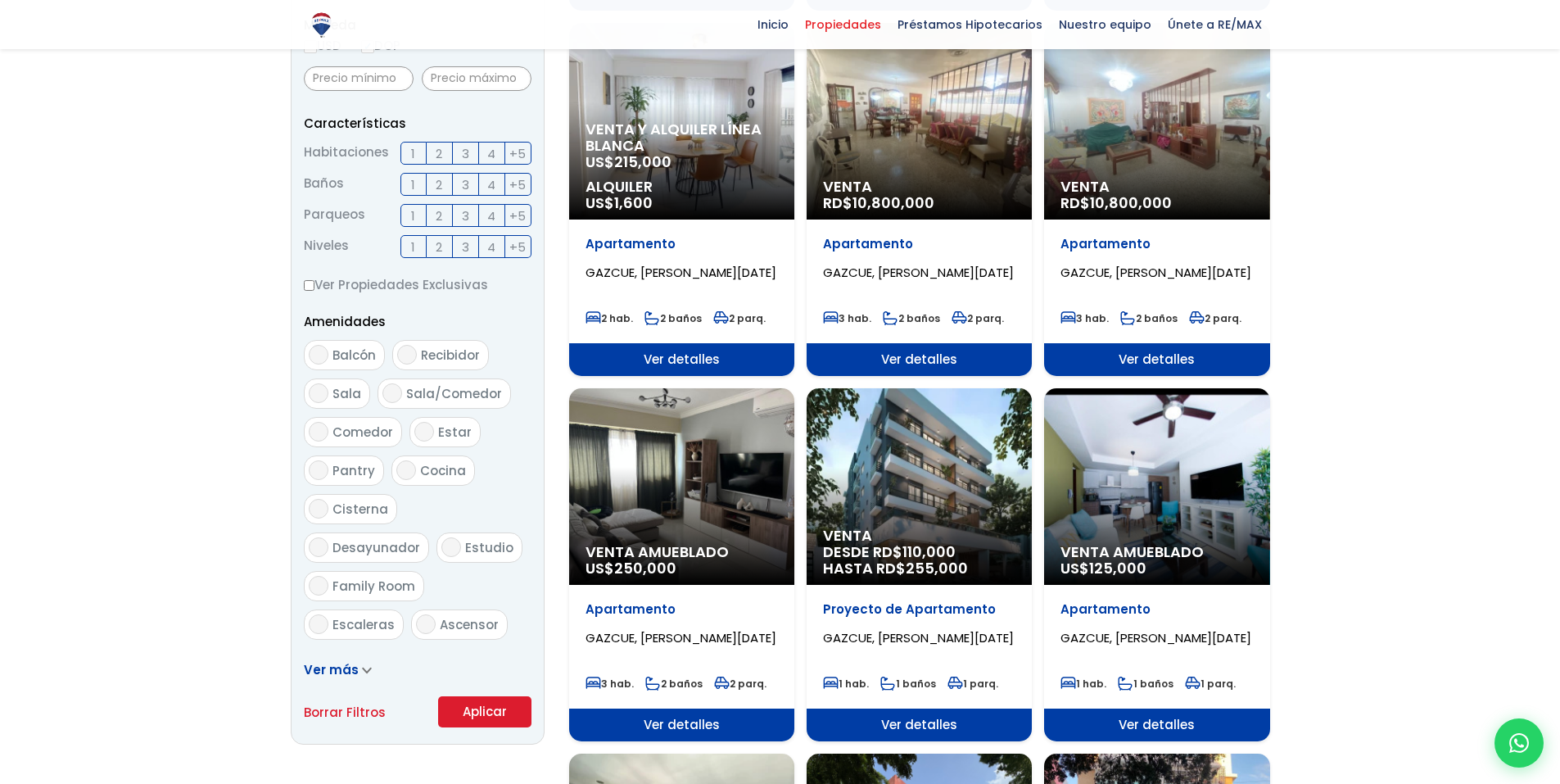
scroll to position [655, 0]
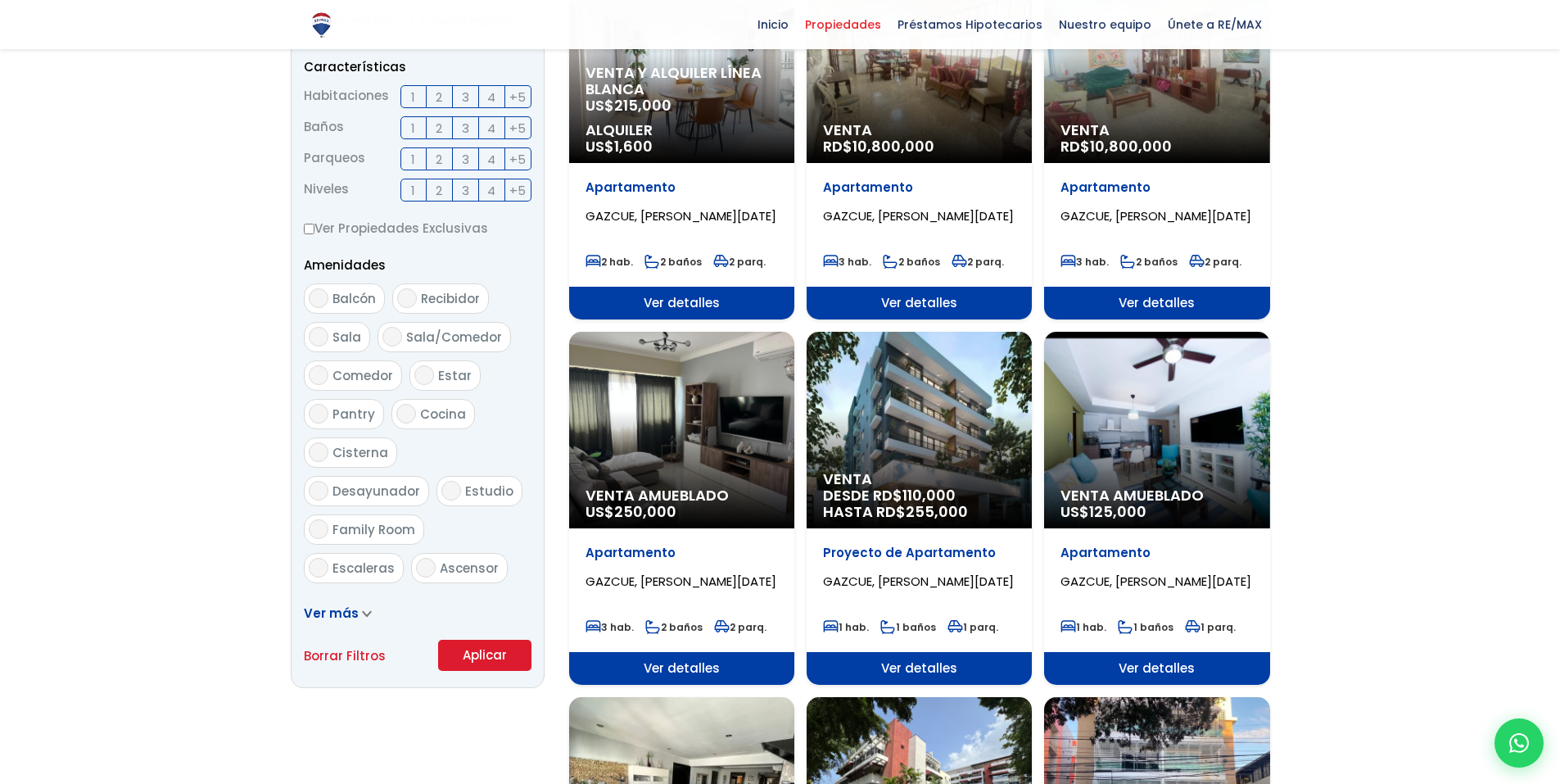
select select "206"
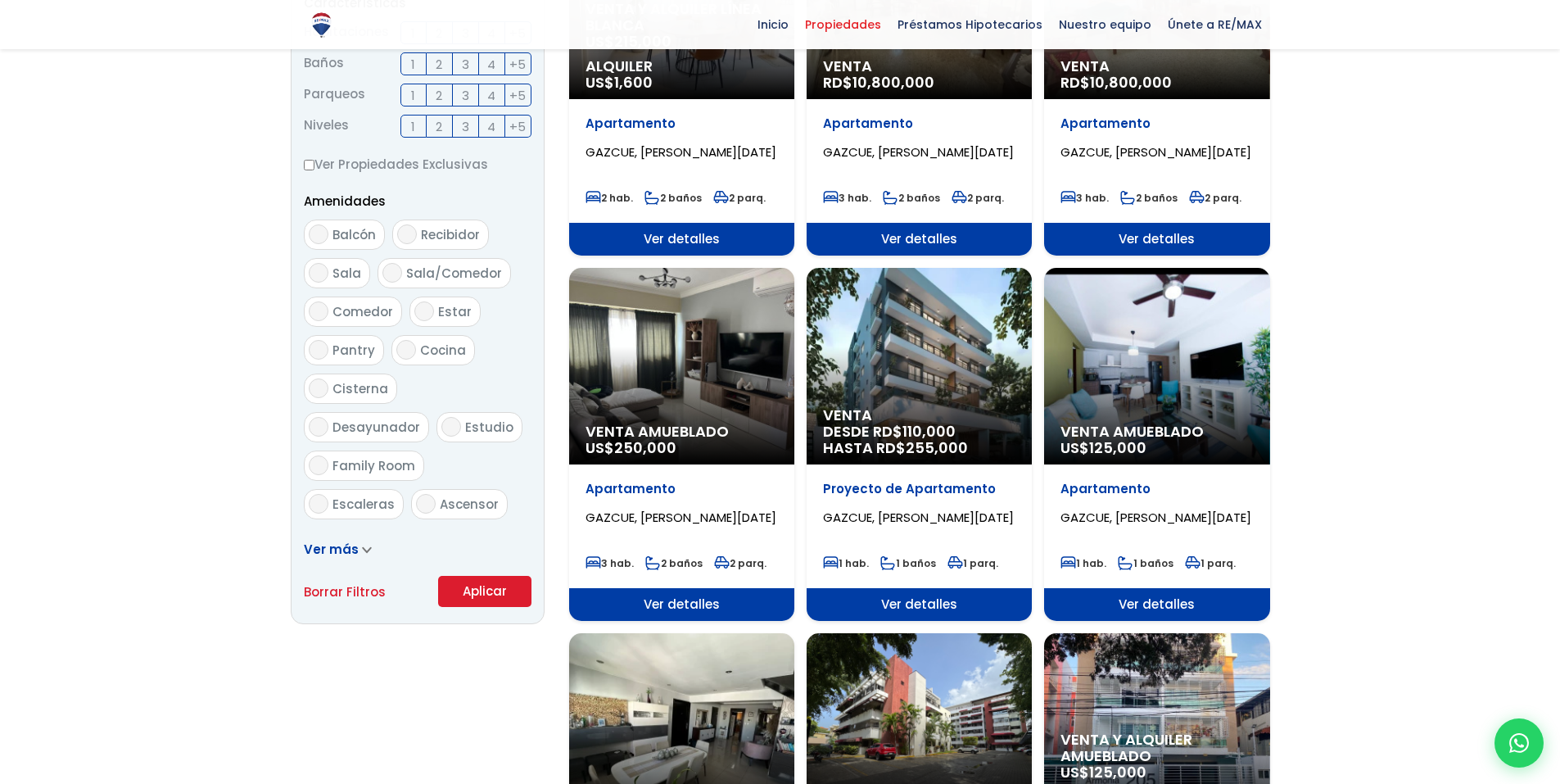
scroll to position [902, 0]
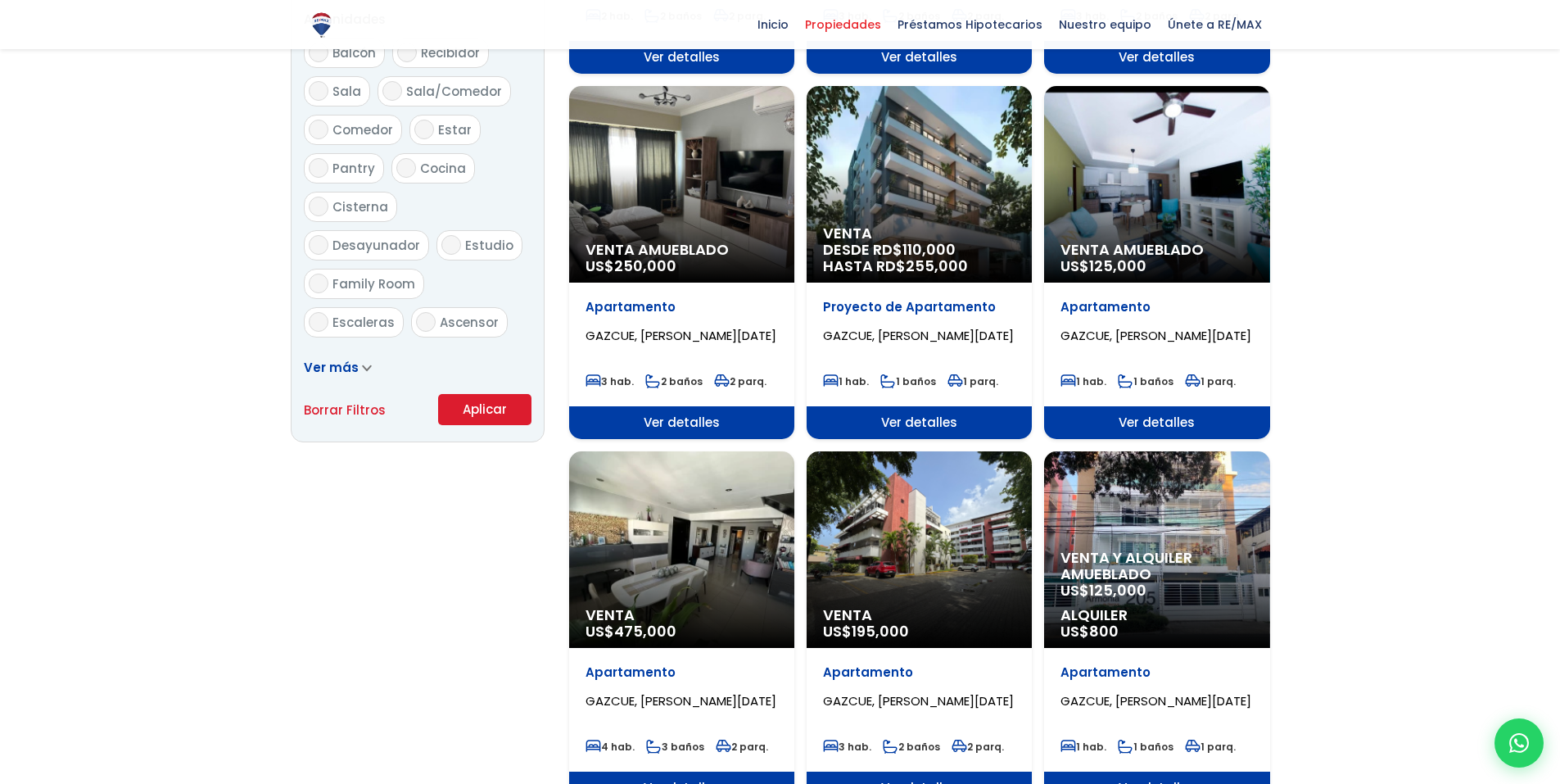
click at [1123, 167] on div "Venta Amueblado US$ 125,000" at bounding box center [1156, 184] width 225 height 196
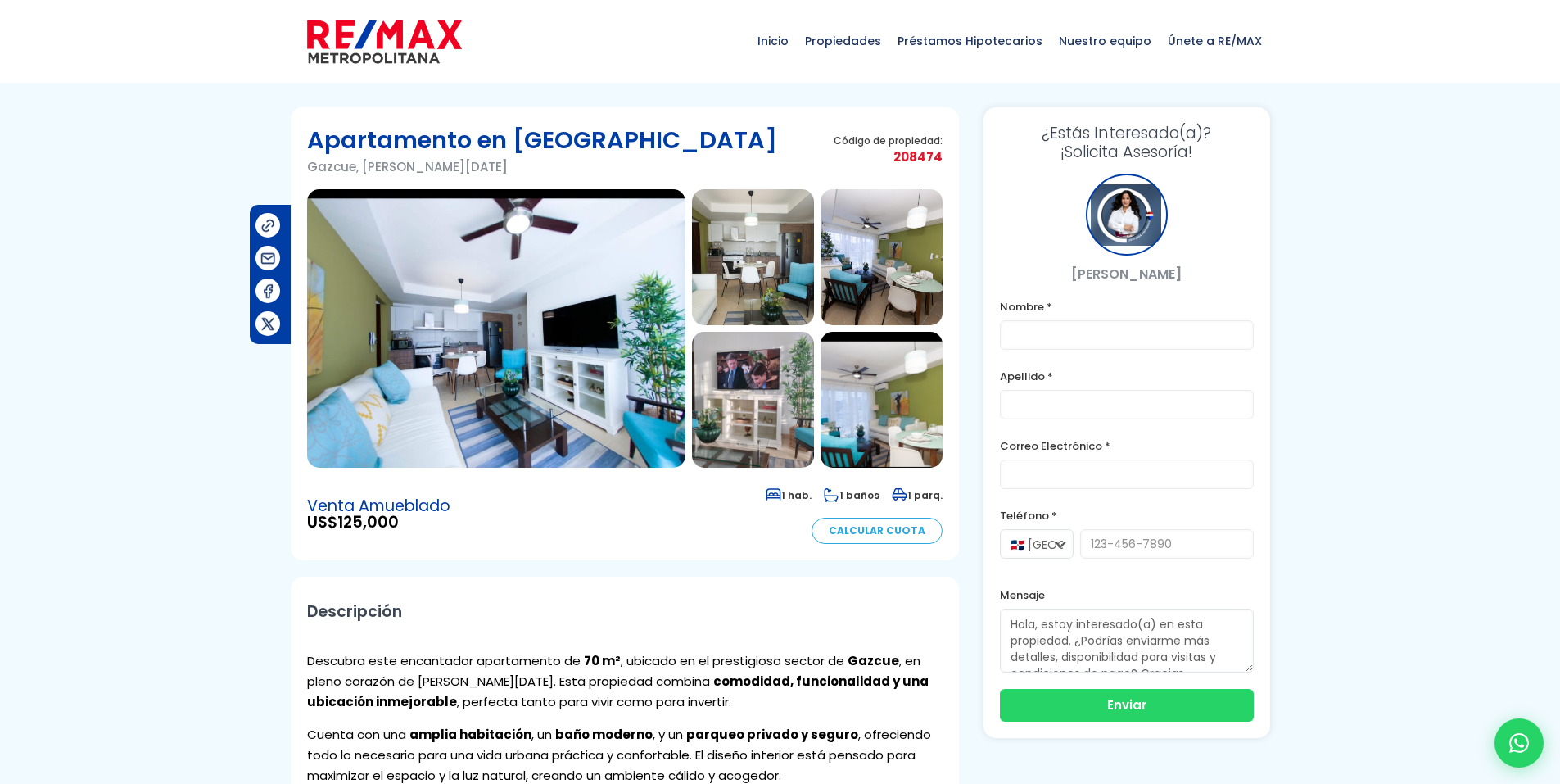
click at [581, 352] on img at bounding box center [496, 329] width 378 height 279
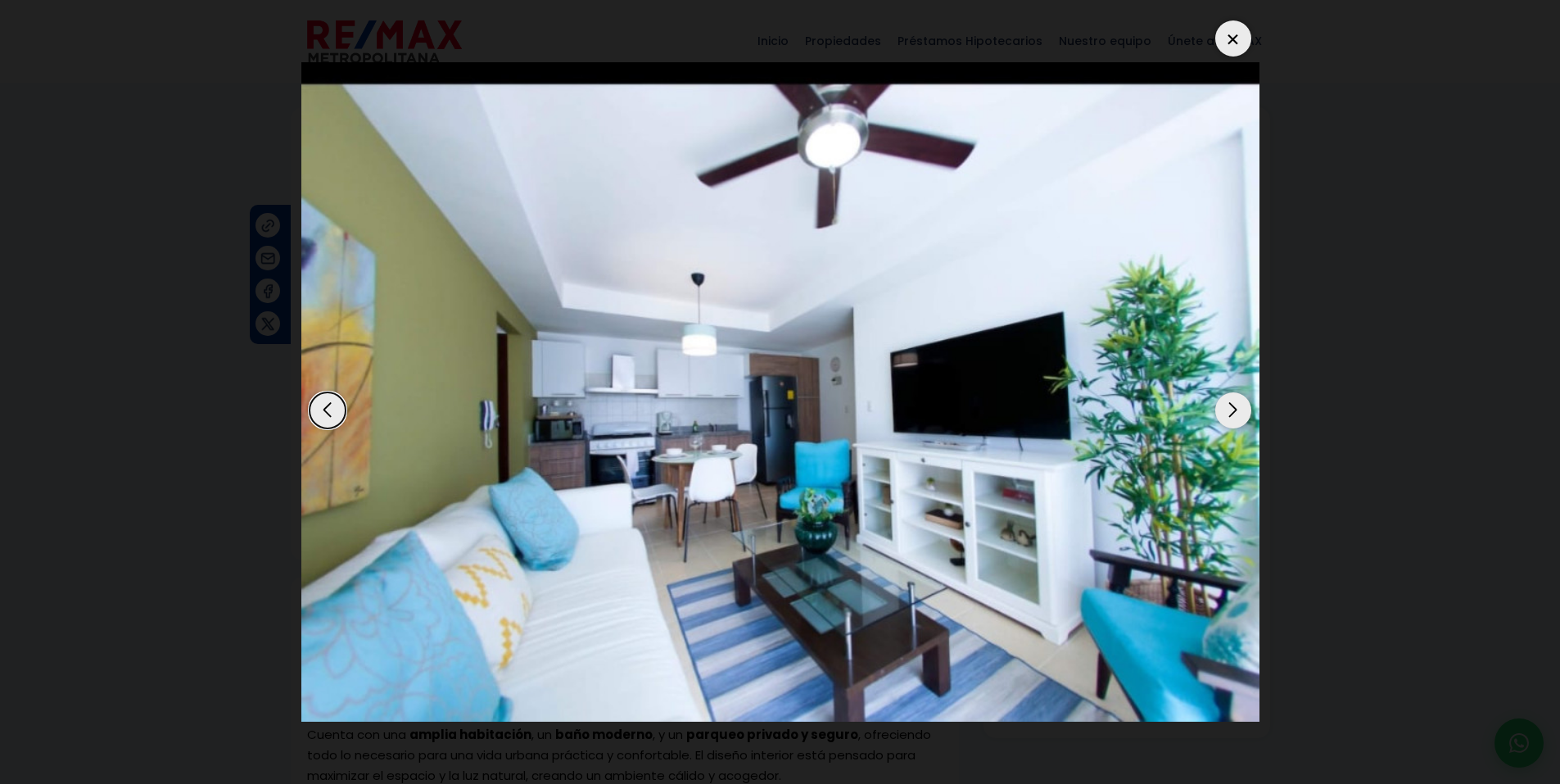
click at [1234, 421] on div "Next slide" at bounding box center [1233, 410] width 36 height 36
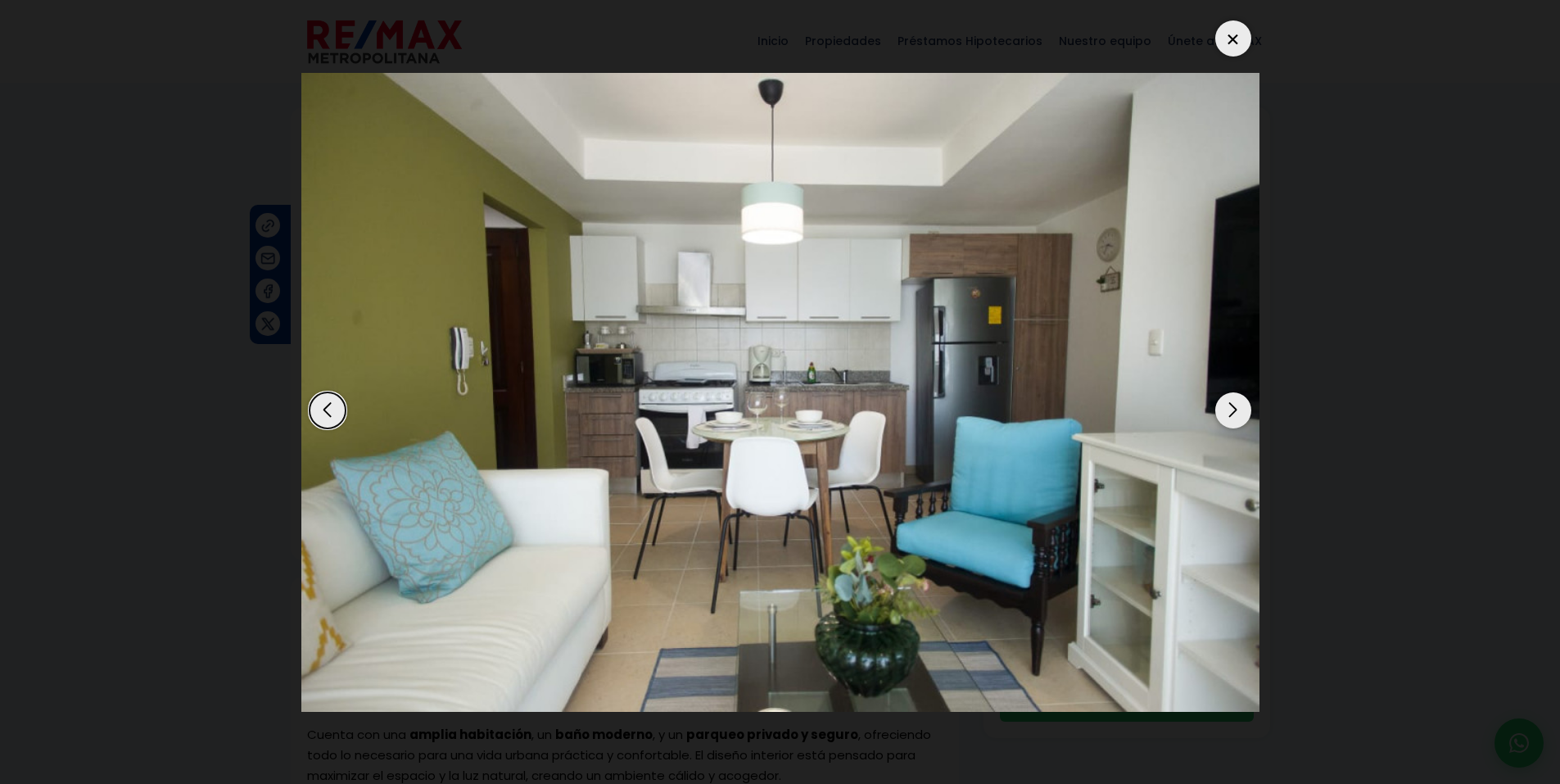
click at [1234, 421] on div "Next slide" at bounding box center [1233, 410] width 36 height 36
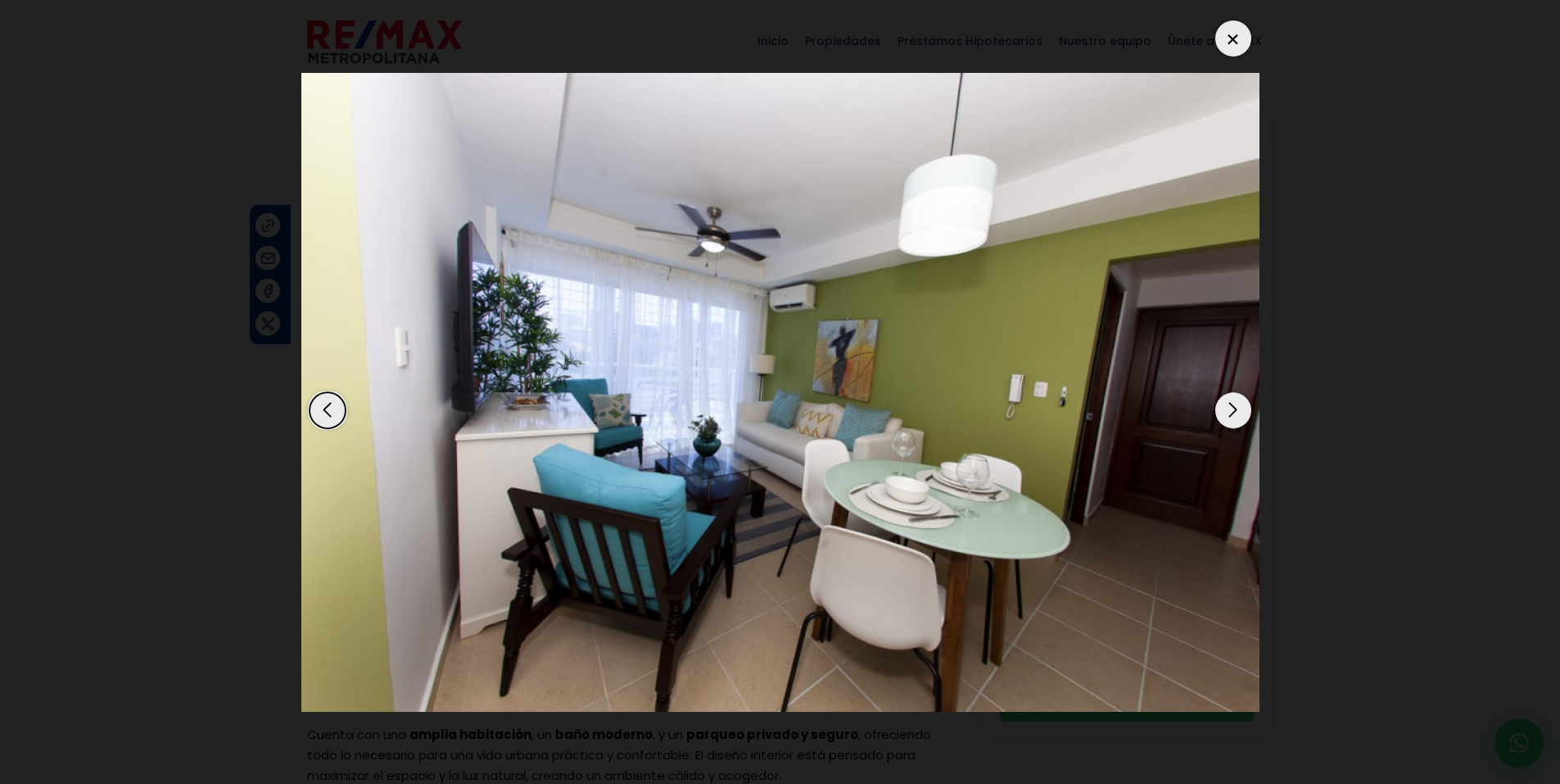
click at [1234, 421] on div "Next slide" at bounding box center [1233, 410] width 36 height 36
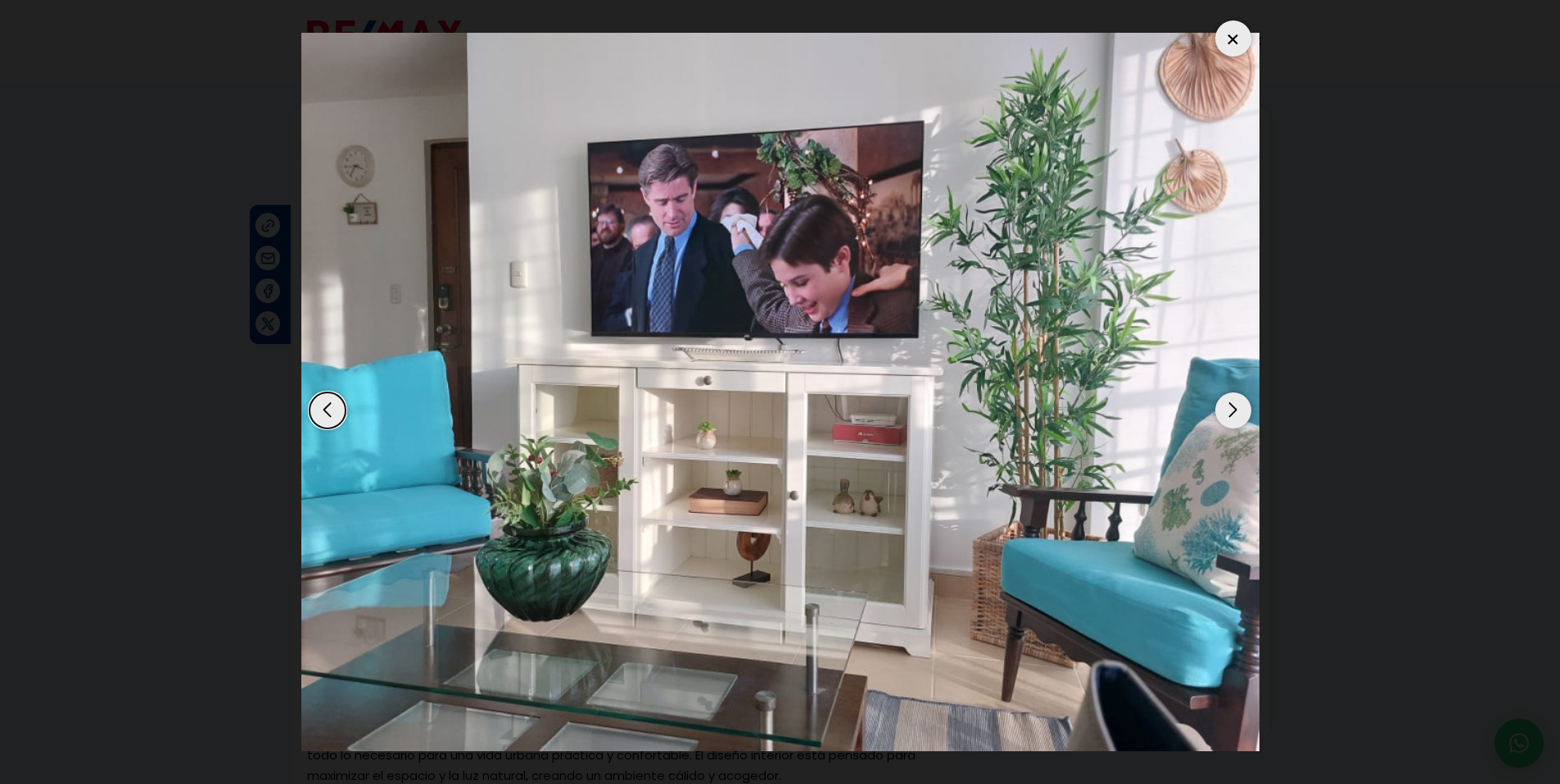
click at [1234, 421] on div "Next slide" at bounding box center [1233, 410] width 36 height 36
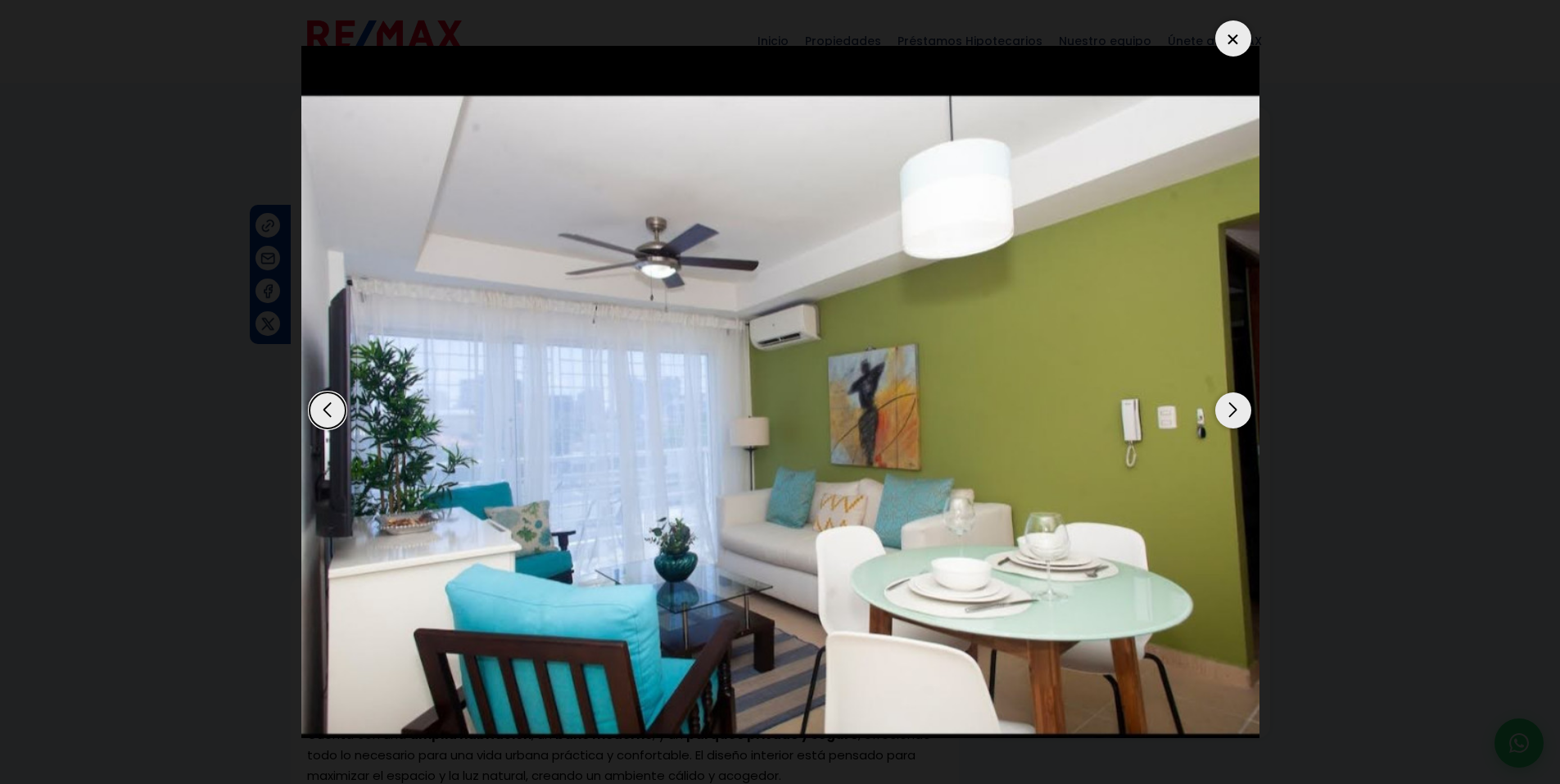
click at [1222, 39] on div at bounding box center [1233, 39] width 36 height 36
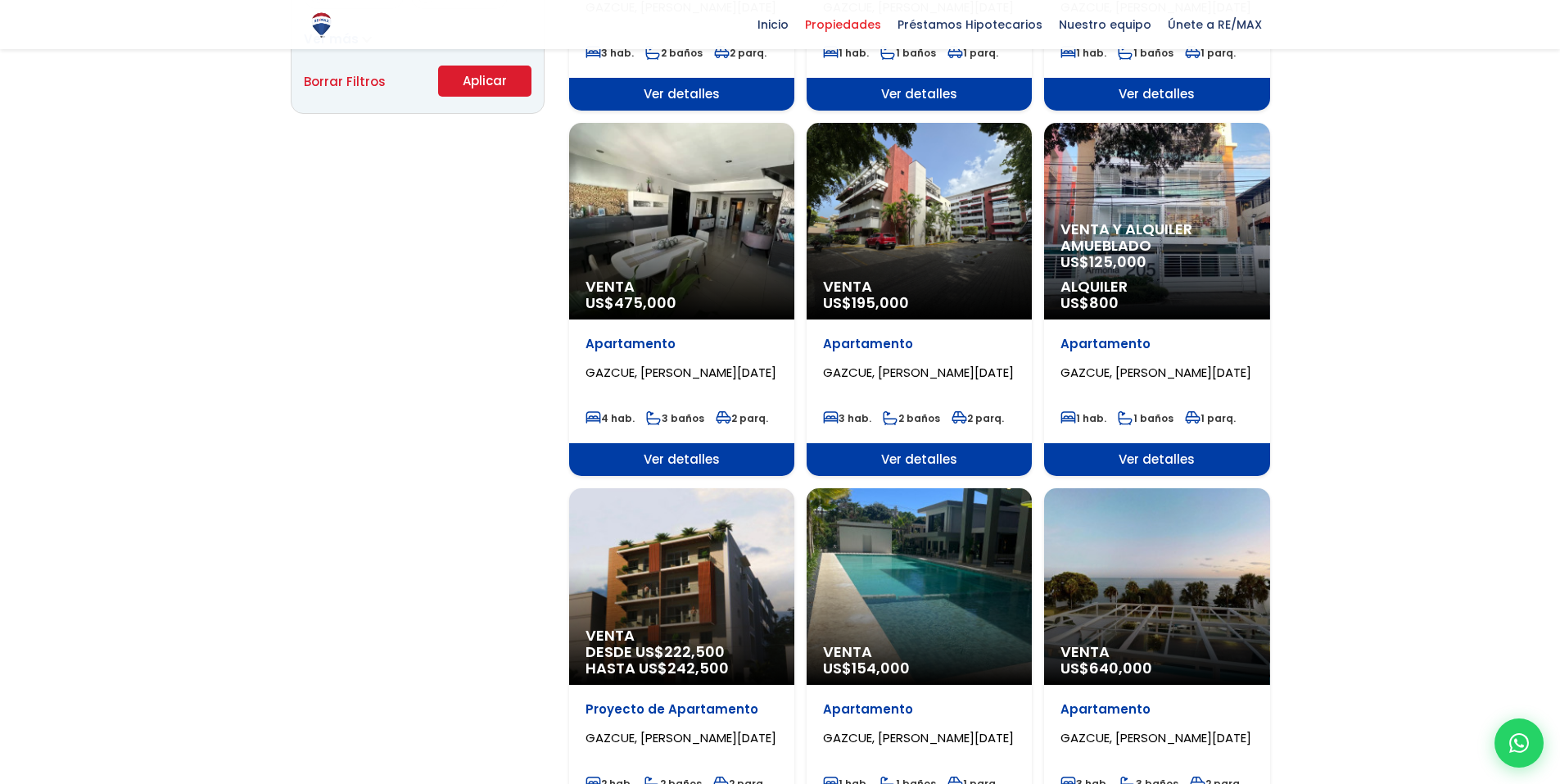
scroll to position [1639, 0]
select select "206"
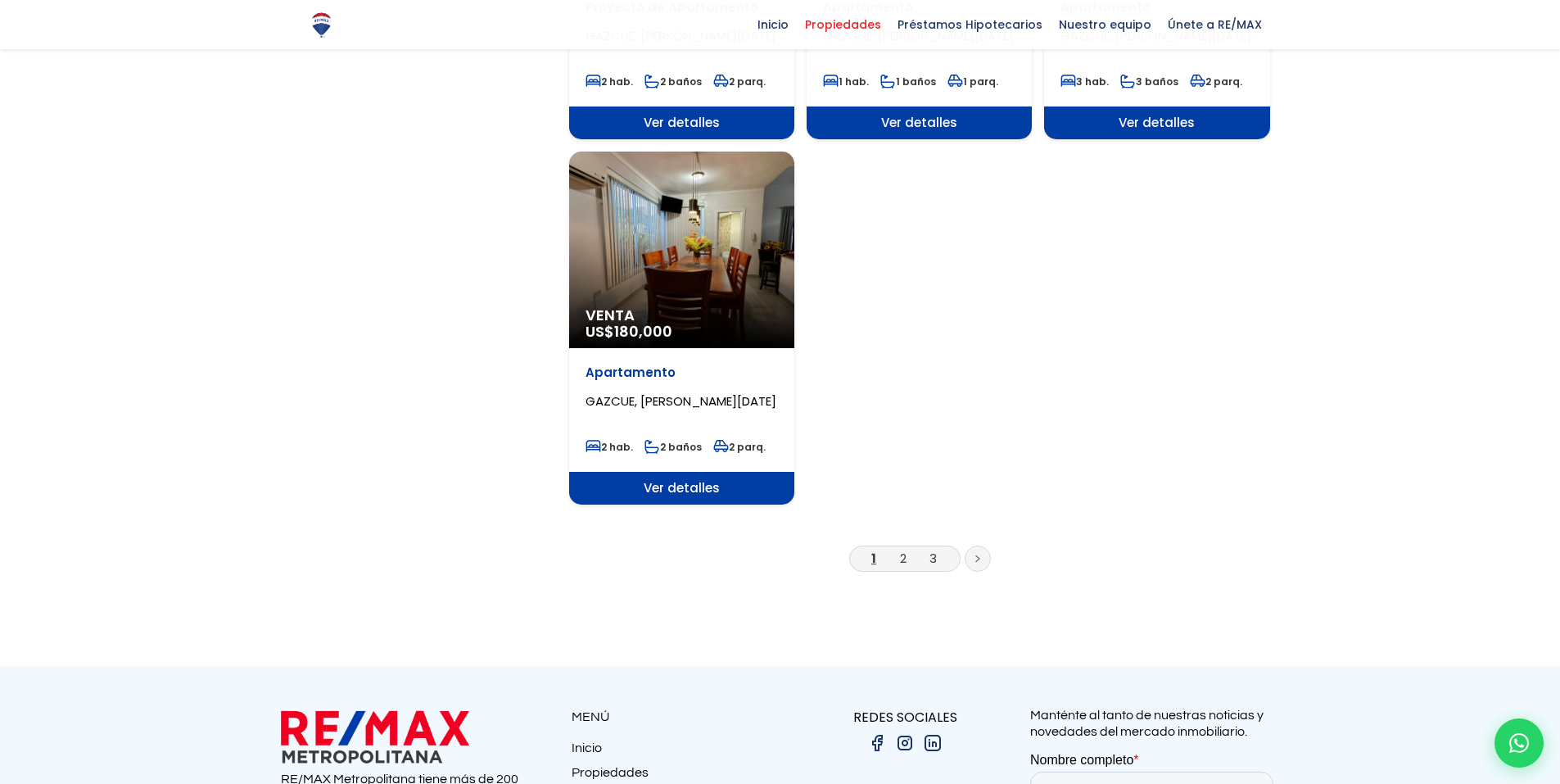
scroll to position [1966, 0]
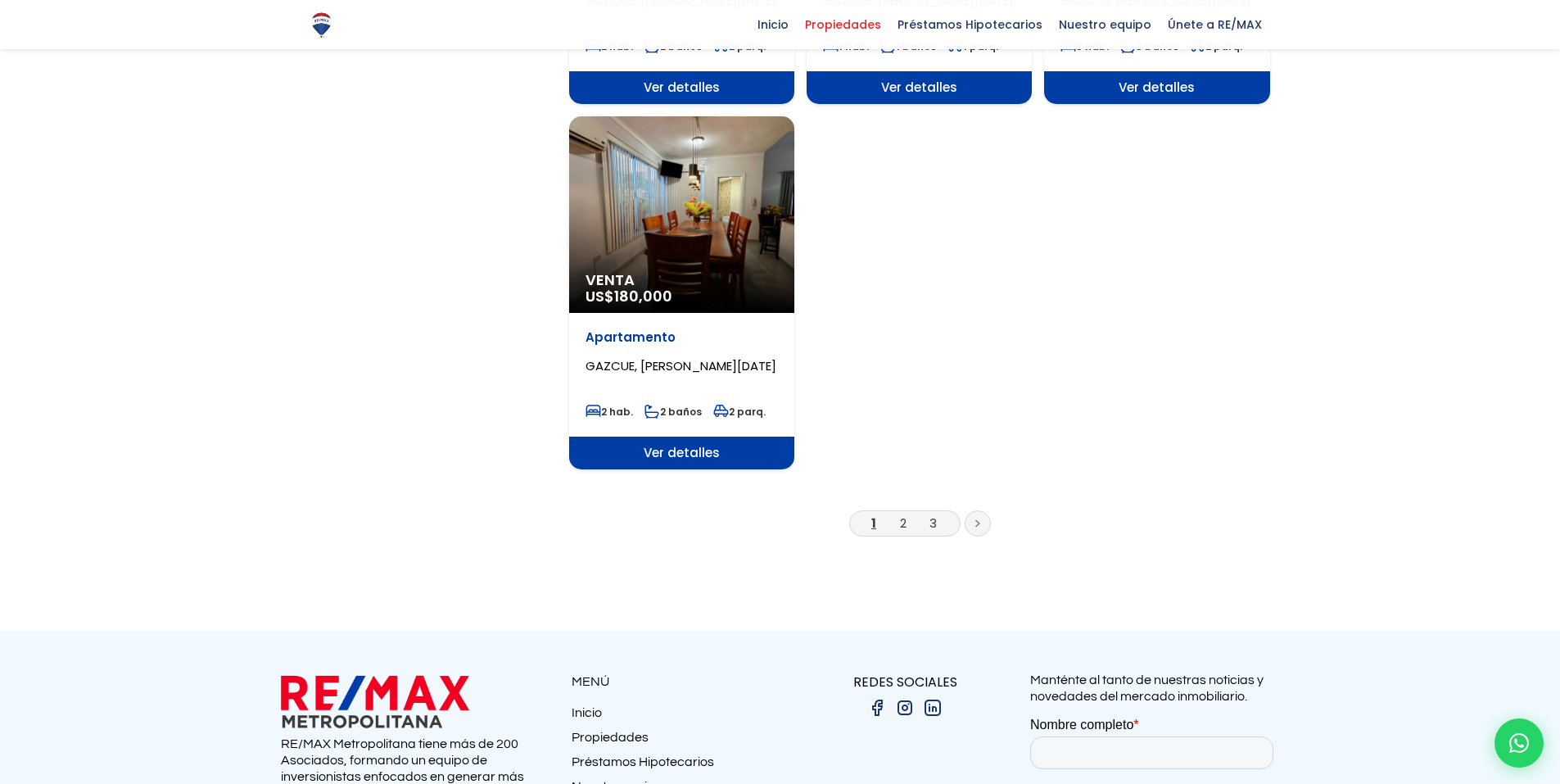
click at [986, 525] on link at bounding box center [977, 522] width 26 height 26
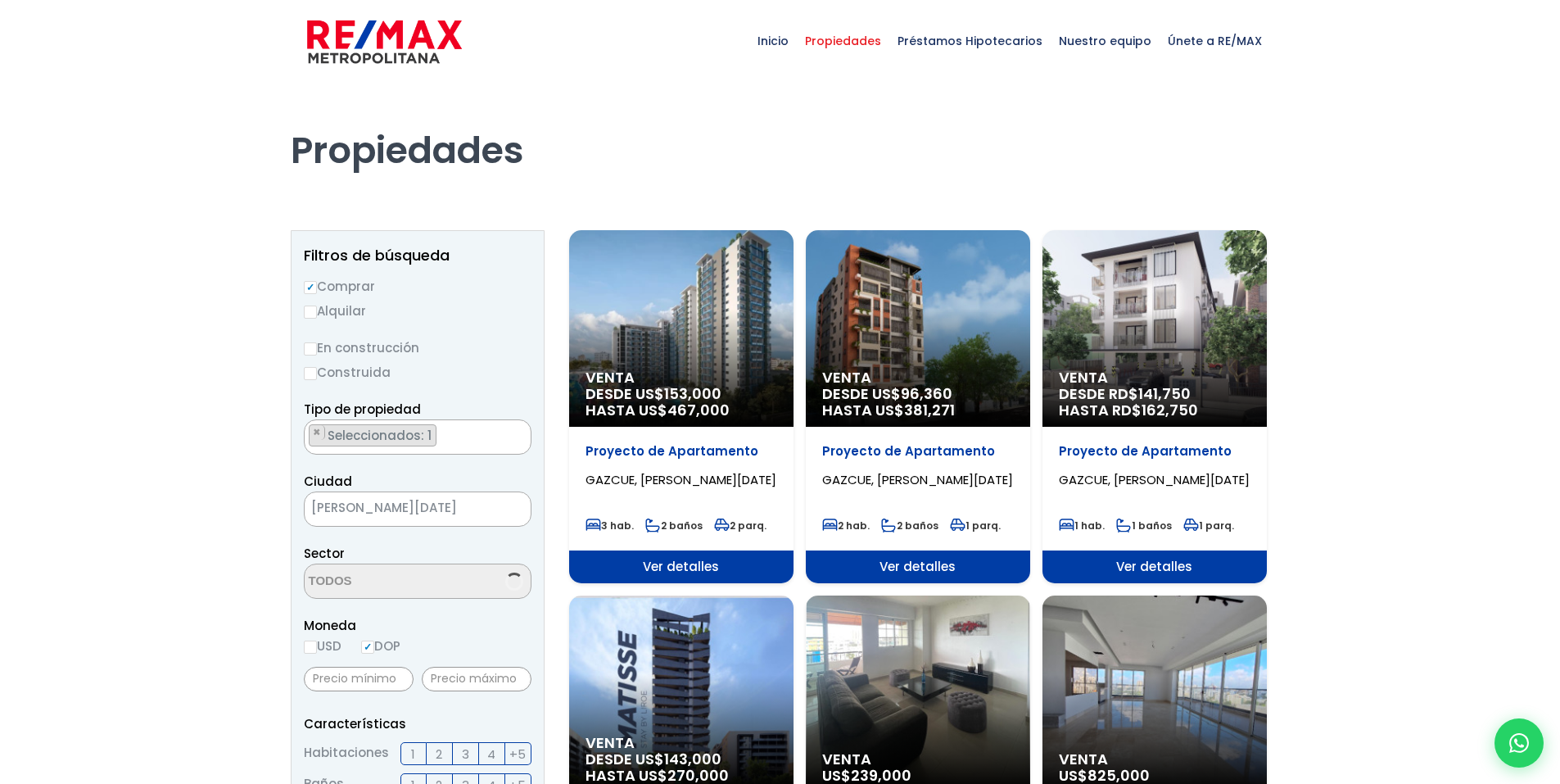
select select "206"
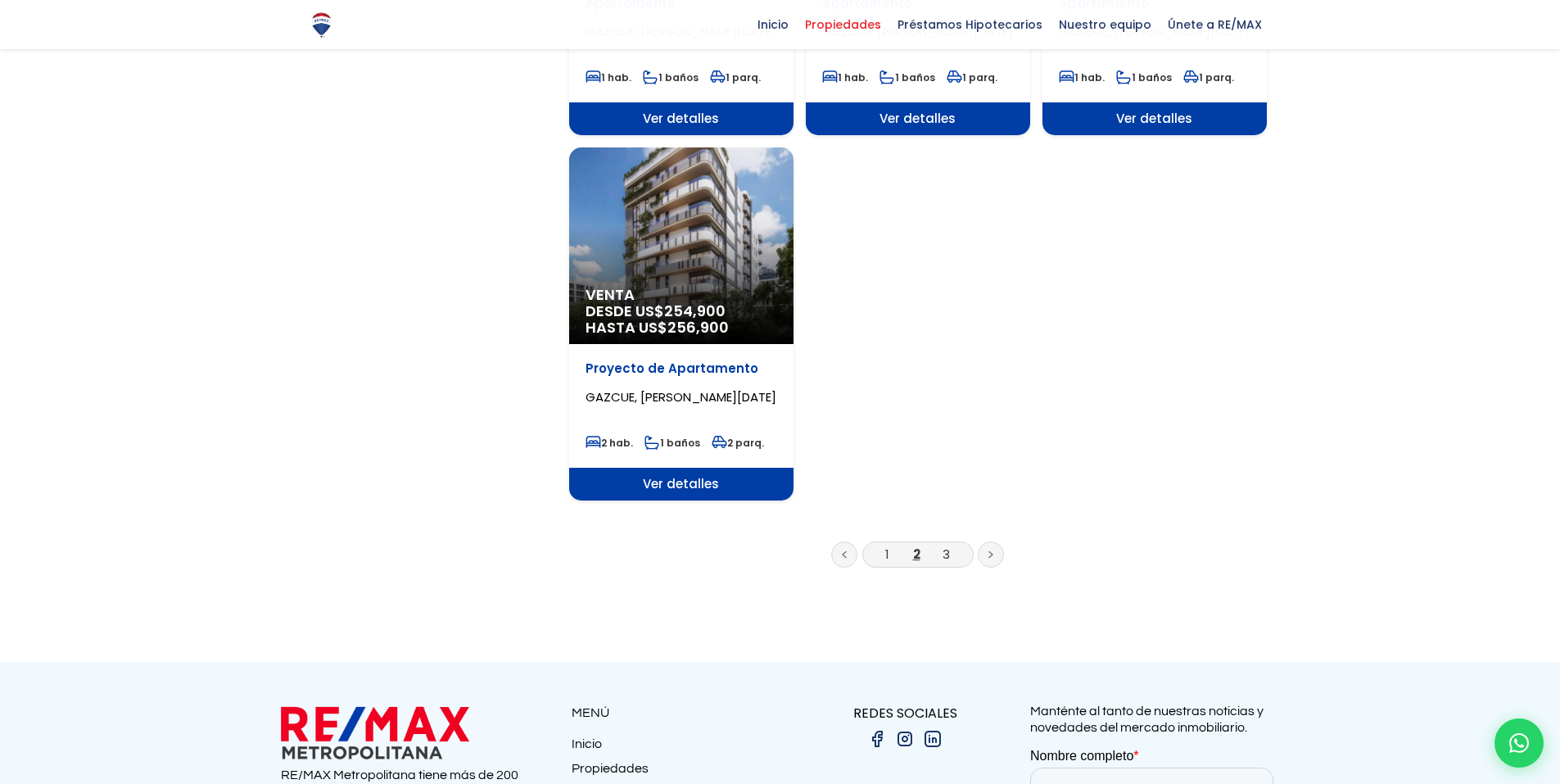
scroll to position [1965, 0]
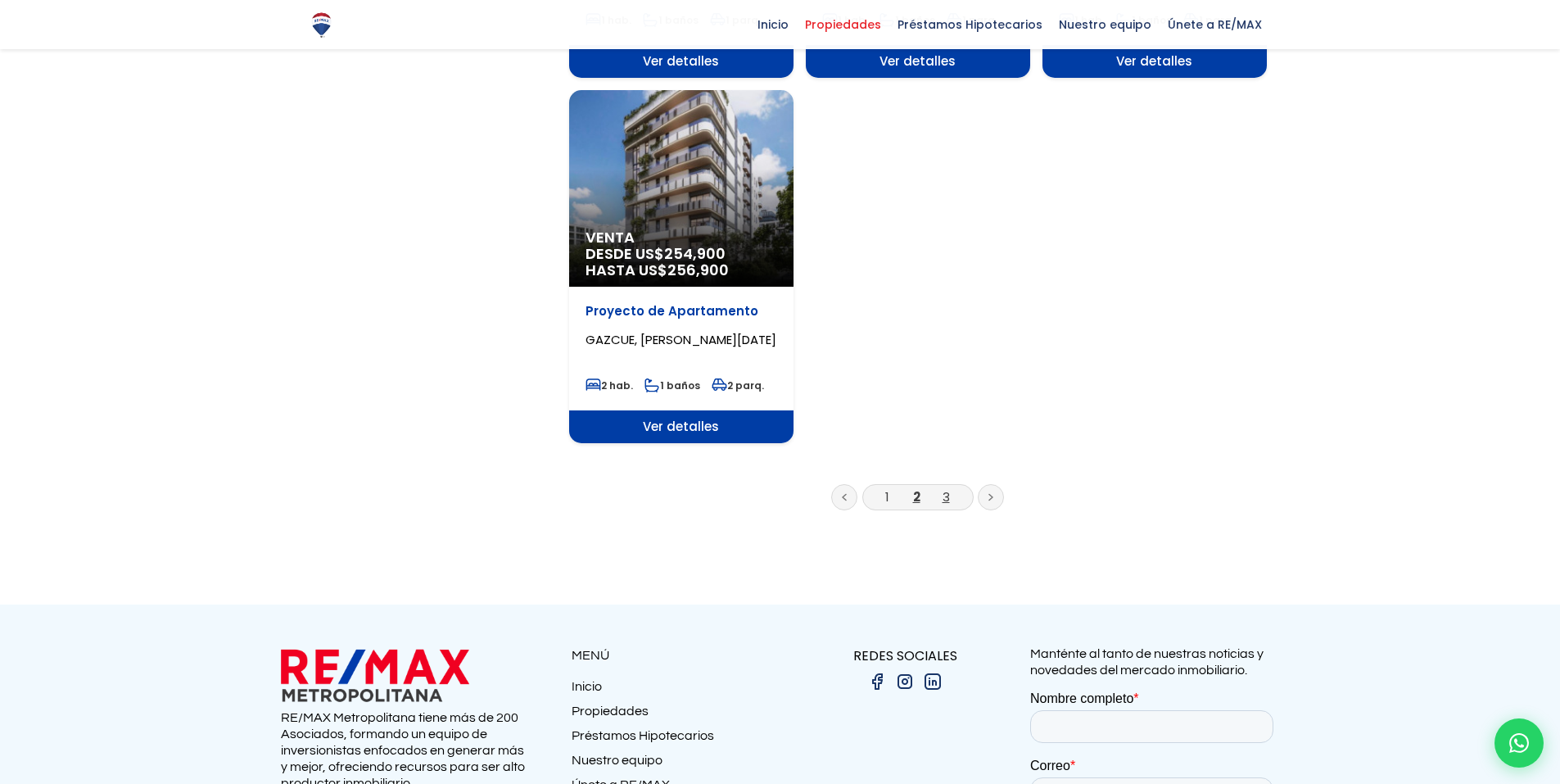
click at [949, 504] on link "3" at bounding box center [946, 496] width 7 height 17
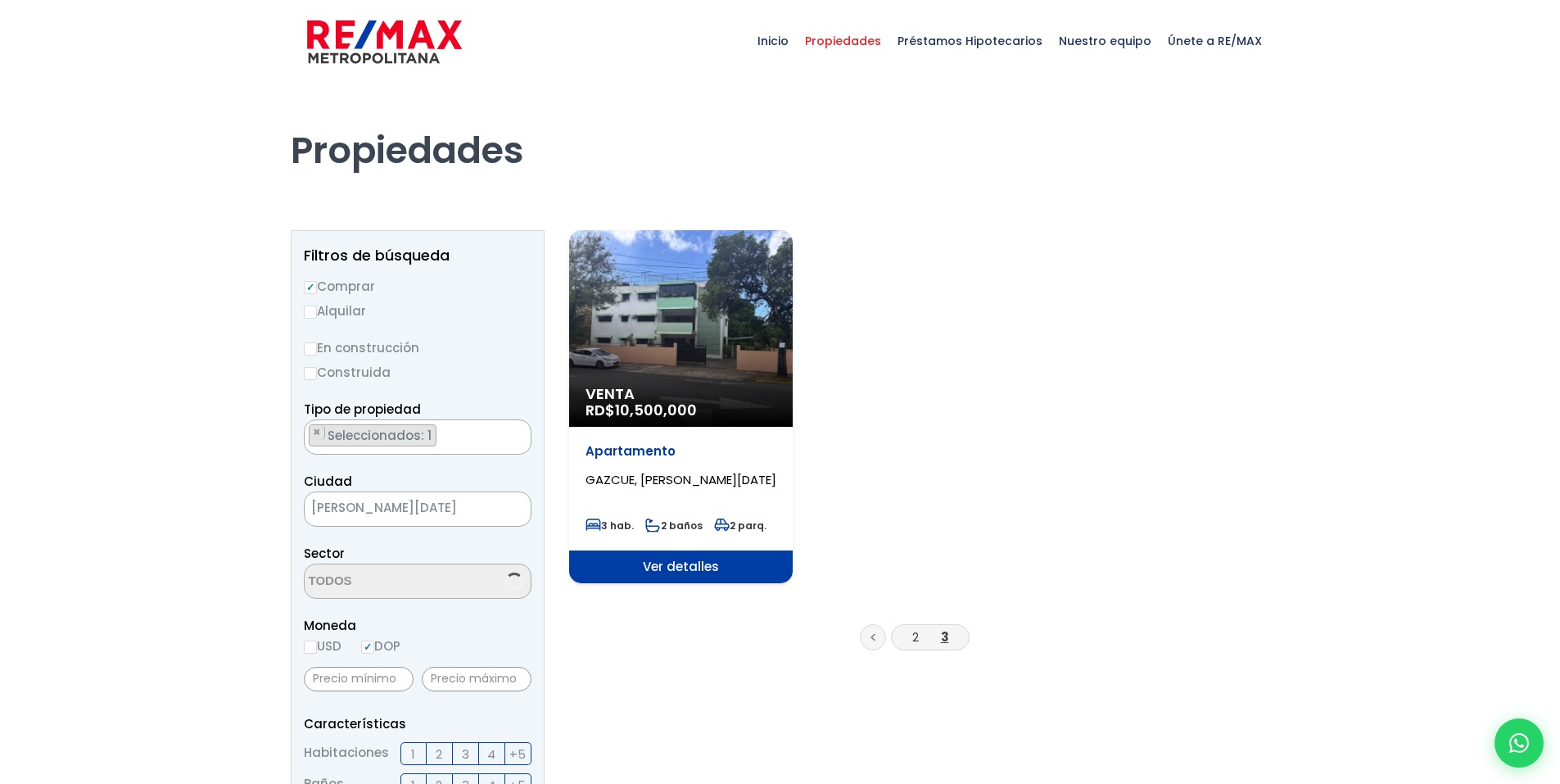
scroll to position [1639, 0]
select select "206"
click at [665, 315] on div "Venta RD$ 10,500,000" at bounding box center [681, 328] width 224 height 196
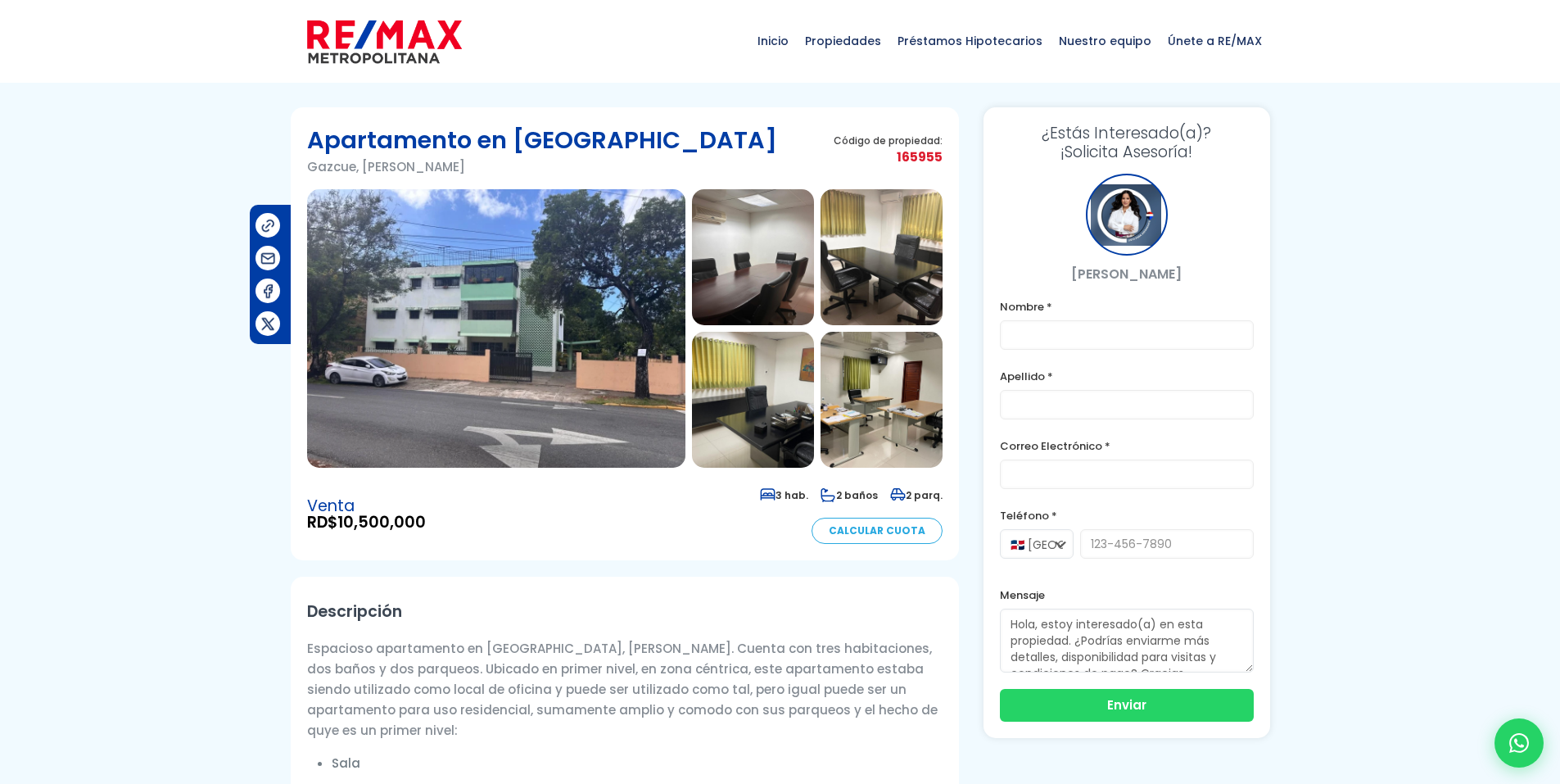
click at [491, 361] on img at bounding box center [496, 329] width 378 height 279
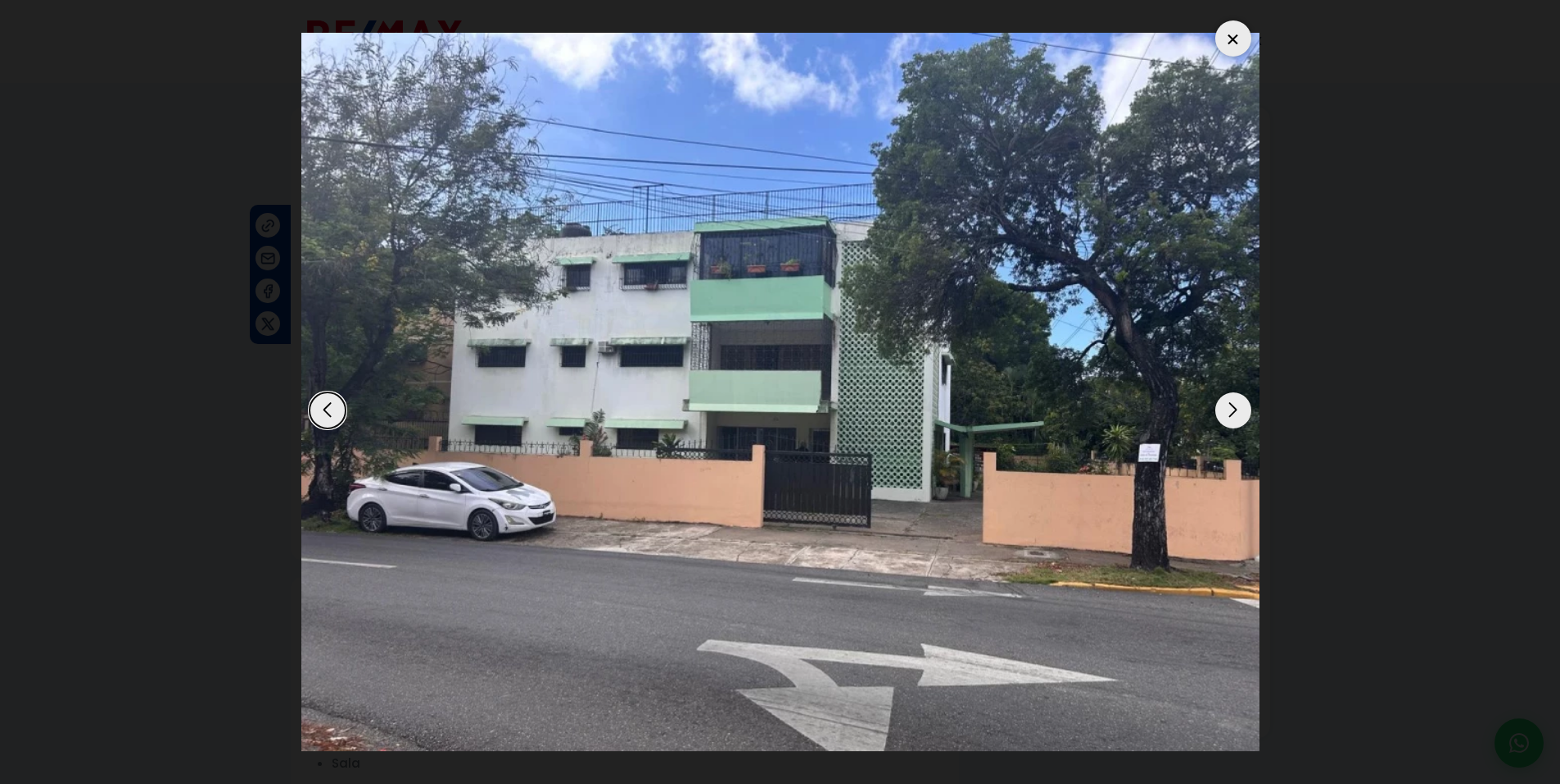
click at [1231, 409] on div "Next slide" at bounding box center [1233, 410] width 36 height 36
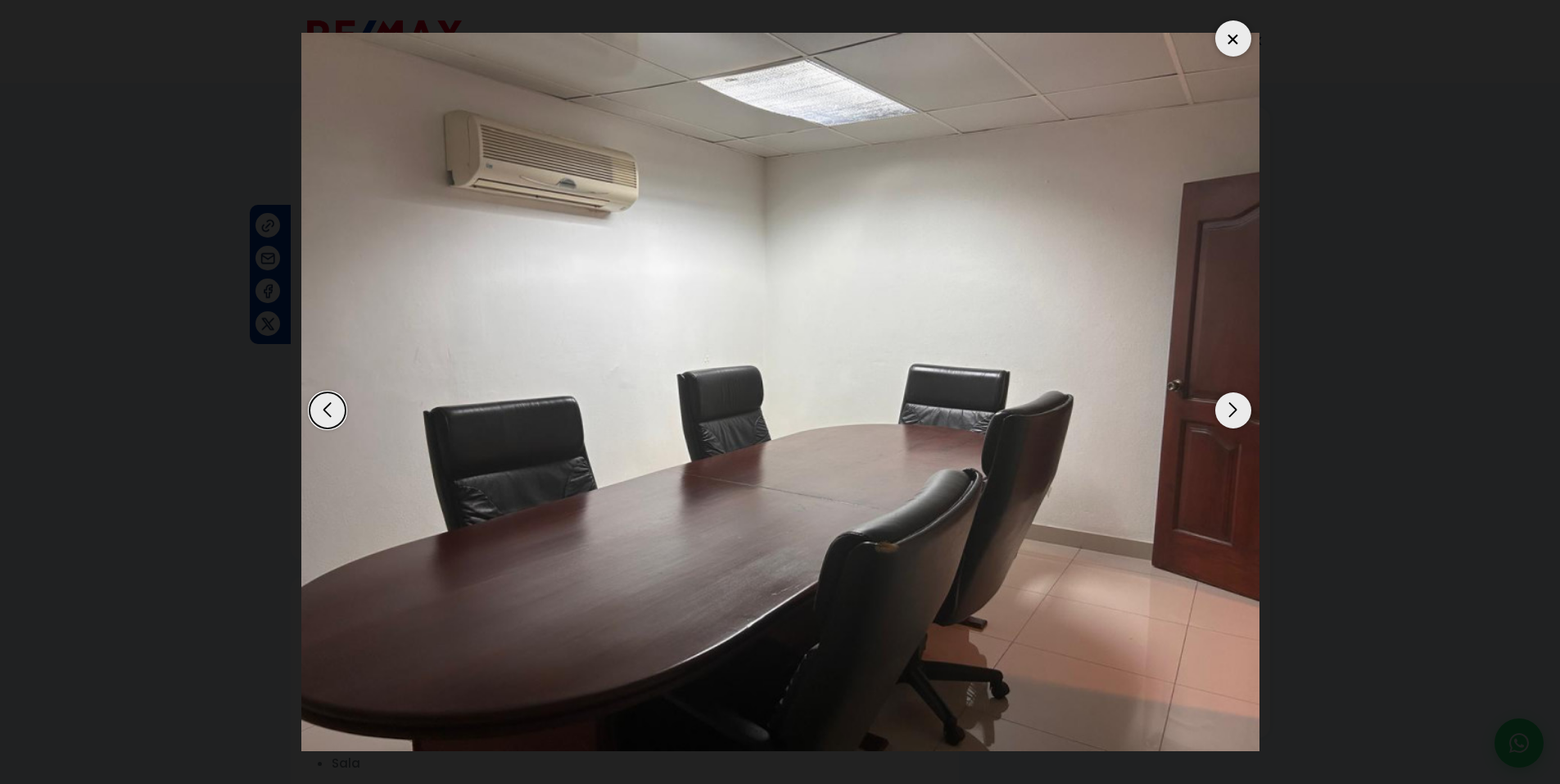
click at [1231, 409] on div "Next slide" at bounding box center [1233, 410] width 36 height 36
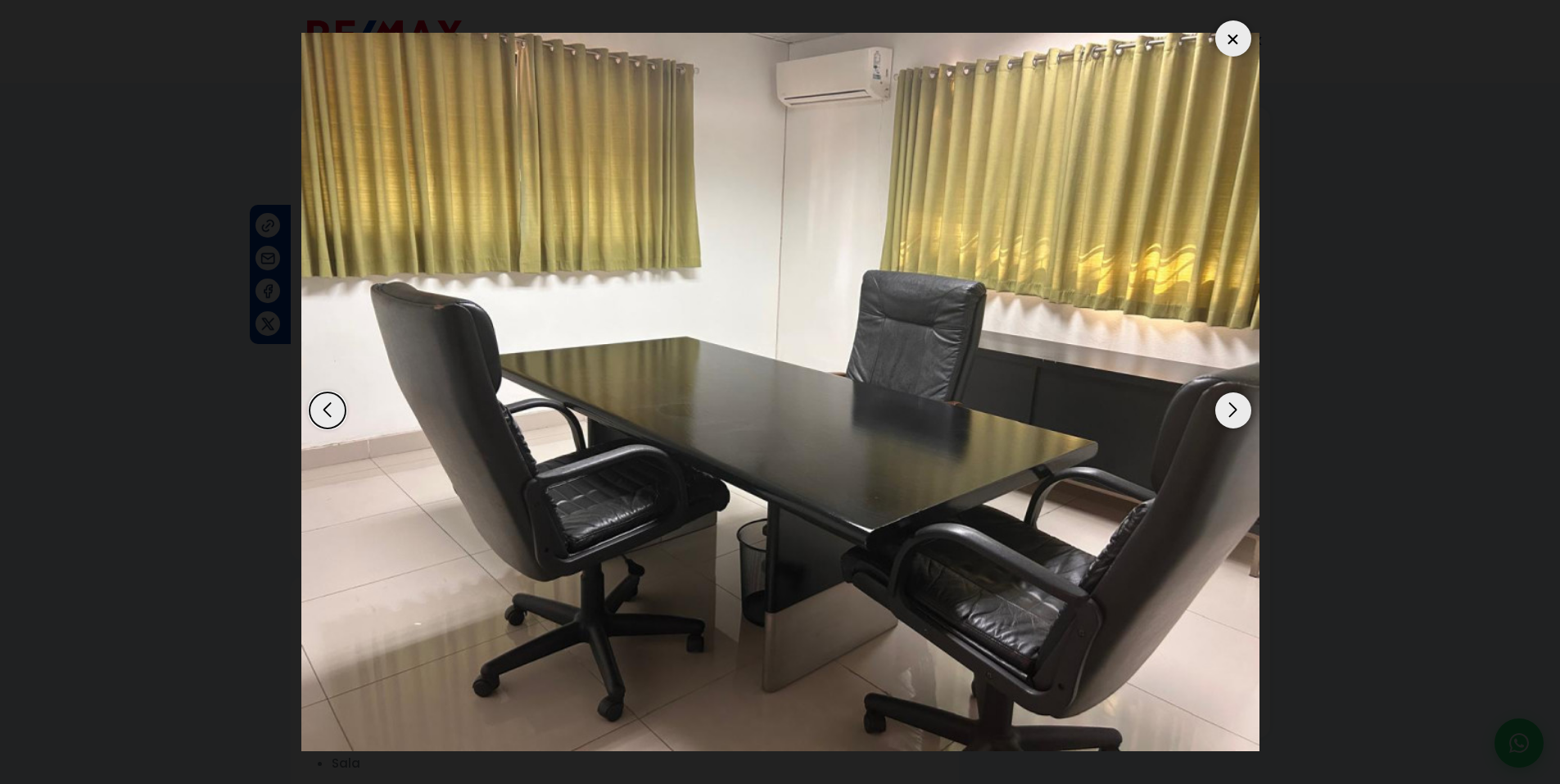
click at [1231, 409] on div "Next slide" at bounding box center [1233, 410] width 36 height 36
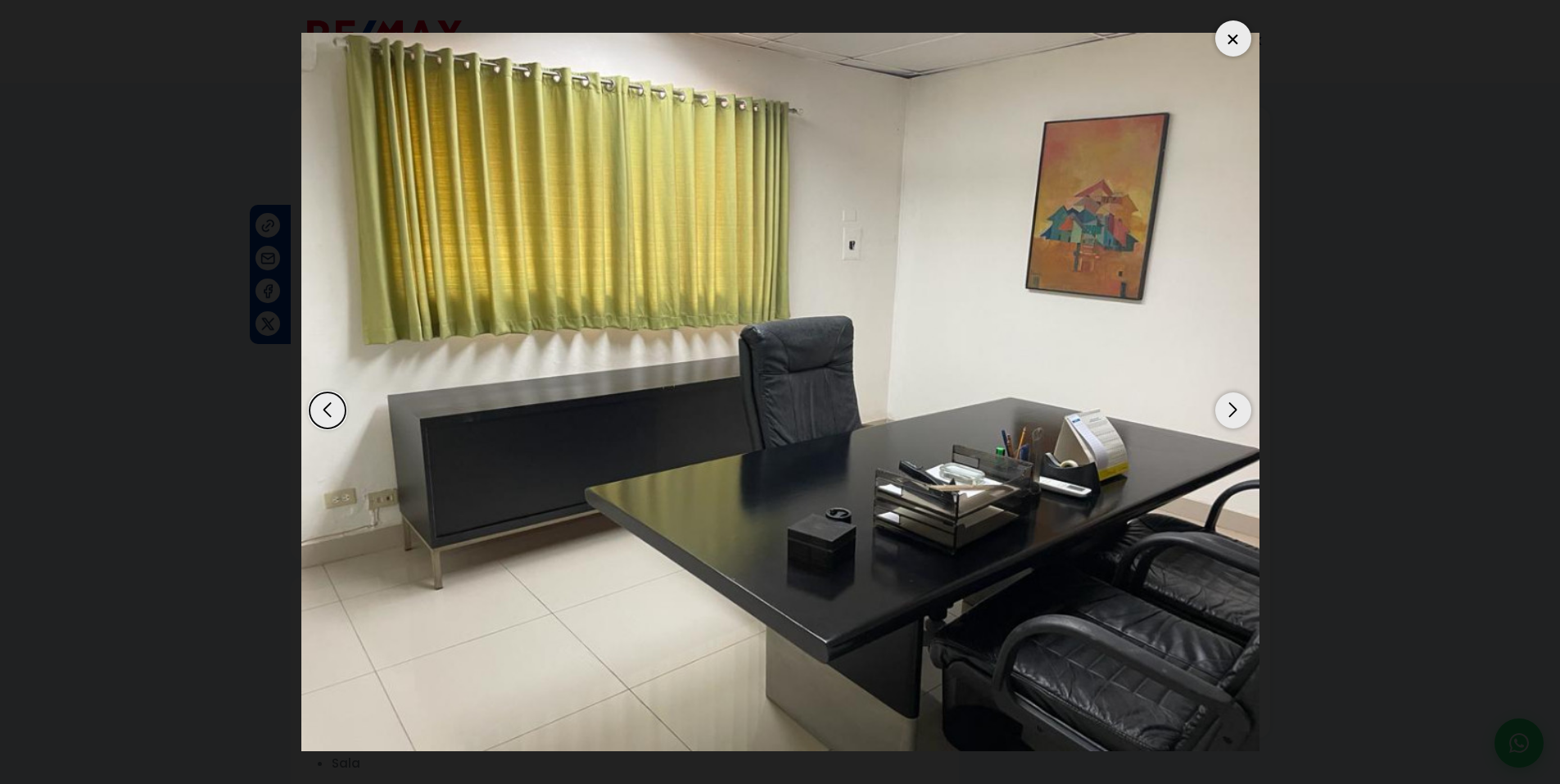
click at [1231, 409] on div "Next slide" at bounding box center [1233, 410] width 36 height 36
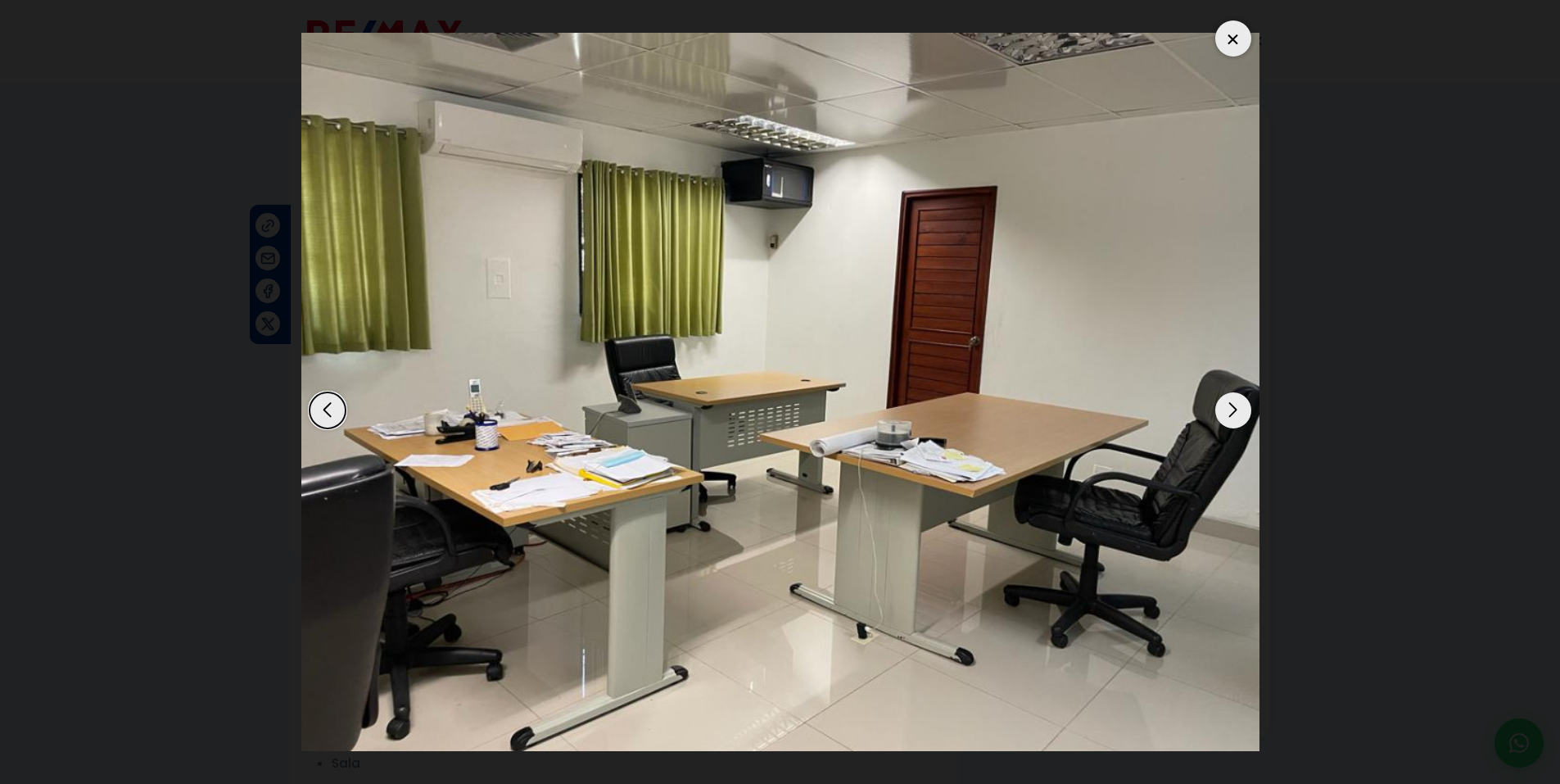
click at [1231, 409] on div "Next slide" at bounding box center [1233, 410] width 36 height 36
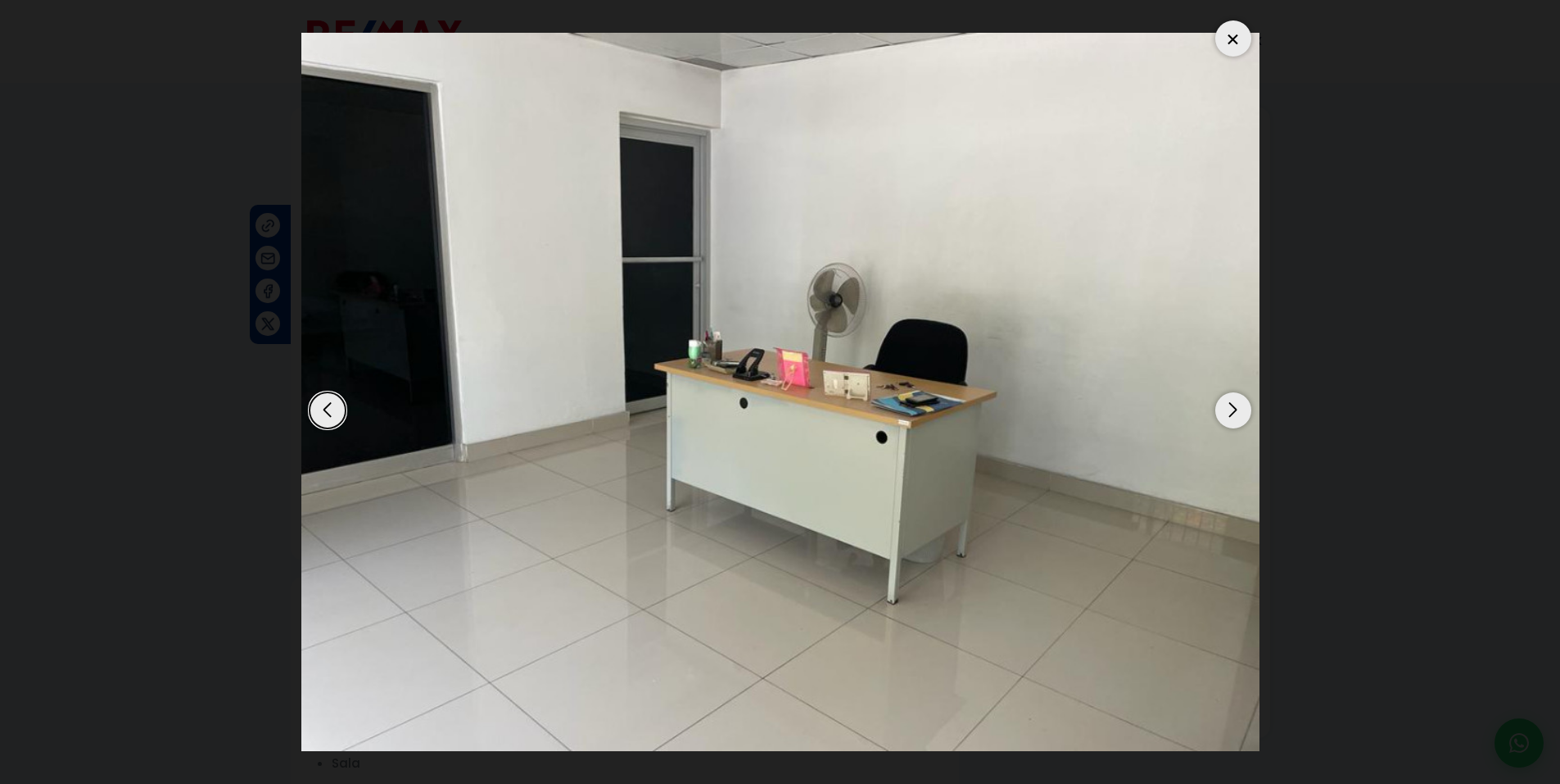
click at [1231, 409] on div "Next slide" at bounding box center [1233, 410] width 36 height 36
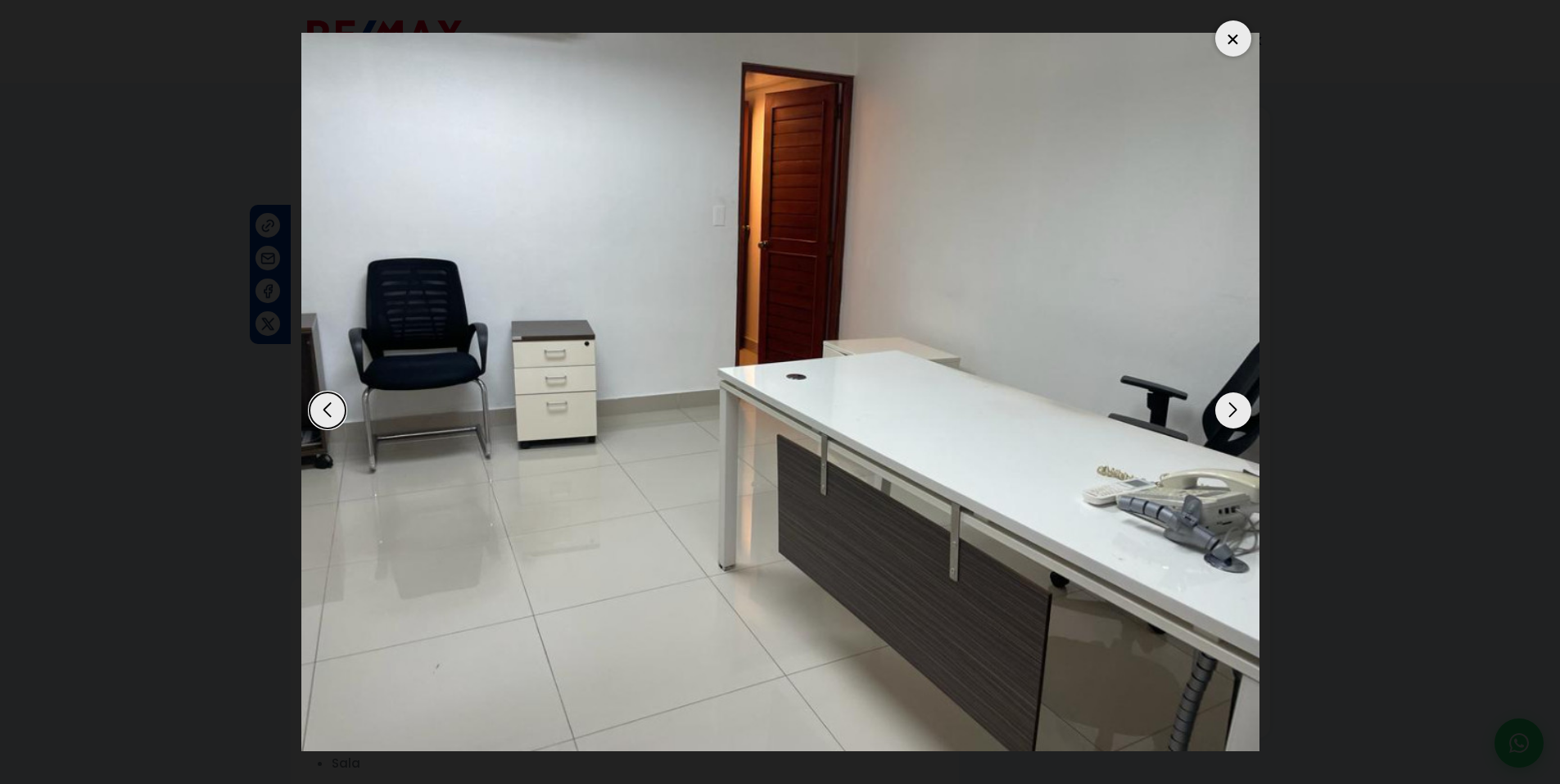
click at [1228, 39] on div at bounding box center [1233, 39] width 36 height 36
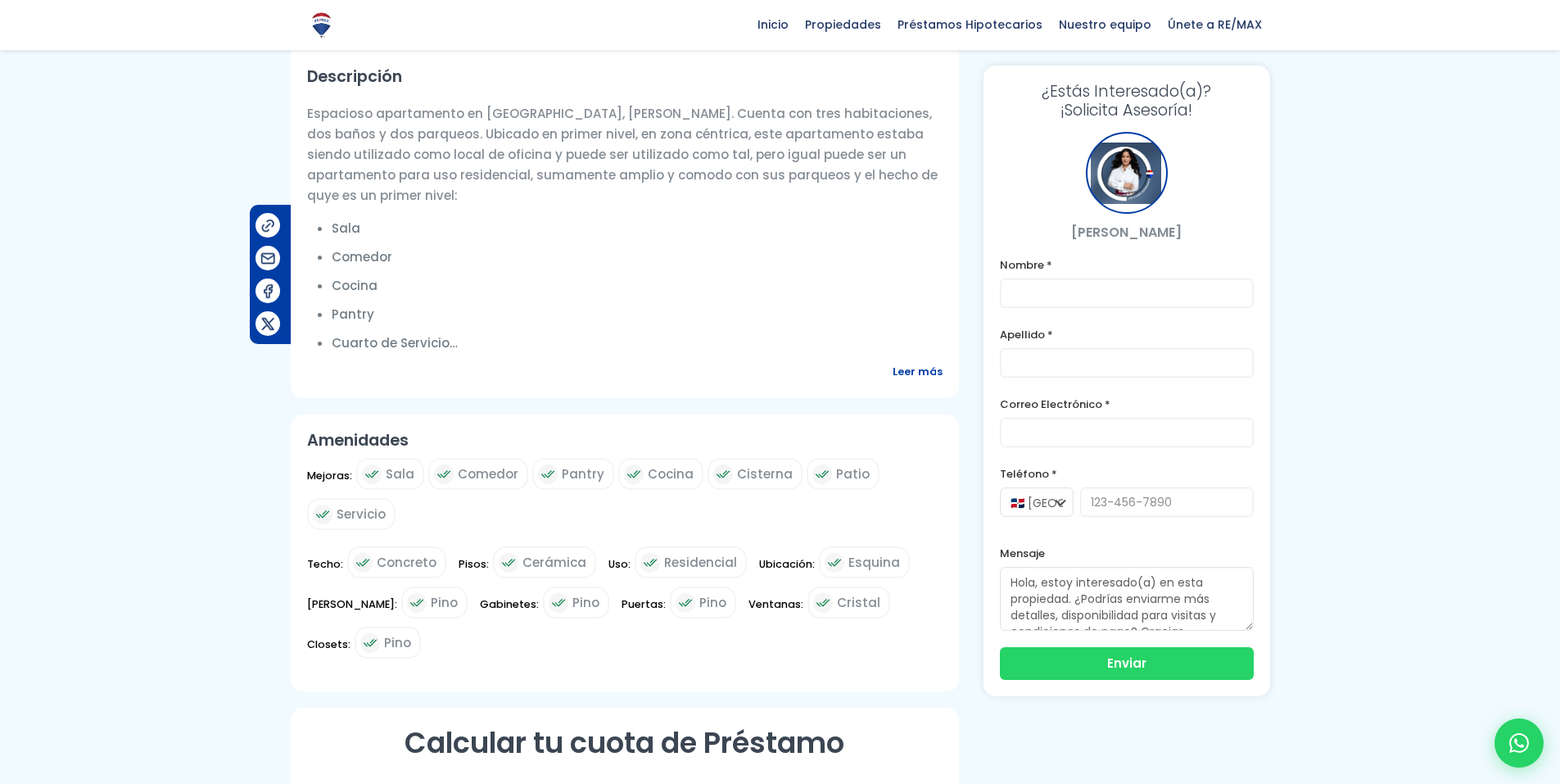
scroll to position [573, 0]
